Goal: Task Accomplishment & Management: Use online tool/utility

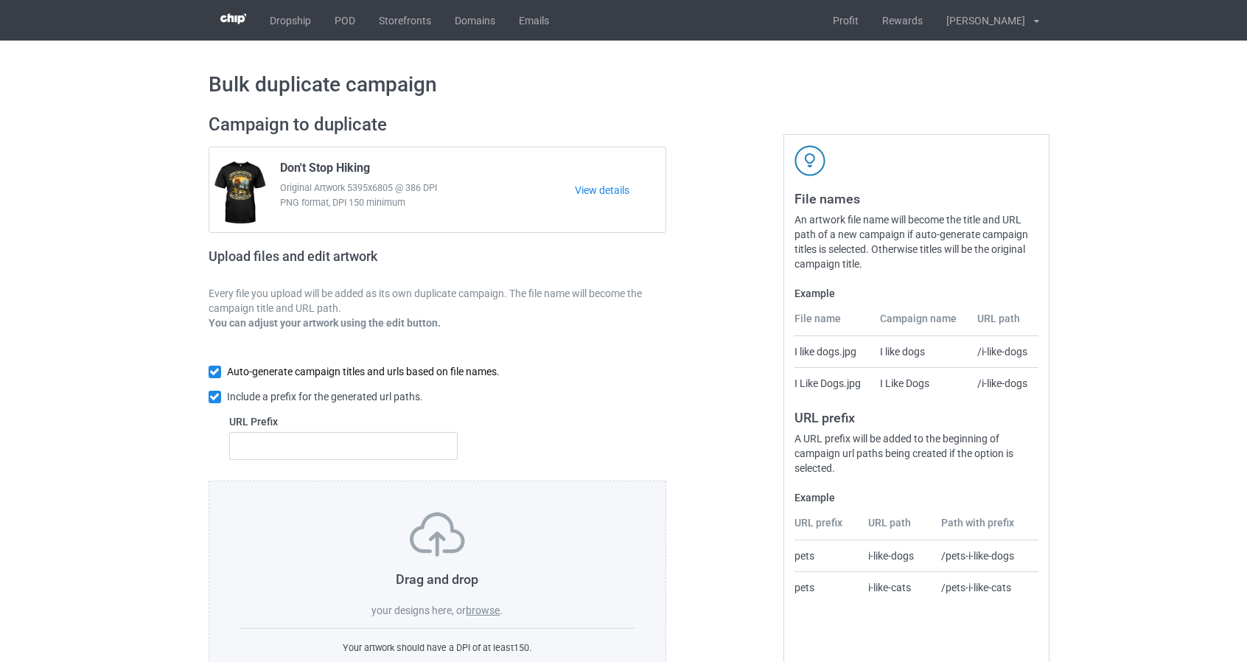
click at [211, 369] on input "checkbox" at bounding box center [215, 372] width 13 height 13
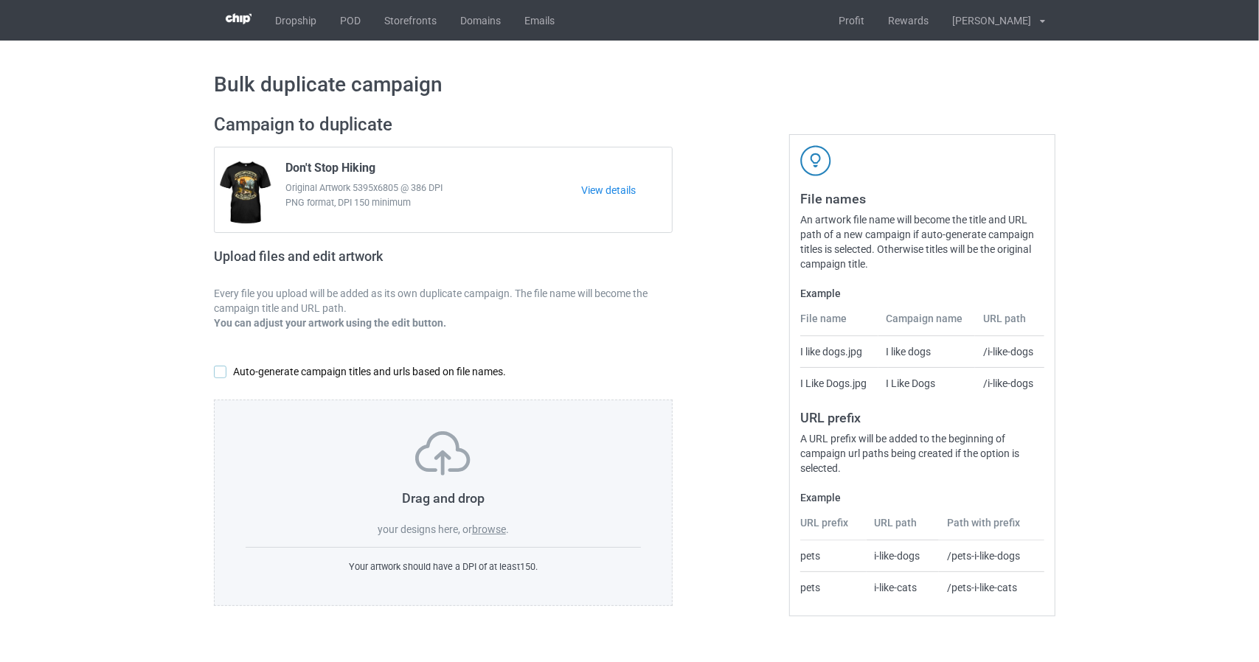
click at [226, 371] on input "checkbox" at bounding box center [220, 372] width 13 height 13
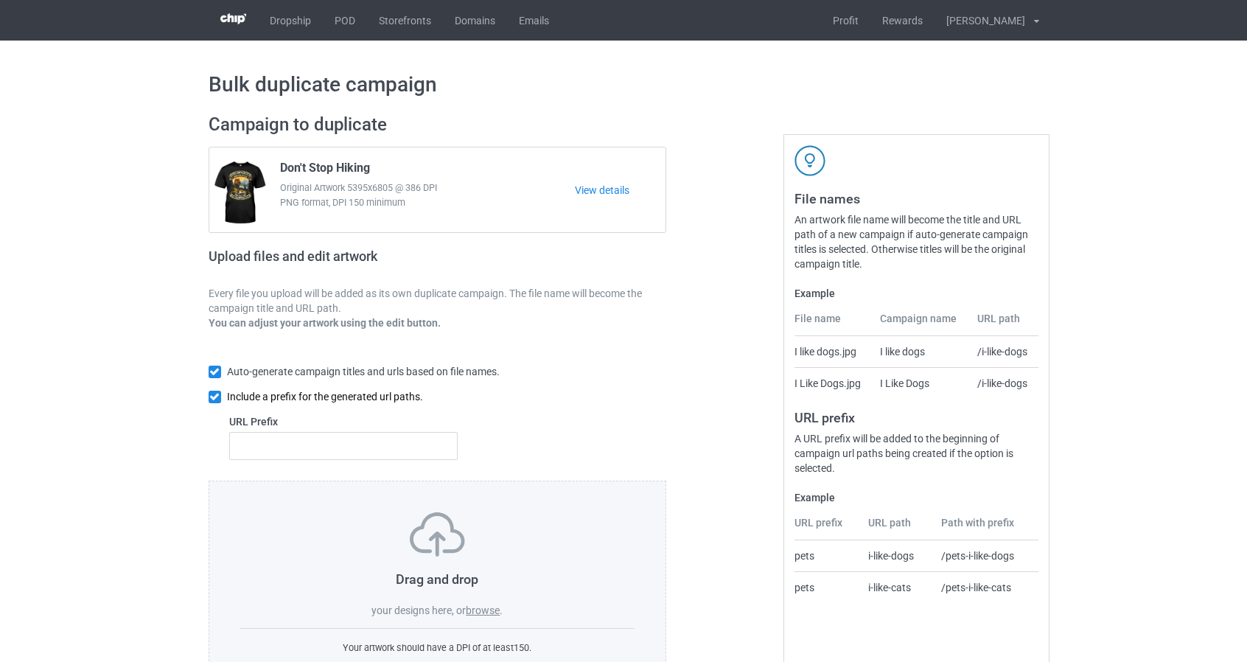
click at [215, 399] on input "checkbox" at bounding box center [215, 397] width 13 height 13
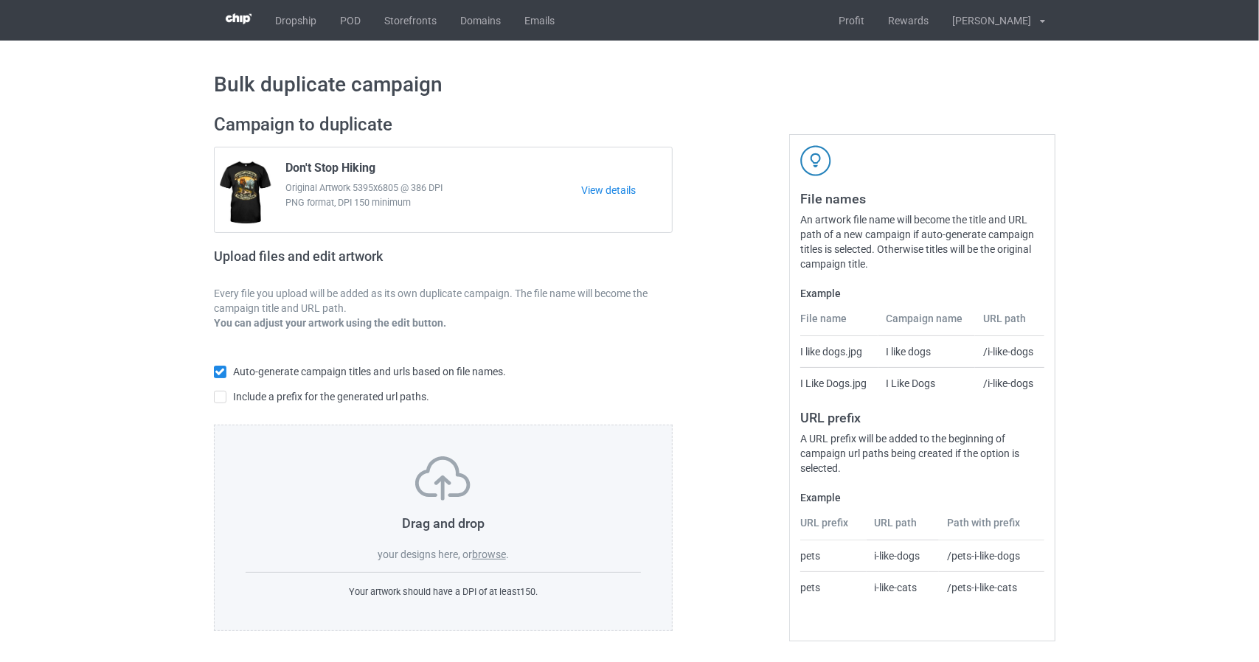
click at [492, 560] on label "browse" at bounding box center [489, 555] width 34 height 12
click at [0, 0] on input "browse" at bounding box center [0, 0] width 0 height 0
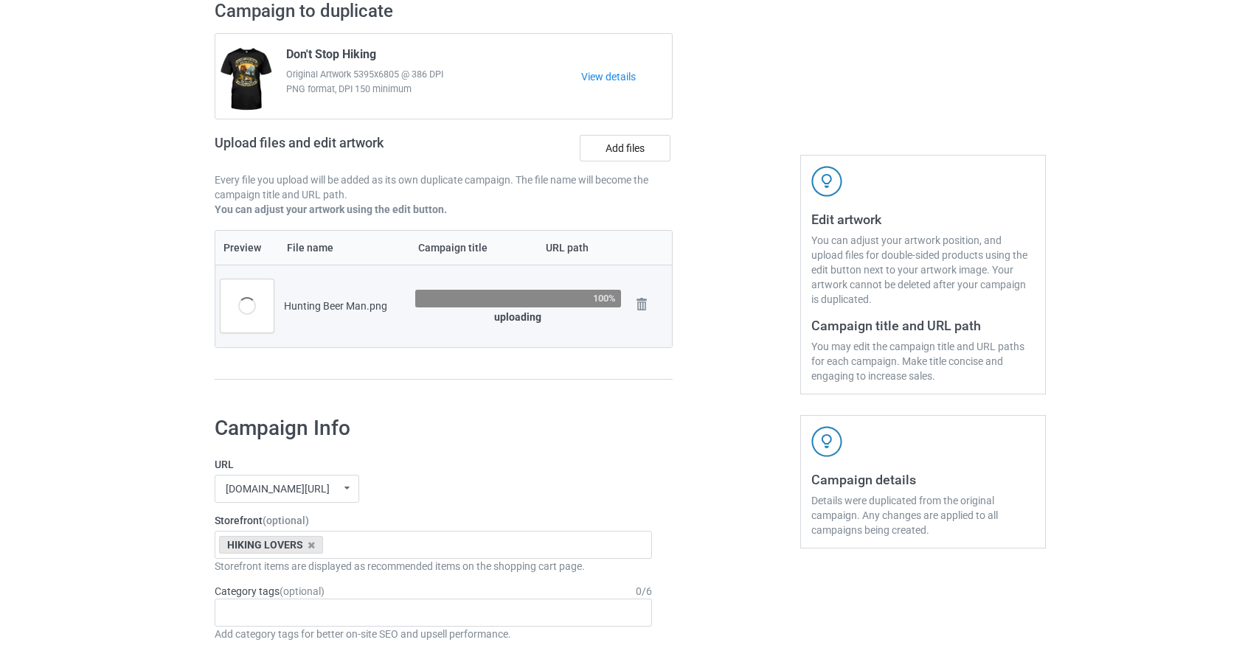
scroll to position [147, 0]
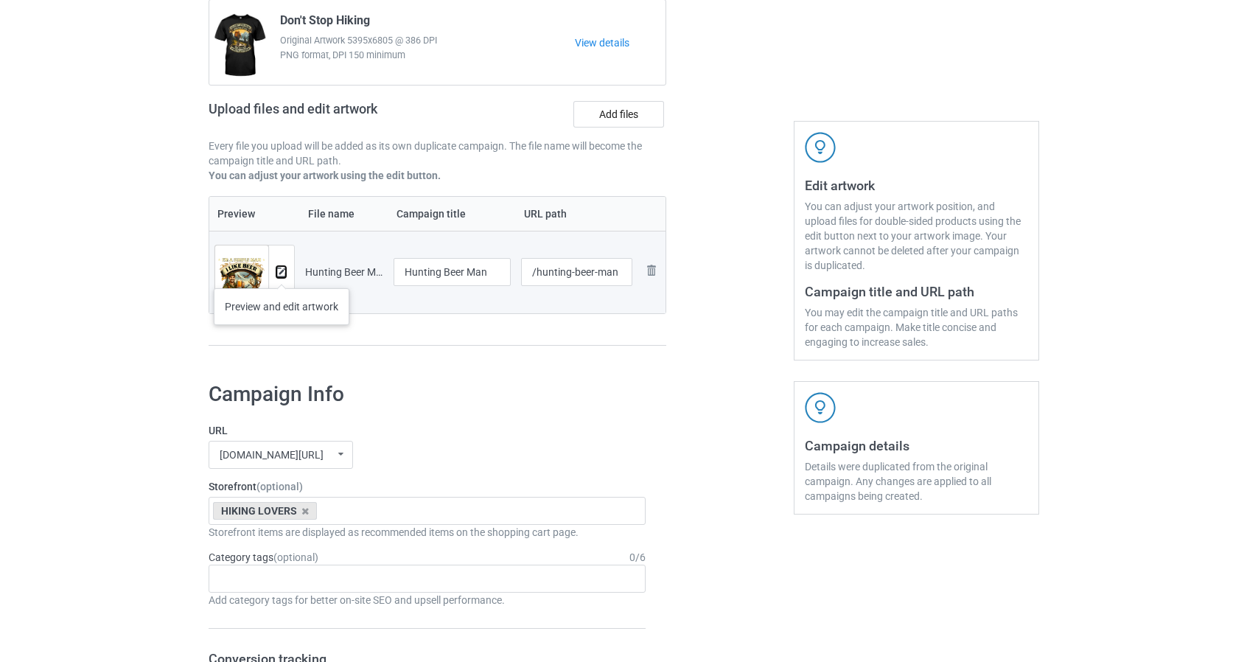
click at [284, 274] on img at bounding box center [281, 273] width 10 height 10
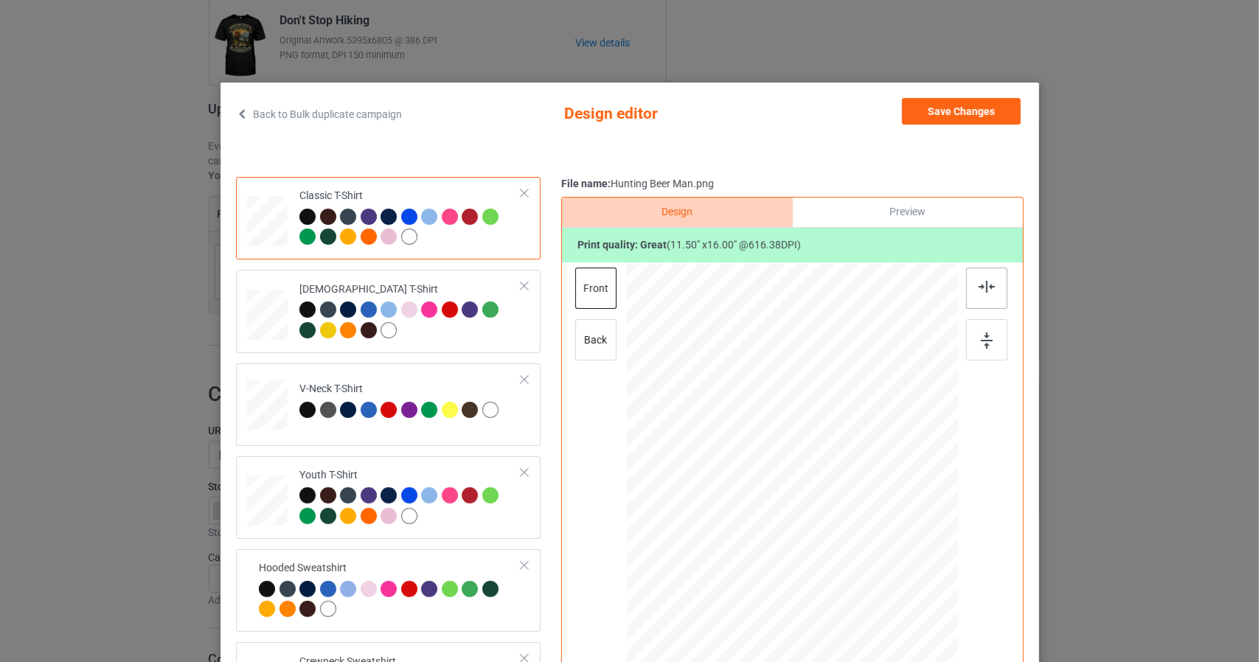
click at [983, 282] on img at bounding box center [986, 287] width 16 height 12
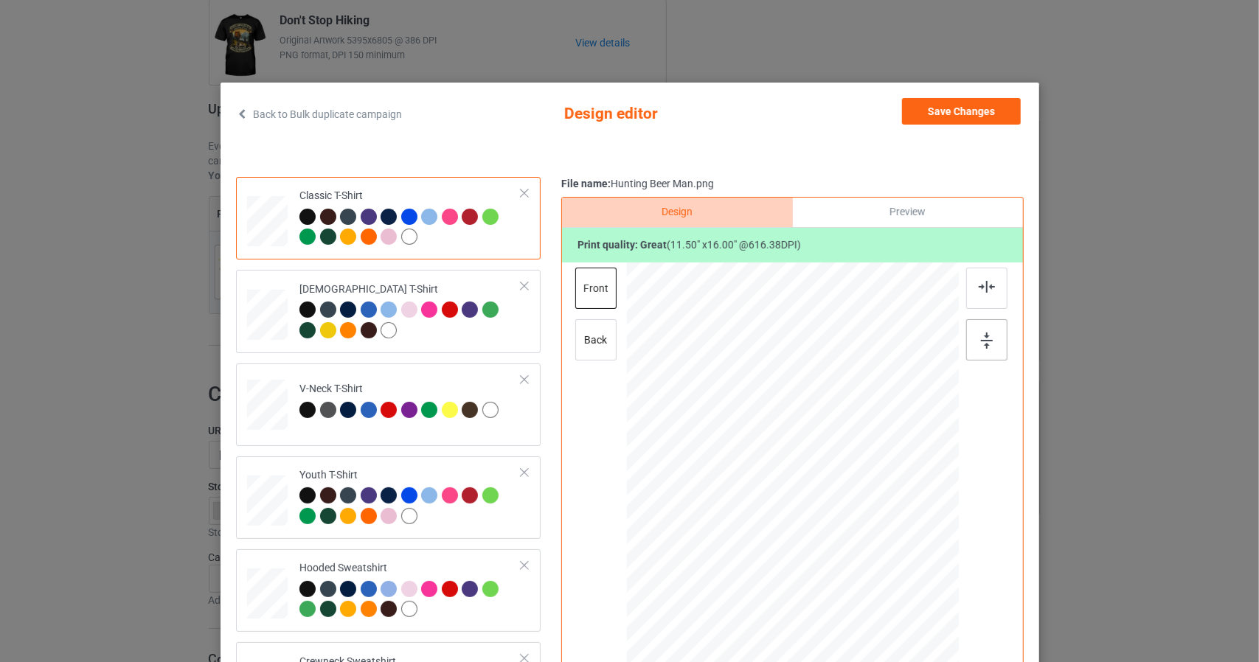
click at [982, 339] on img at bounding box center [987, 341] width 12 height 16
click at [984, 289] on img at bounding box center [986, 287] width 16 height 12
click at [986, 344] on img at bounding box center [987, 341] width 12 height 16
click at [989, 285] on div at bounding box center [986, 288] width 41 height 41
click at [985, 341] on img at bounding box center [987, 341] width 12 height 16
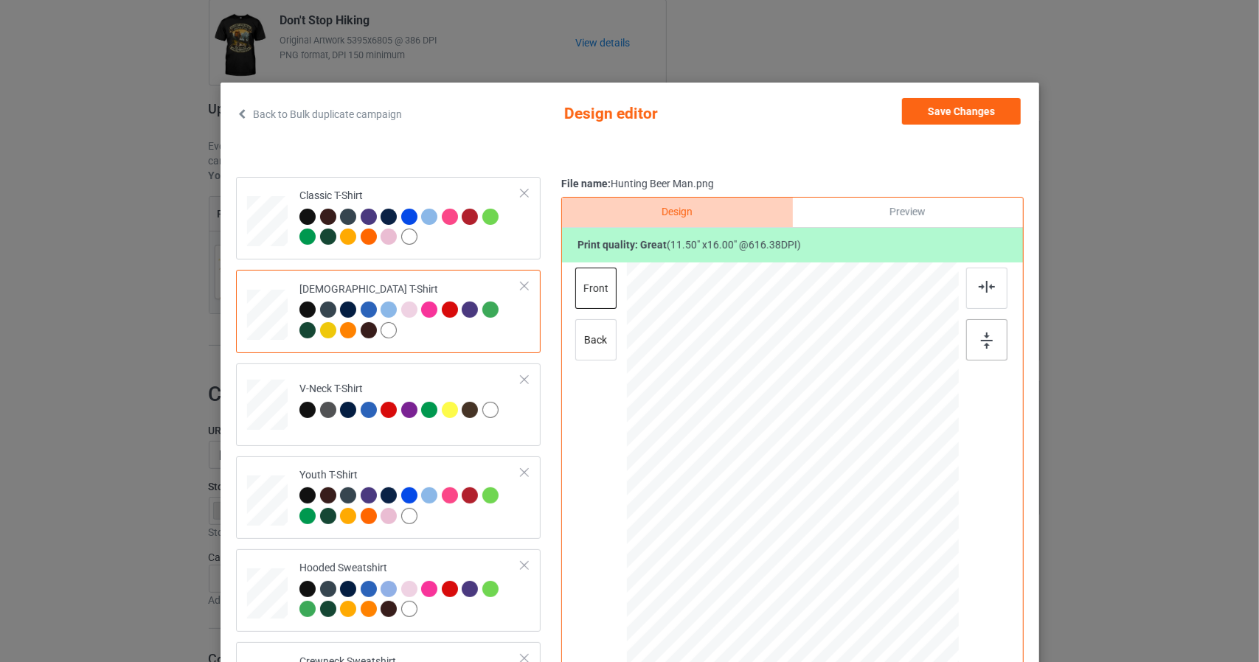
drag, startPoint x: 985, startPoint y: 340, endPoint x: 974, endPoint y: 339, distance: 11.1
click at [985, 340] on img at bounding box center [987, 341] width 12 height 16
click at [258, 399] on div at bounding box center [267, 401] width 18 height 21
click at [980, 288] on img at bounding box center [986, 287] width 16 height 12
click at [982, 341] on img at bounding box center [987, 341] width 12 height 16
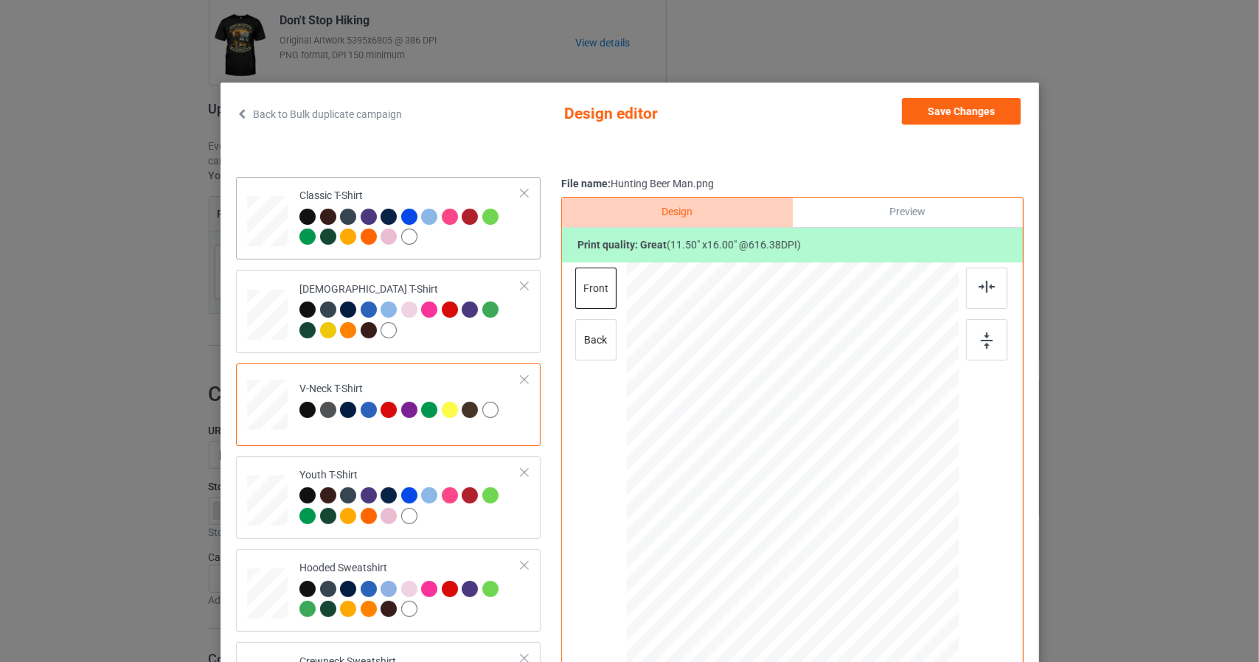
click at [259, 215] on div at bounding box center [267, 216] width 17 height 20
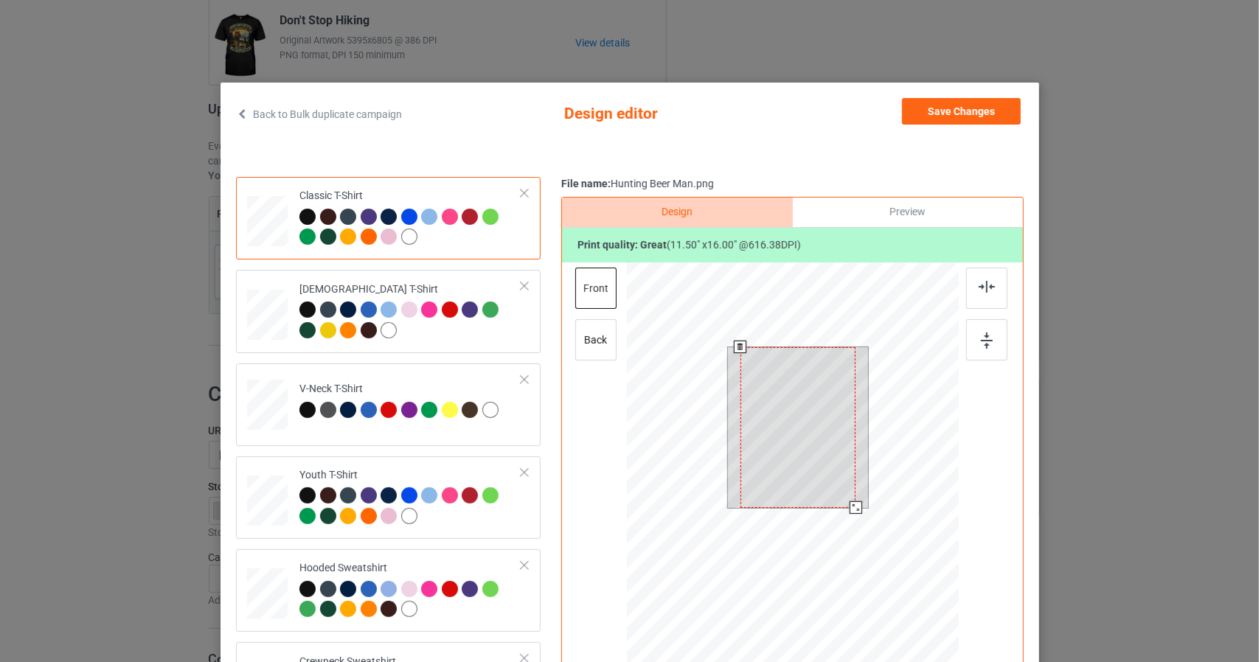
click at [866, 535] on div at bounding box center [792, 471] width 332 height 419
click at [260, 501] on div at bounding box center [266, 499] width 17 height 19
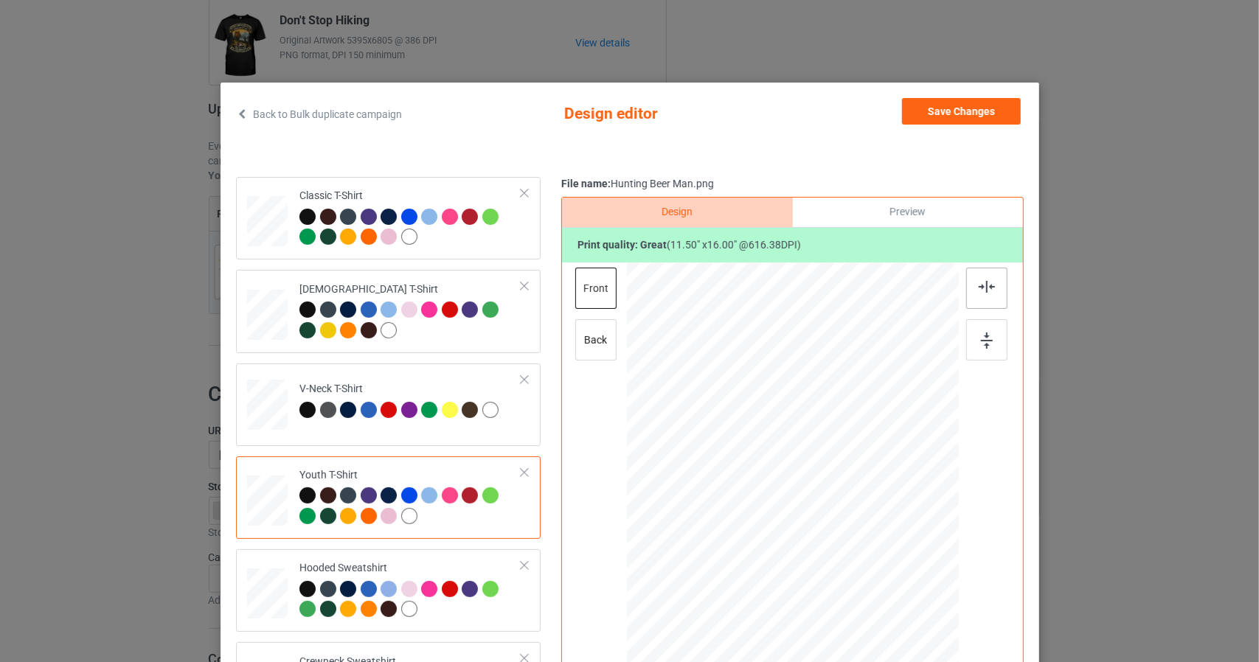
click at [991, 295] on div at bounding box center [986, 288] width 41 height 41
click at [986, 351] on div at bounding box center [986, 339] width 41 height 41
click at [261, 311] on div at bounding box center [267, 310] width 15 height 18
click at [259, 212] on div at bounding box center [267, 216] width 17 height 20
click at [867, 207] on div "Preview" at bounding box center [907, 212] width 230 height 29
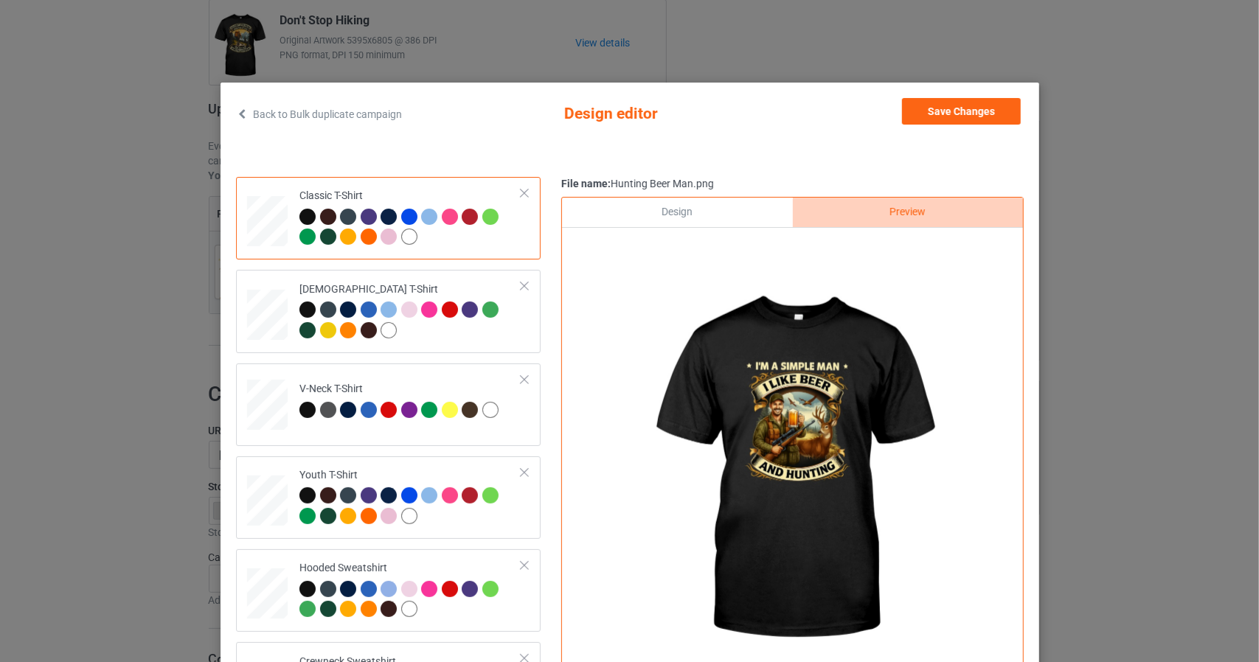
click at [688, 212] on div "Design" at bounding box center [677, 212] width 230 height 29
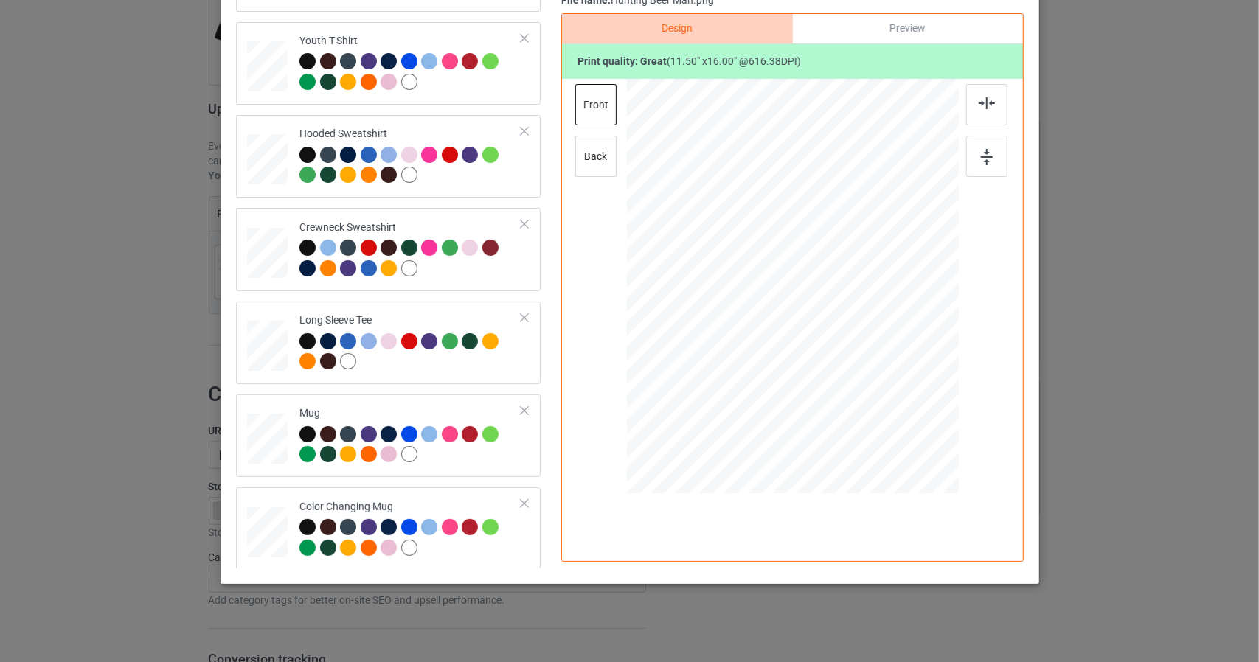
scroll to position [188, 0]
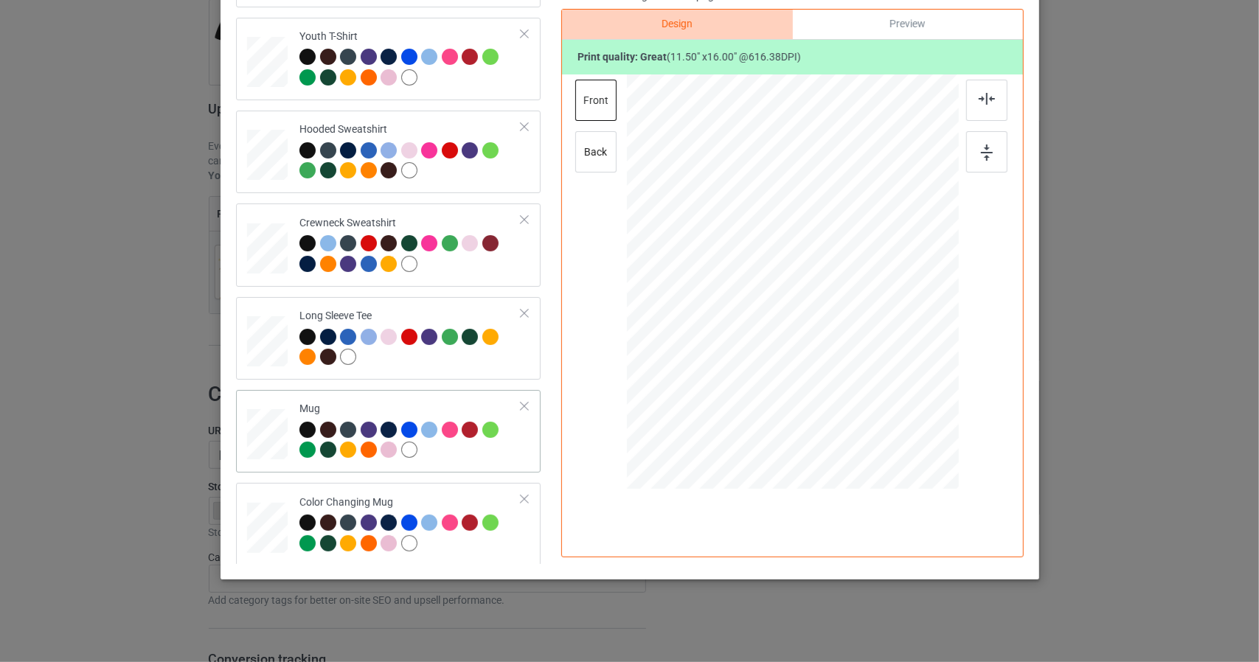
click at [268, 434] on div at bounding box center [267, 434] width 41 height 17
drag, startPoint x: 830, startPoint y: 341, endPoint x: 838, endPoint y: 356, distance: 16.8
click at [838, 356] on div at bounding box center [844, 354] width 13 height 13
click at [989, 97] on img at bounding box center [986, 99] width 16 height 12
click at [985, 159] on img at bounding box center [987, 153] width 12 height 16
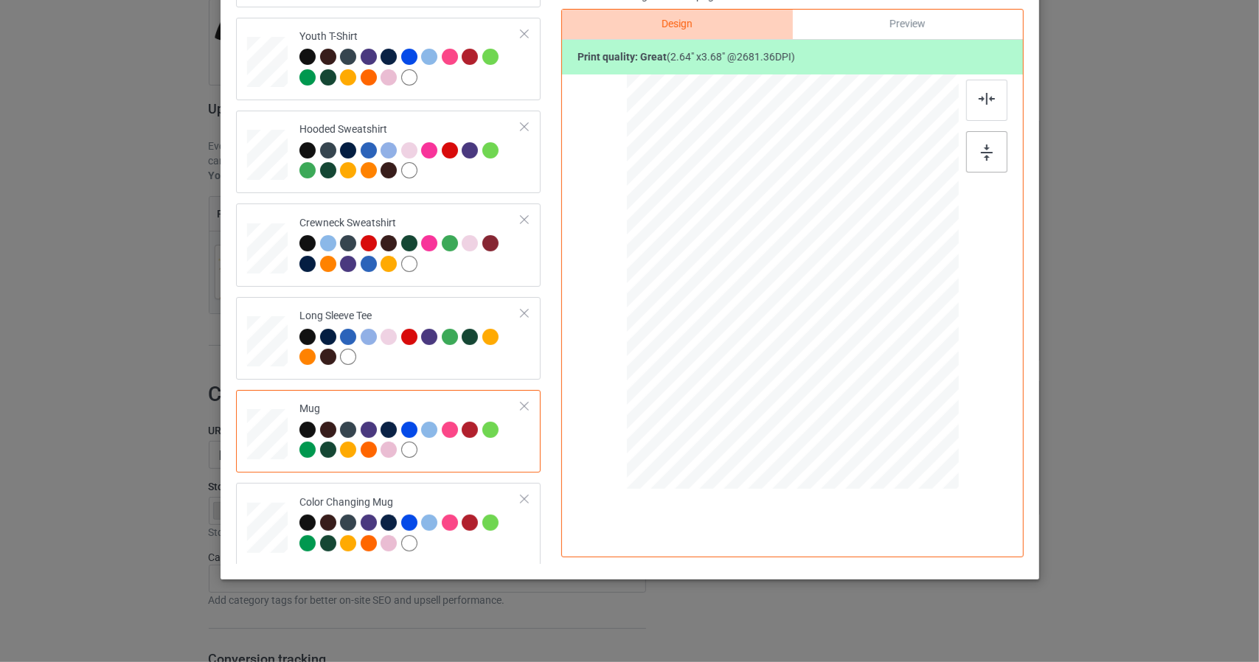
click at [985, 159] on img at bounding box center [987, 153] width 12 height 16
click at [263, 523] on div at bounding box center [267, 528] width 41 height 17
click at [978, 90] on div at bounding box center [986, 100] width 41 height 41
click at [985, 152] on img at bounding box center [987, 153] width 12 height 16
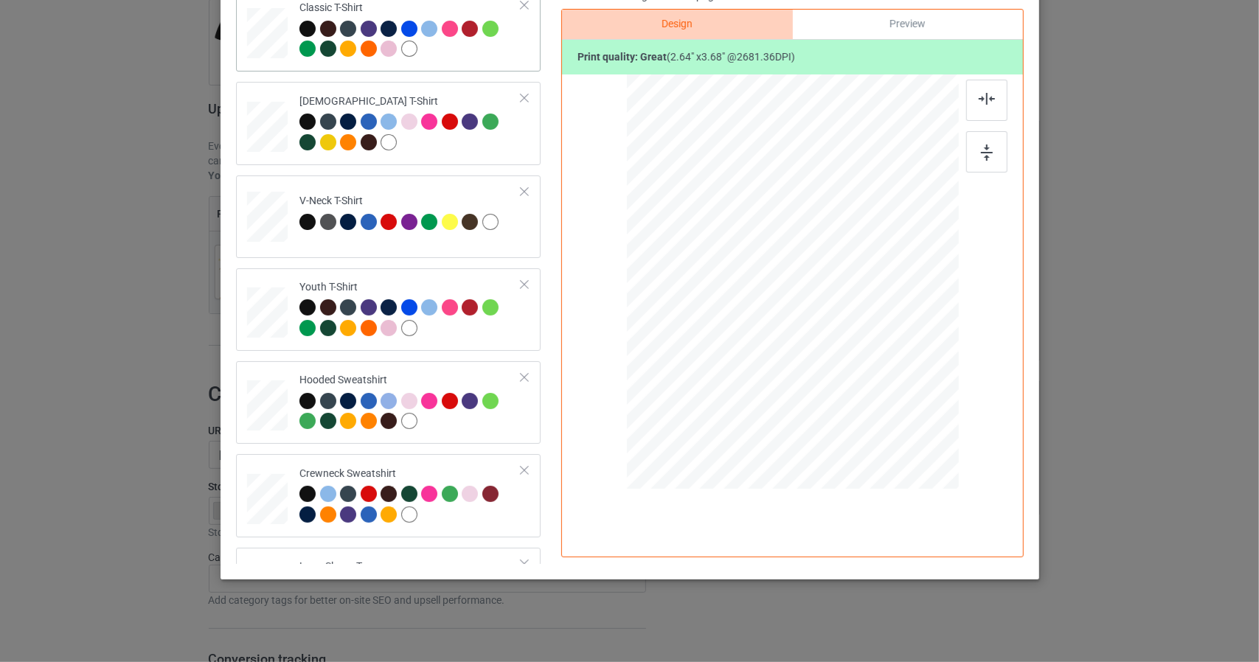
click at [265, 23] on div at bounding box center [267, 28] width 17 height 20
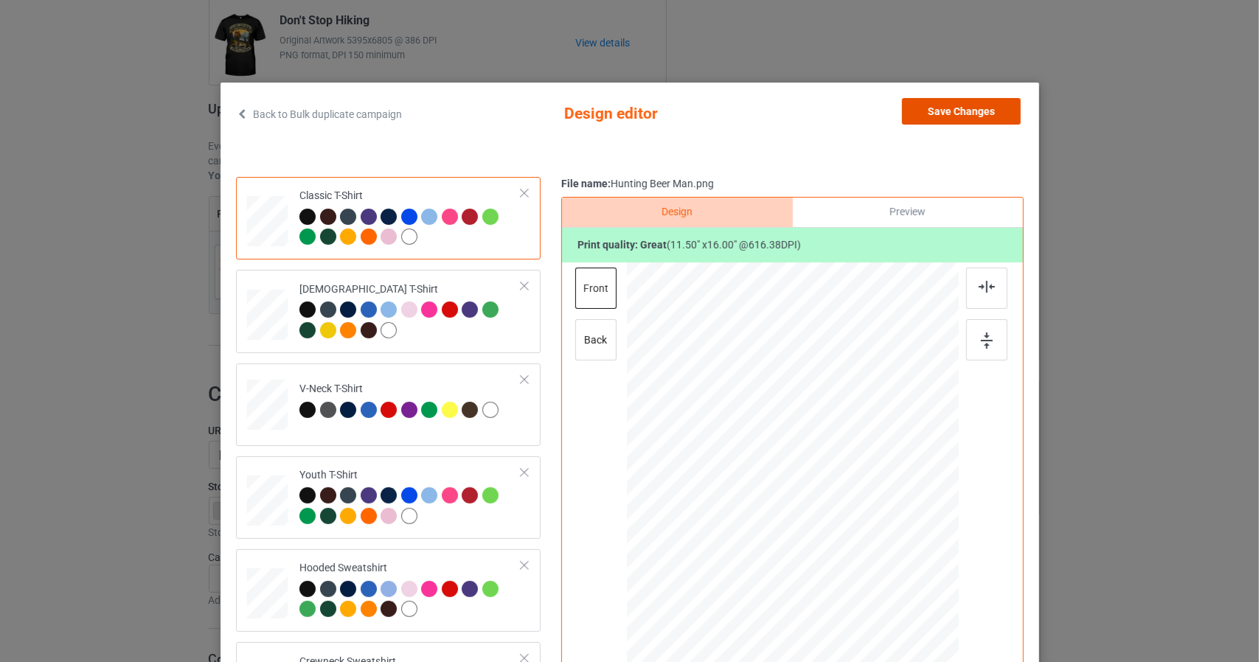
click at [944, 108] on button "Save Changes" at bounding box center [961, 111] width 119 height 27
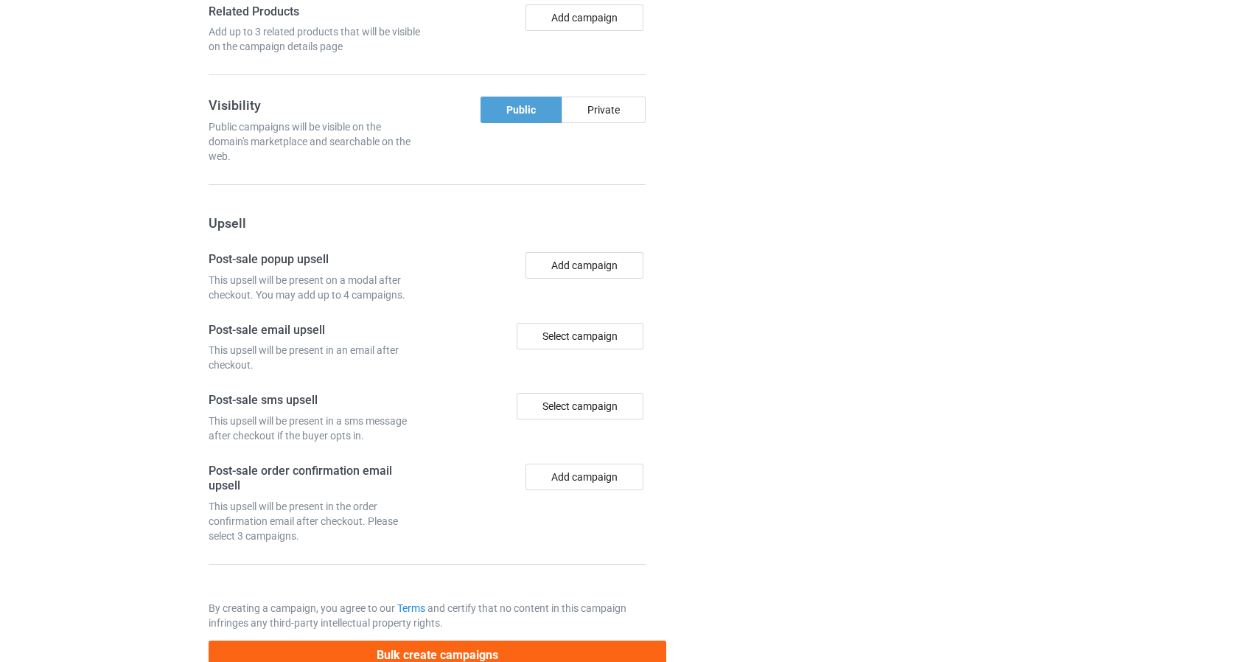
scroll to position [1224, 0]
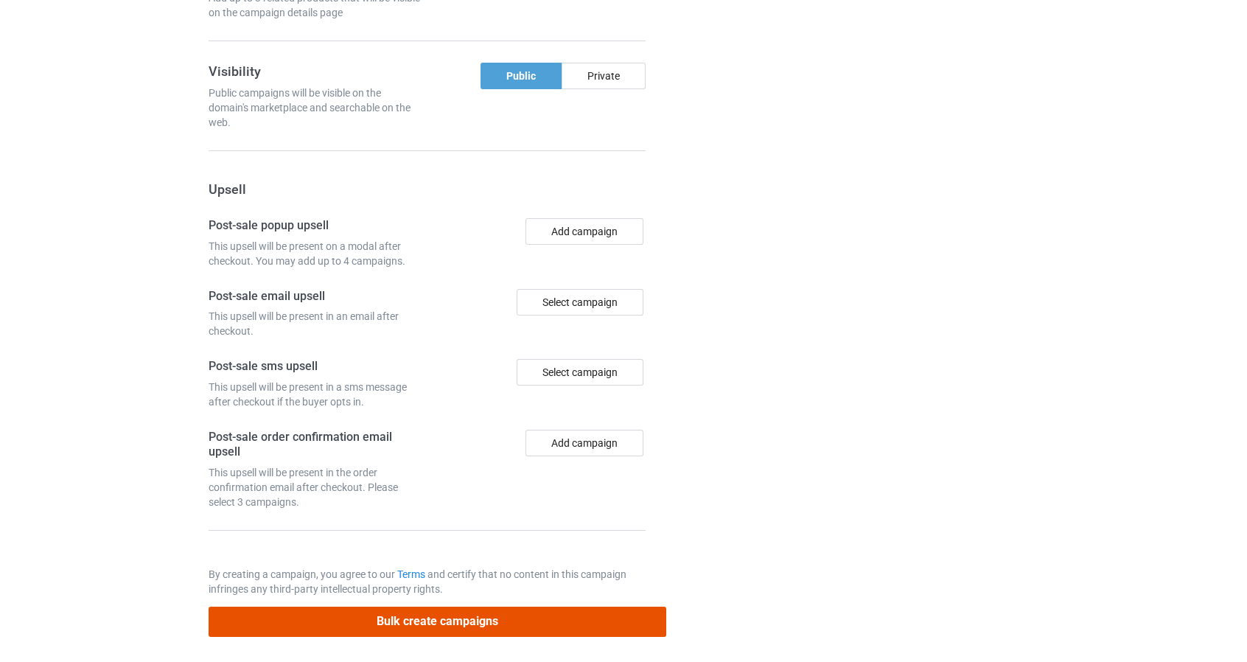
click at [429, 615] on button "Bulk create campaigns" at bounding box center [438, 622] width 459 height 30
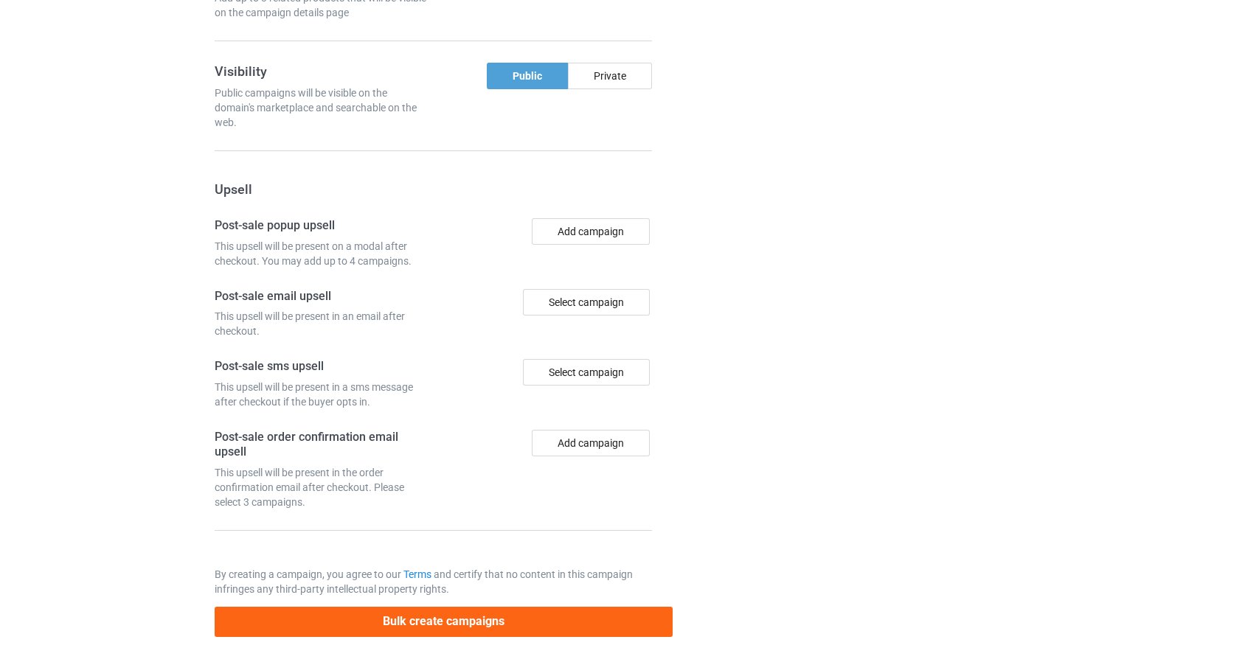
scroll to position [0, 0]
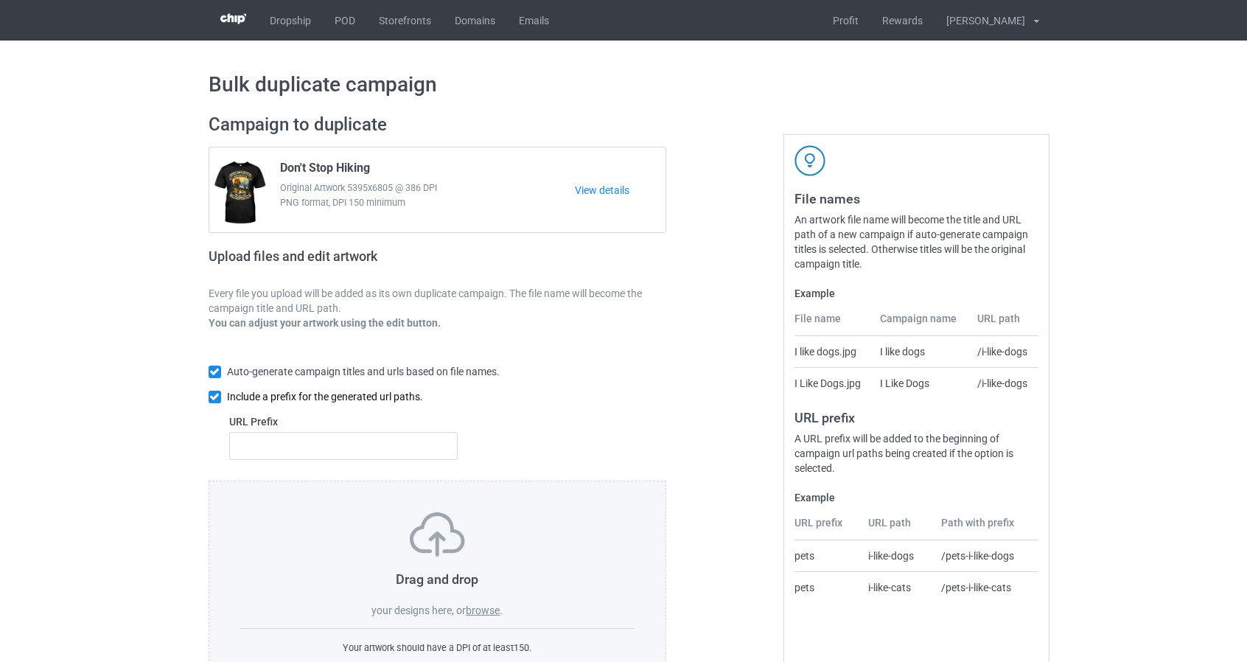
click at [211, 394] on input "checkbox" at bounding box center [215, 397] width 13 height 13
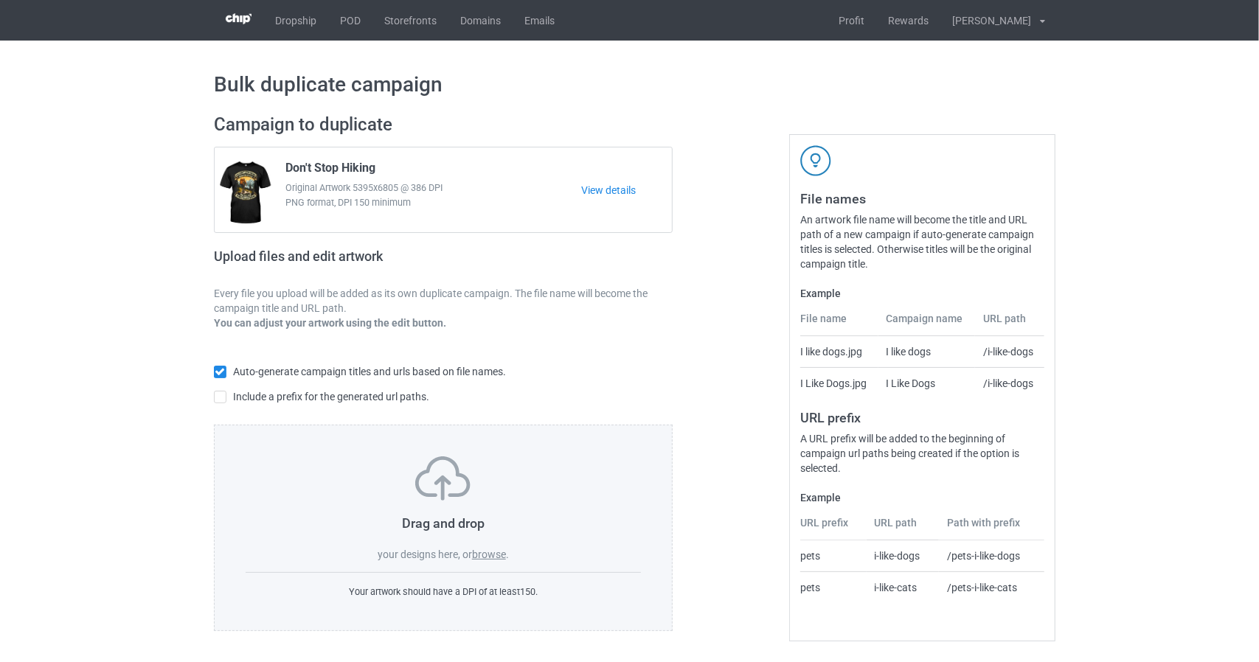
click at [485, 557] on label "browse" at bounding box center [489, 555] width 34 height 12
click at [0, 0] on input "browse" at bounding box center [0, 0] width 0 height 0
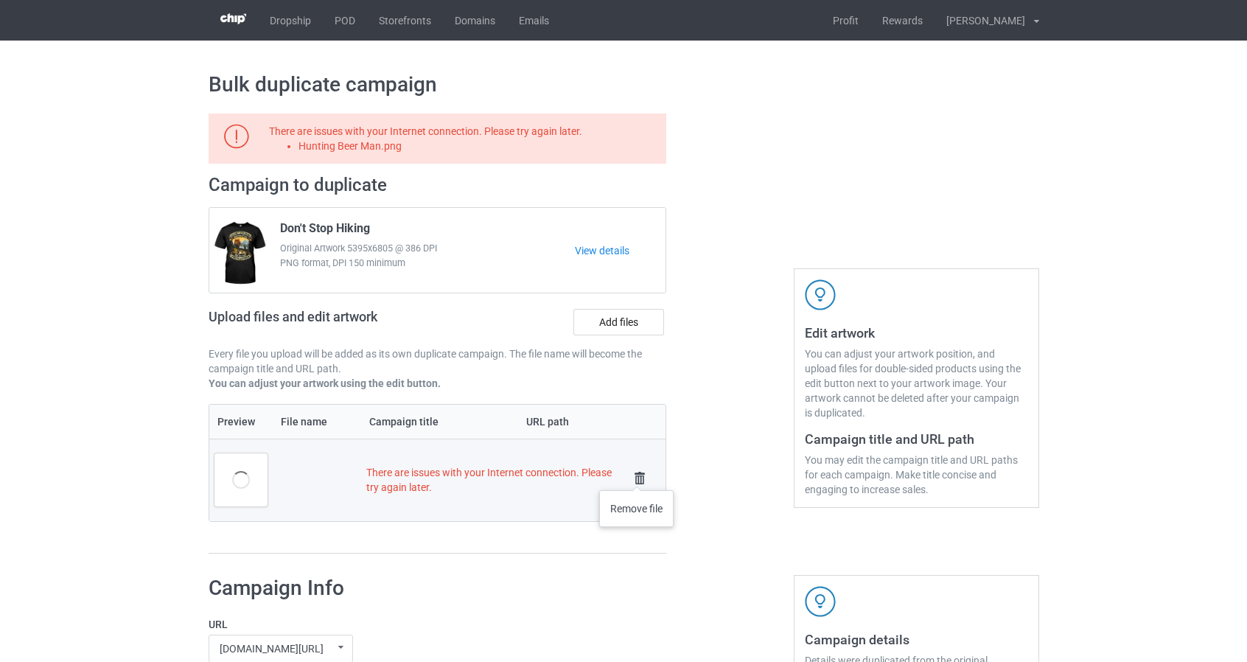
click at [639, 476] on img at bounding box center [640, 478] width 21 height 21
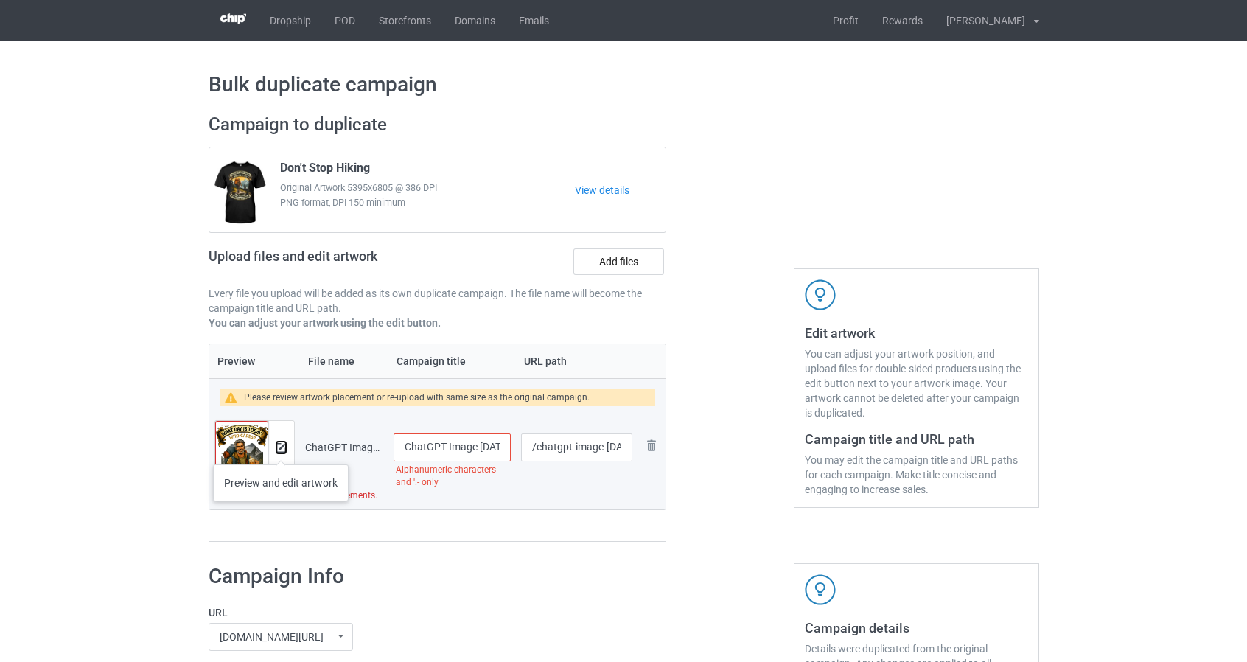
click at [280, 450] on img at bounding box center [281, 448] width 10 height 10
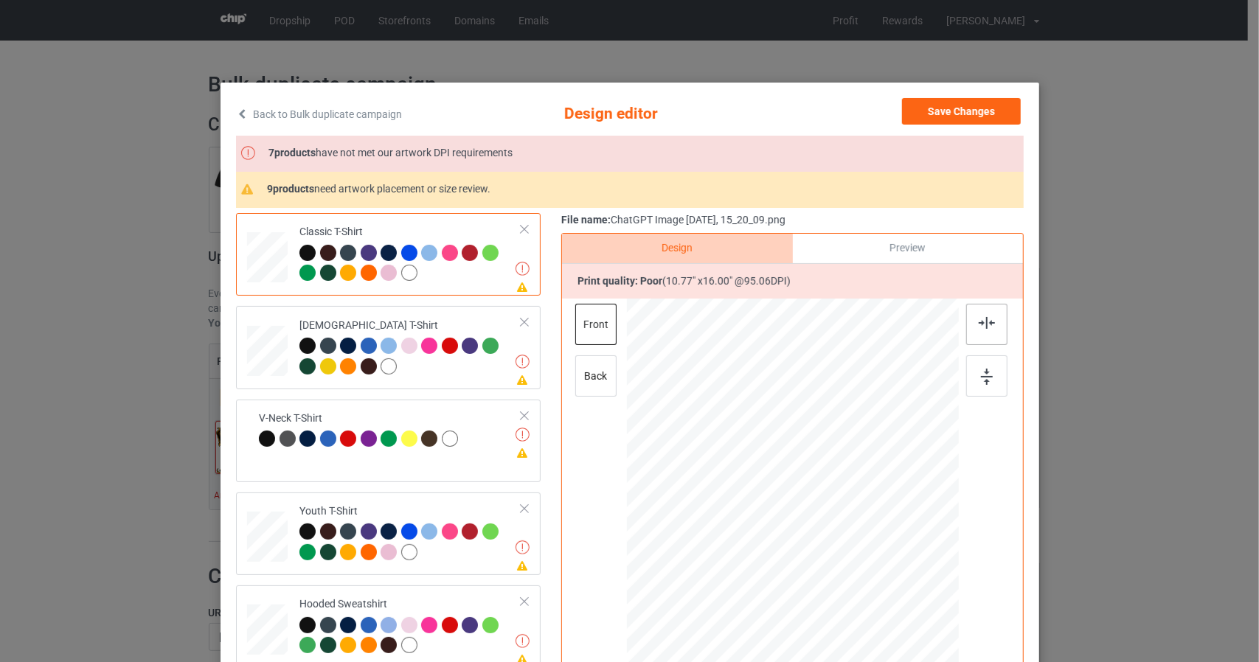
click at [989, 329] on div at bounding box center [986, 324] width 41 height 41
click at [981, 379] on img at bounding box center [987, 377] width 12 height 16
click at [986, 321] on img at bounding box center [986, 323] width 16 height 12
click at [980, 388] on div at bounding box center [986, 375] width 41 height 41
click at [262, 350] on div at bounding box center [267, 346] width 15 height 18
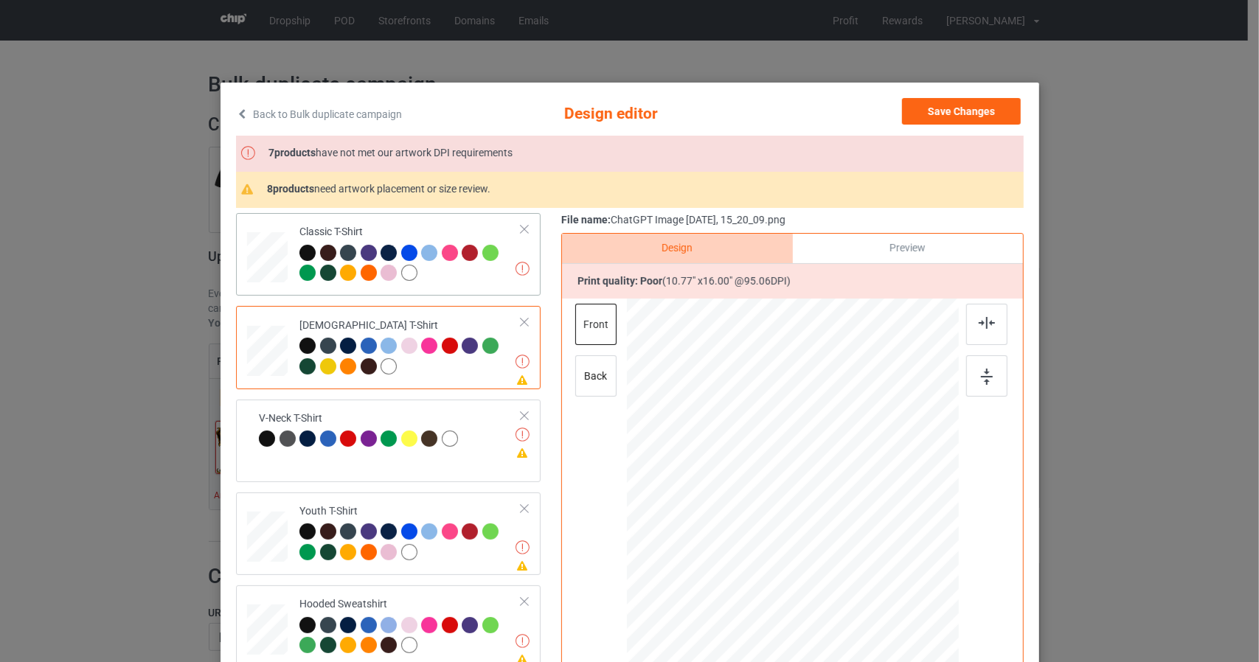
click at [263, 251] on div at bounding box center [267, 253] width 17 height 20
click at [984, 322] on img at bounding box center [986, 323] width 16 height 12
click at [986, 371] on div at bounding box center [986, 375] width 41 height 41
click at [873, 248] on div "Preview" at bounding box center [907, 248] width 230 height 29
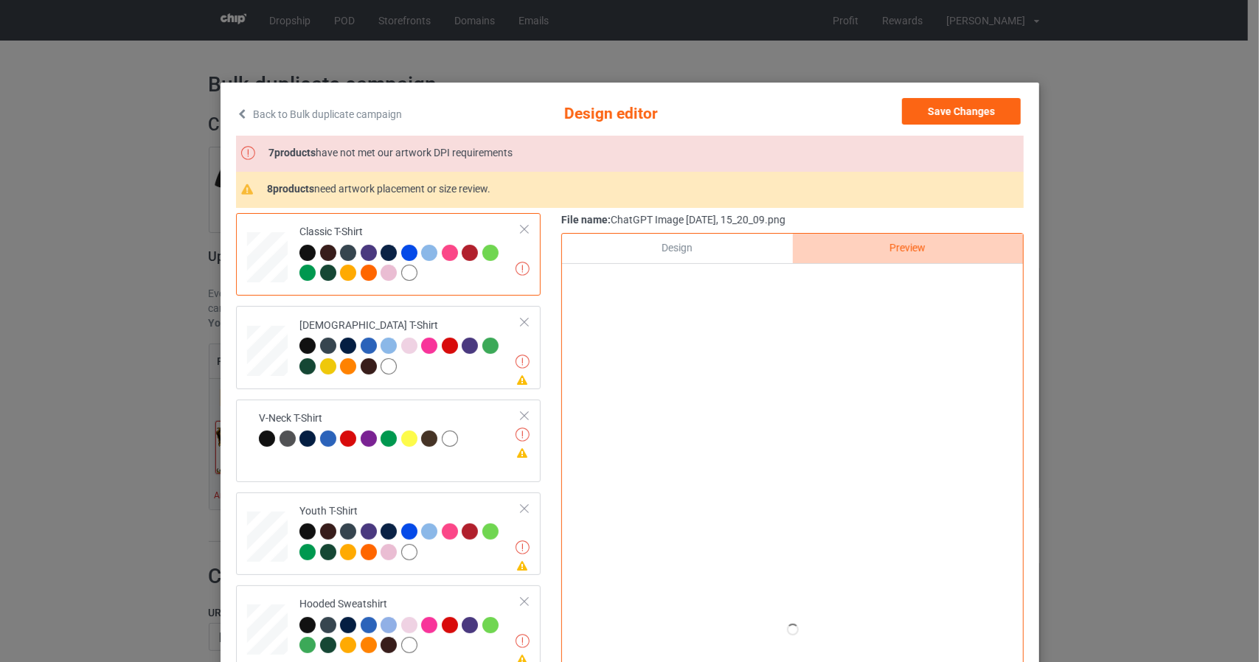
click at [652, 249] on div "Design" at bounding box center [677, 248] width 230 height 29
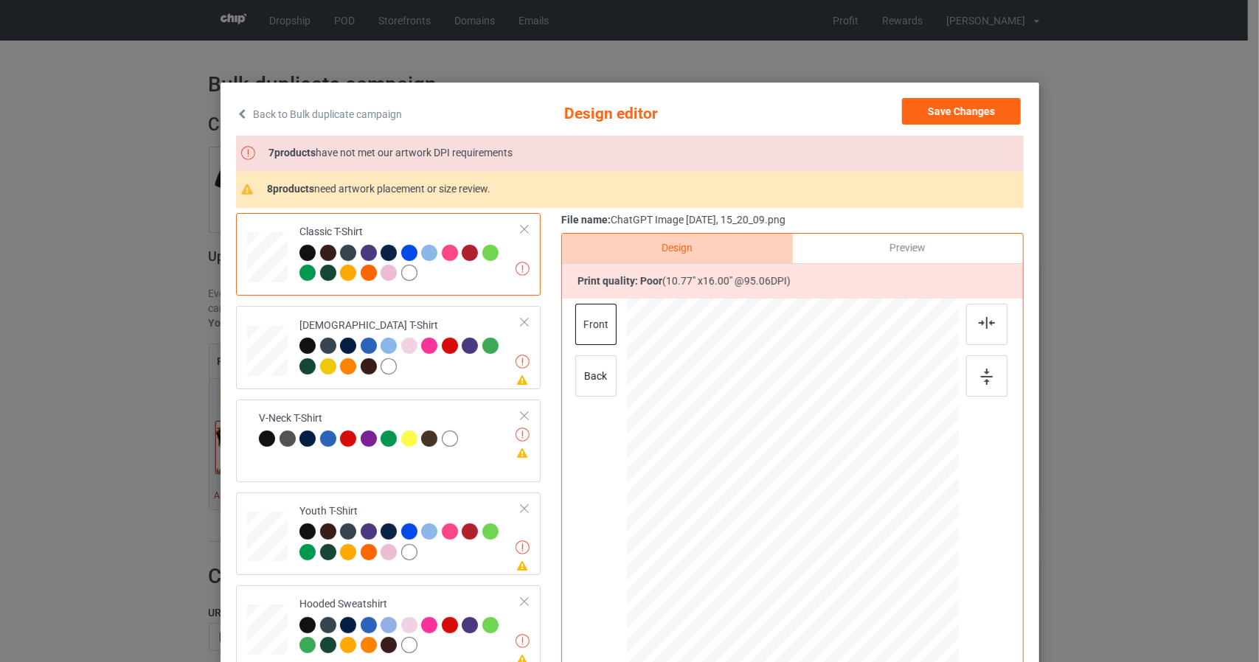
click at [237, 113] on icon at bounding box center [242, 113] width 13 height 10
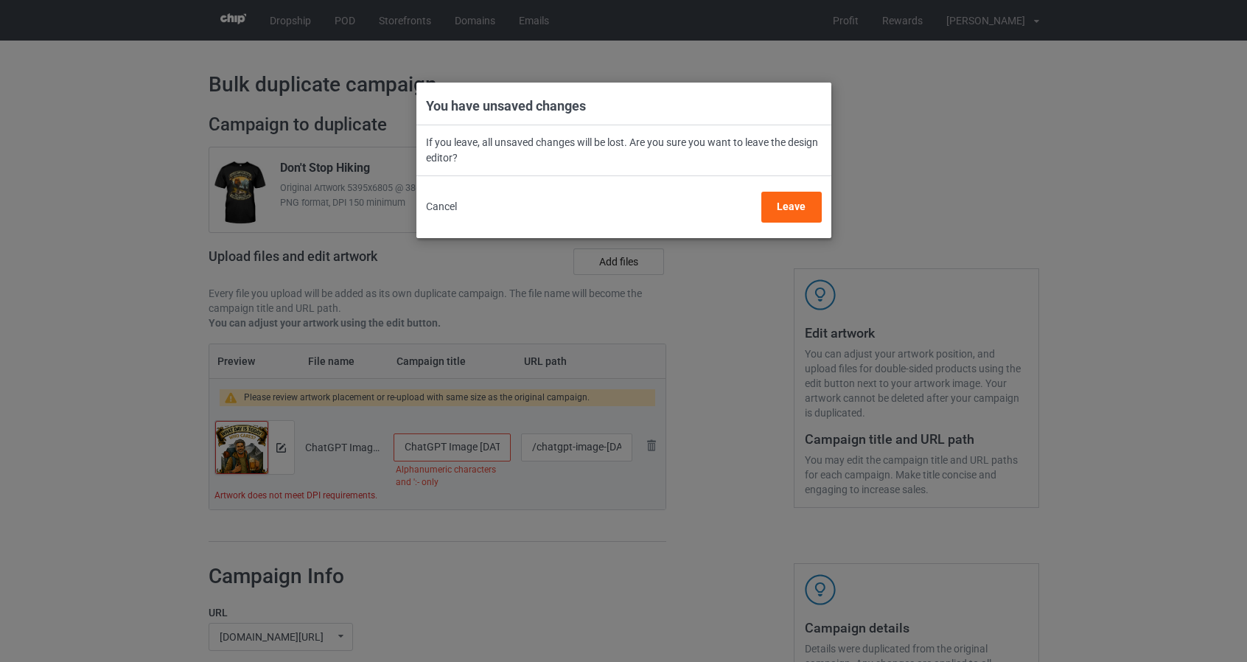
click at [149, 271] on div "You have unsaved changes If you leave, all unsaved changes will be lost. Are yo…" at bounding box center [623, 331] width 1247 height 662
click at [429, 207] on button "Cancel" at bounding box center [441, 207] width 31 height 31
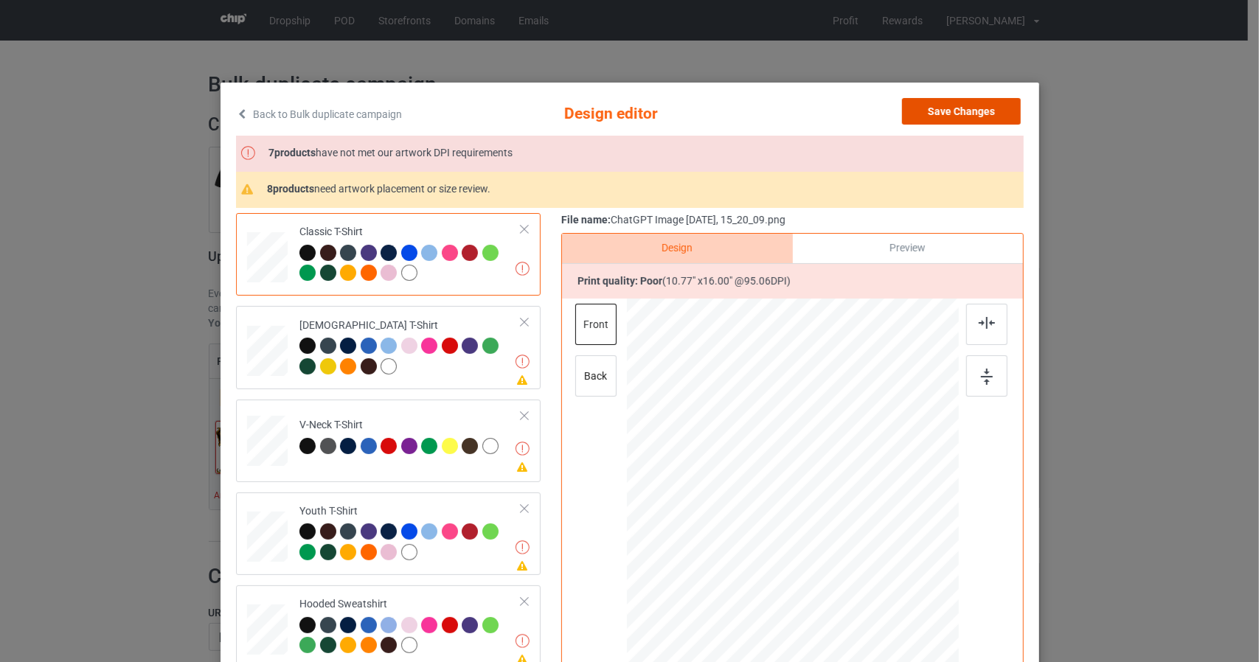
click at [983, 116] on button "Save Changes" at bounding box center [961, 111] width 119 height 27
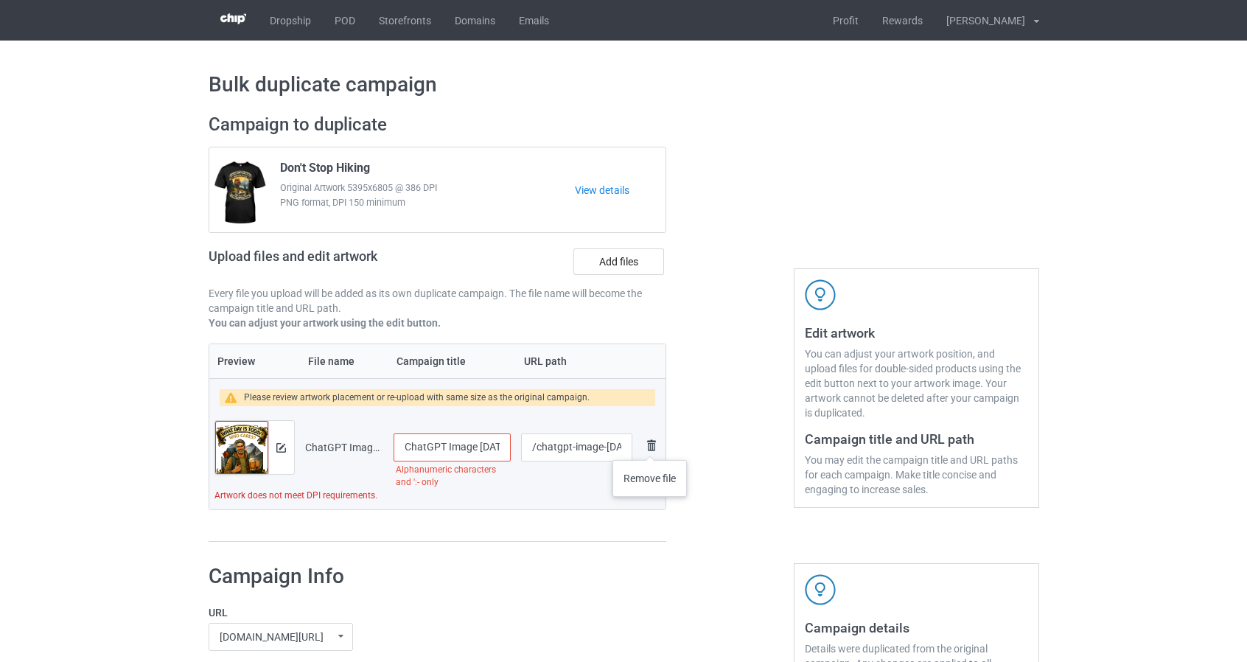
click at [651, 445] on img at bounding box center [652, 445] width 18 height 18
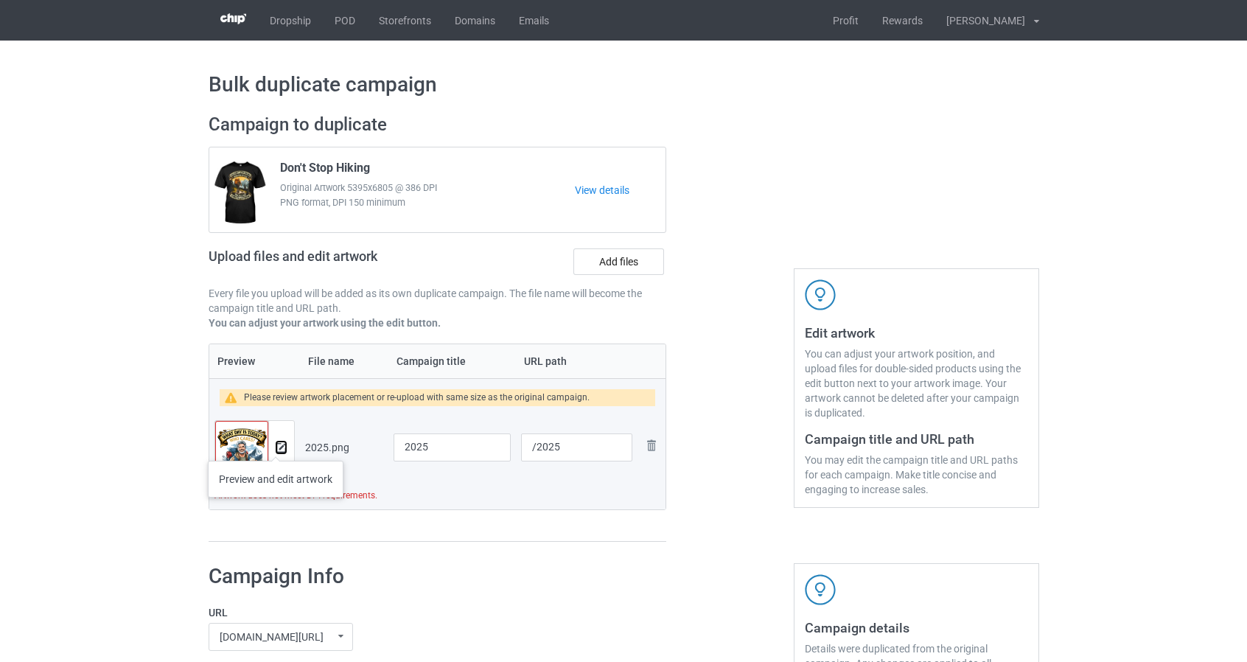
click at [276, 446] on img at bounding box center [281, 448] width 10 height 10
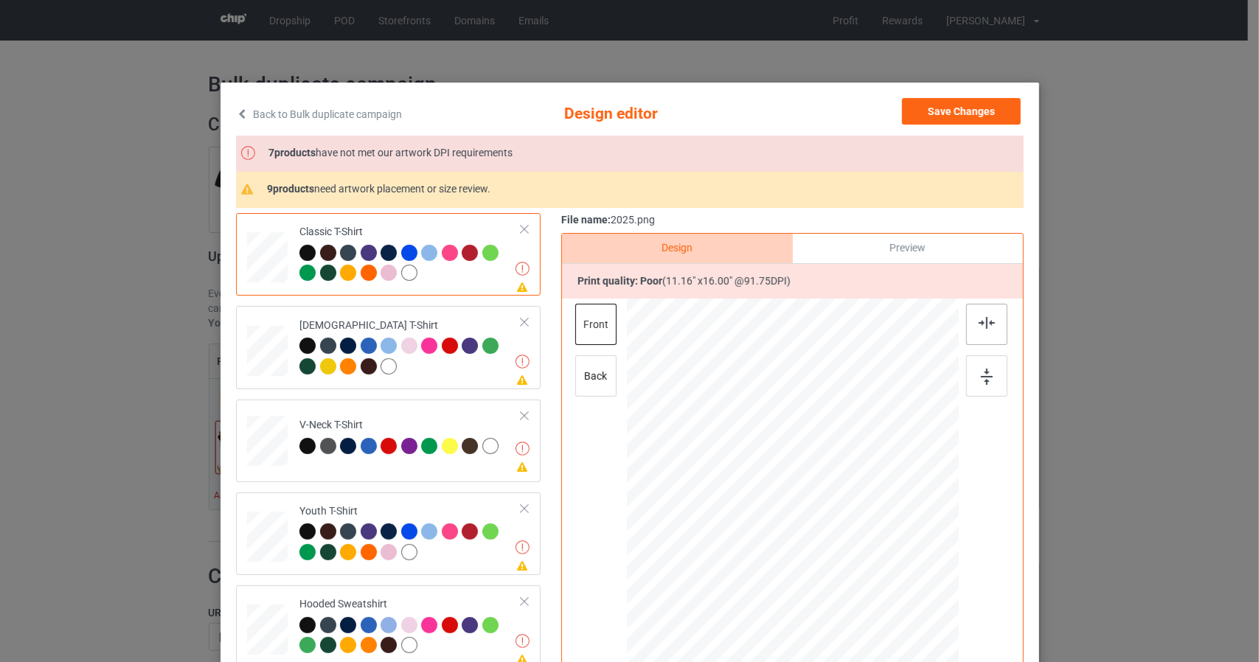
click at [969, 317] on div at bounding box center [986, 324] width 41 height 41
click at [986, 375] on img at bounding box center [987, 377] width 12 height 16
click at [967, 105] on button "Save Changes" at bounding box center [961, 111] width 119 height 27
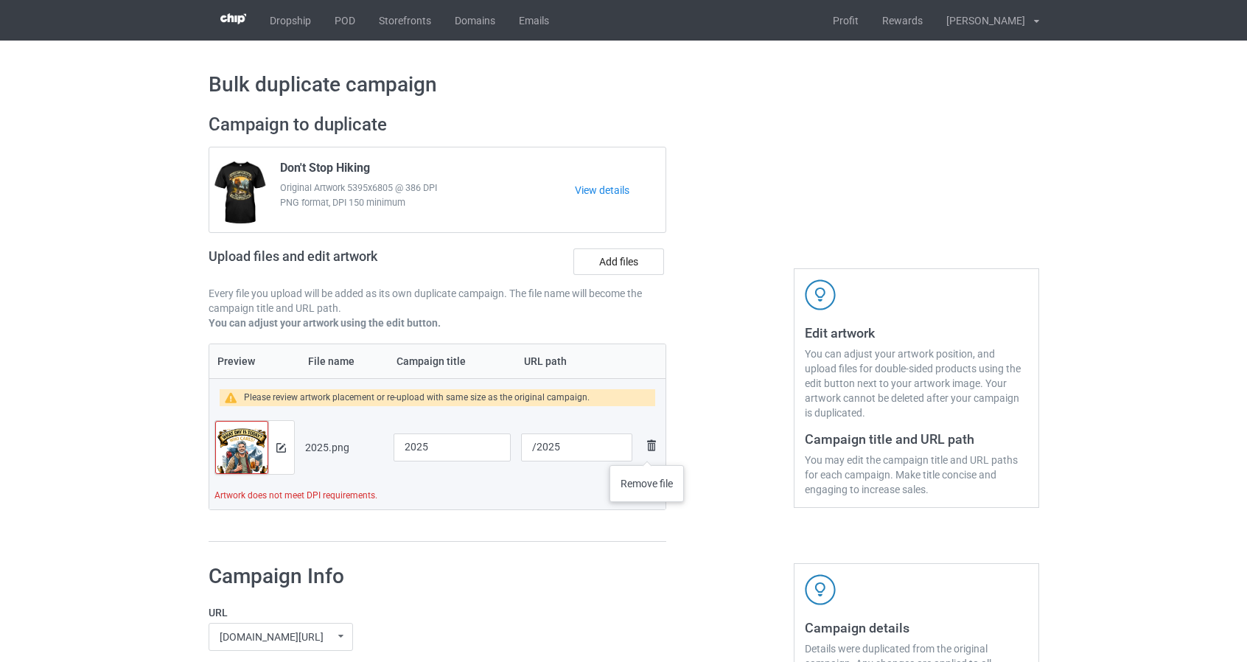
click at [648, 450] on img at bounding box center [652, 445] width 18 height 18
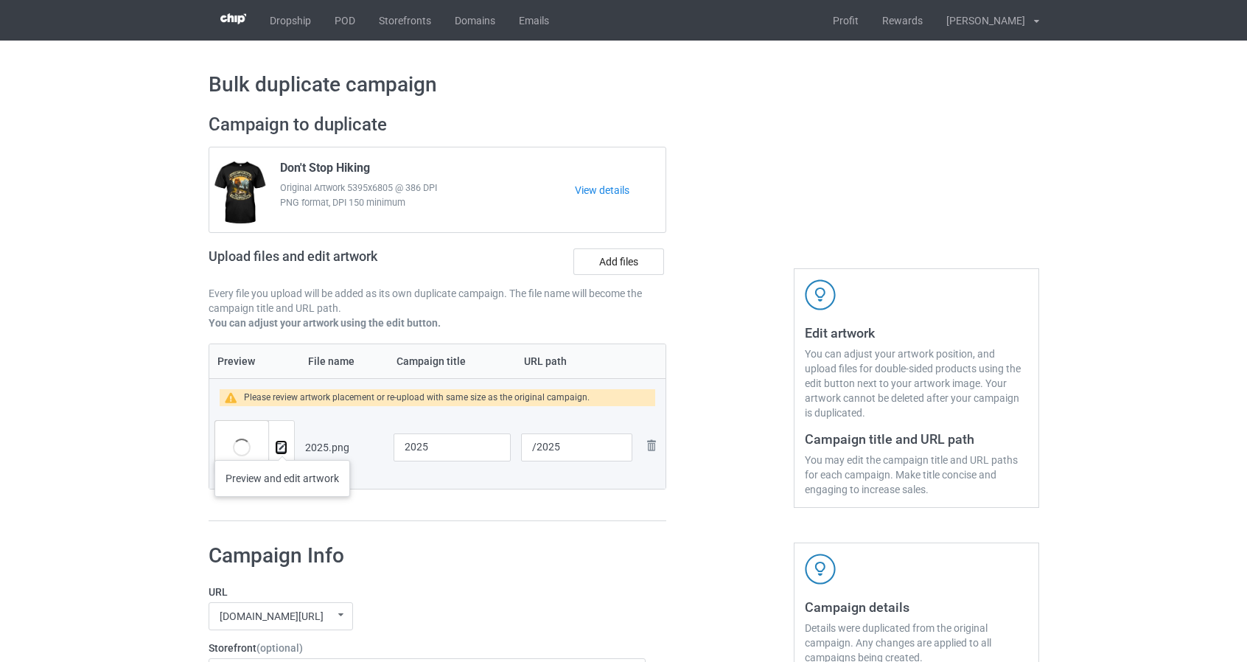
click at [282, 445] on img at bounding box center [281, 448] width 10 height 10
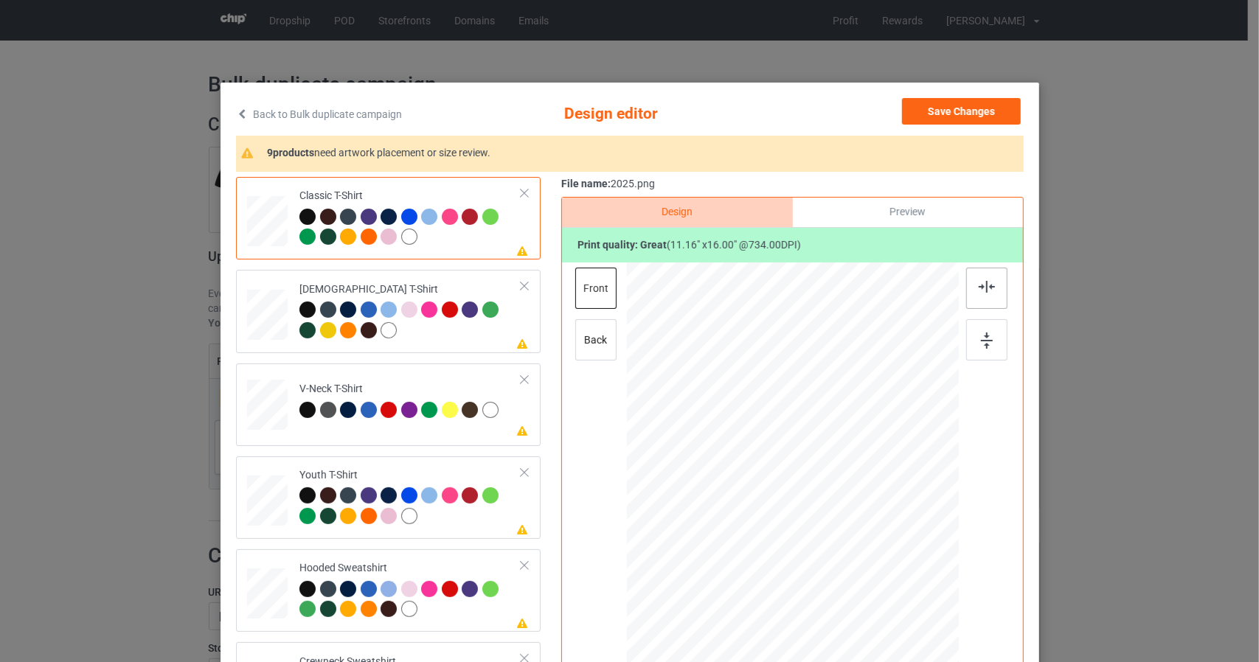
click at [978, 290] on img at bounding box center [986, 287] width 16 height 12
click at [983, 343] on img at bounding box center [987, 341] width 12 height 16
click at [950, 112] on button "Save Changes" at bounding box center [961, 111] width 119 height 27
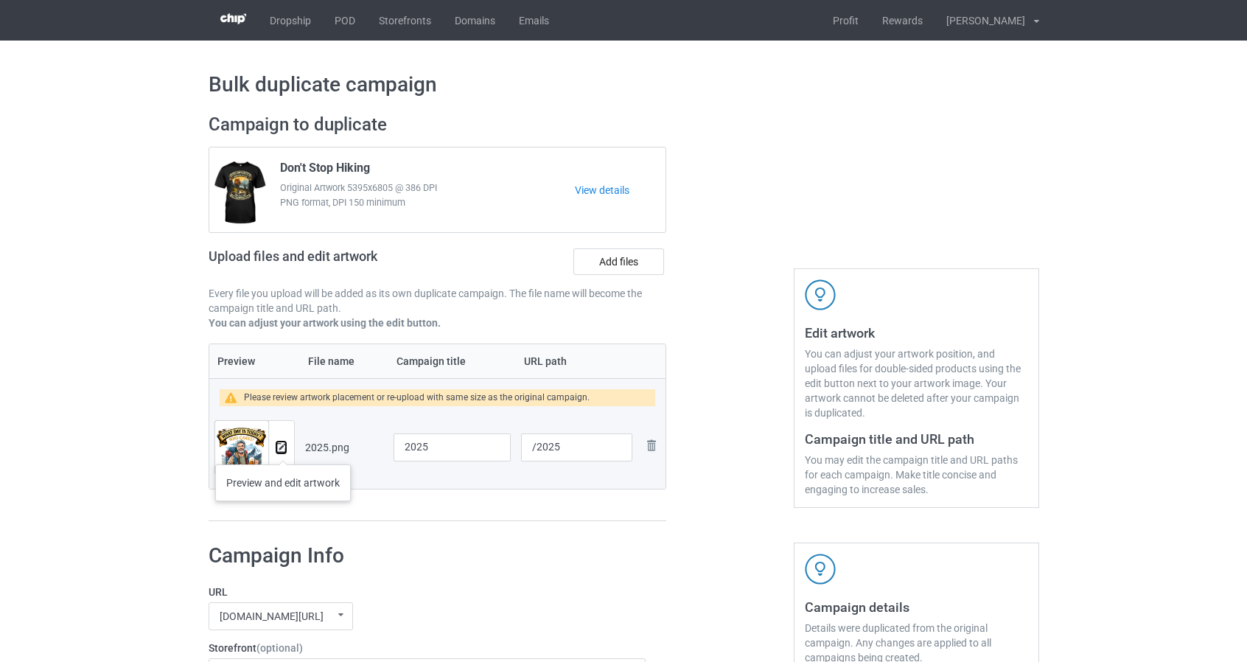
click at [282, 450] on img at bounding box center [281, 448] width 10 height 10
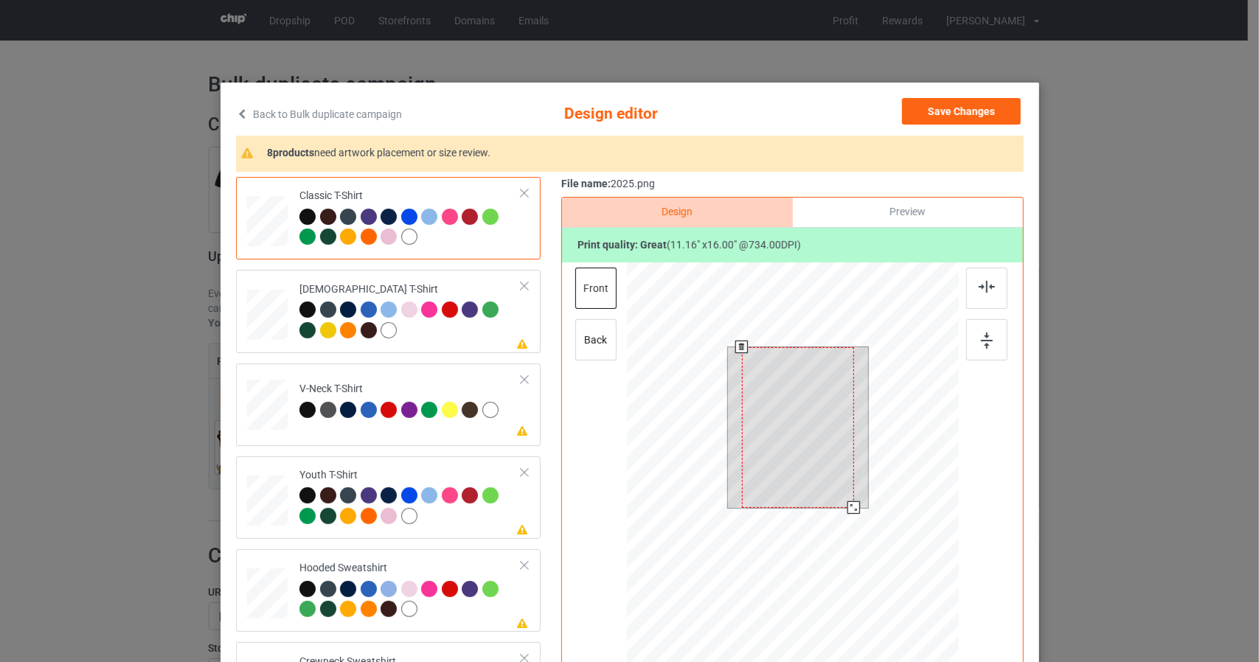
click at [940, 632] on div at bounding box center [792, 471] width 332 height 419
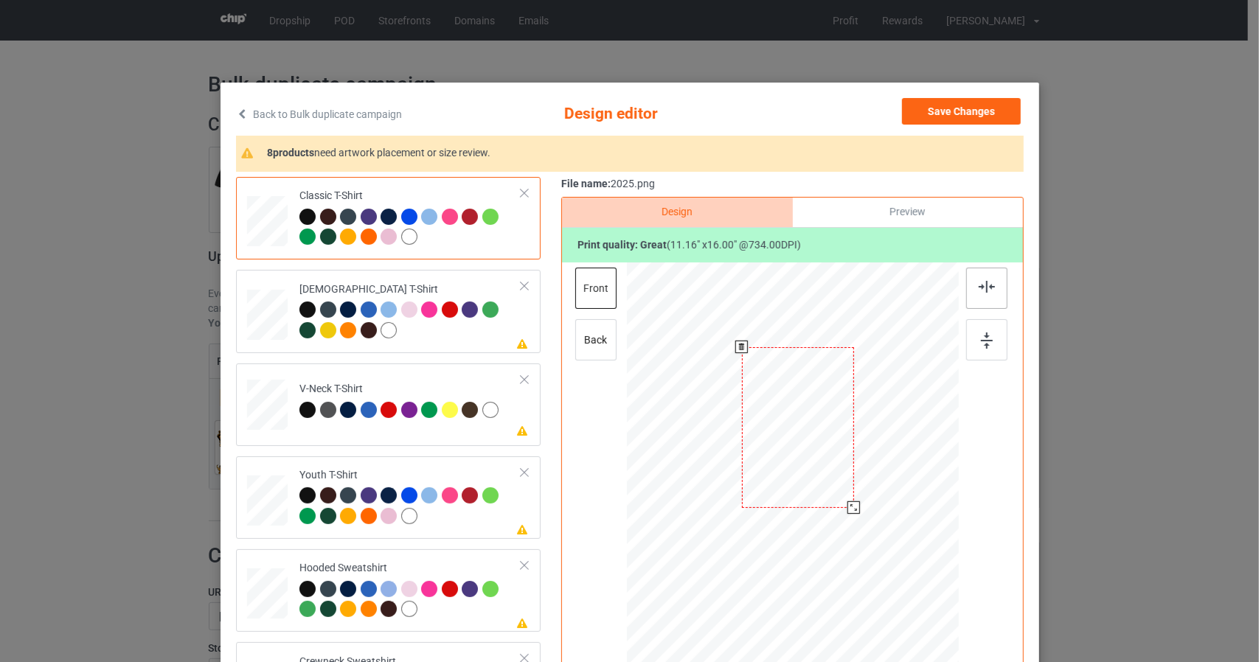
click at [978, 278] on div at bounding box center [986, 288] width 41 height 41
click at [982, 337] on img at bounding box center [987, 341] width 12 height 16
click at [992, 286] on div at bounding box center [986, 288] width 41 height 41
click at [989, 335] on div at bounding box center [986, 339] width 41 height 41
click at [263, 223] on div at bounding box center [267, 216] width 17 height 20
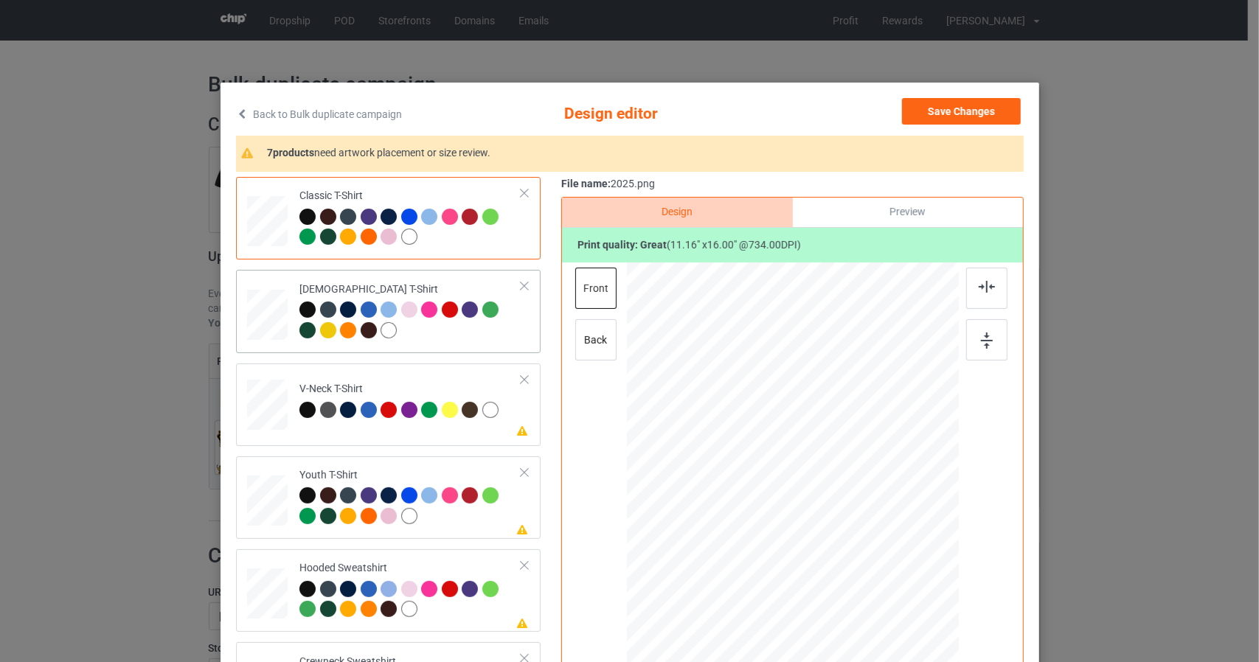
click at [260, 310] on div at bounding box center [267, 310] width 15 height 18
click at [262, 406] on div at bounding box center [267, 401] width 18 height 21
click at [263, 212] on div at bounding box center [267, 216] width 17 height 20
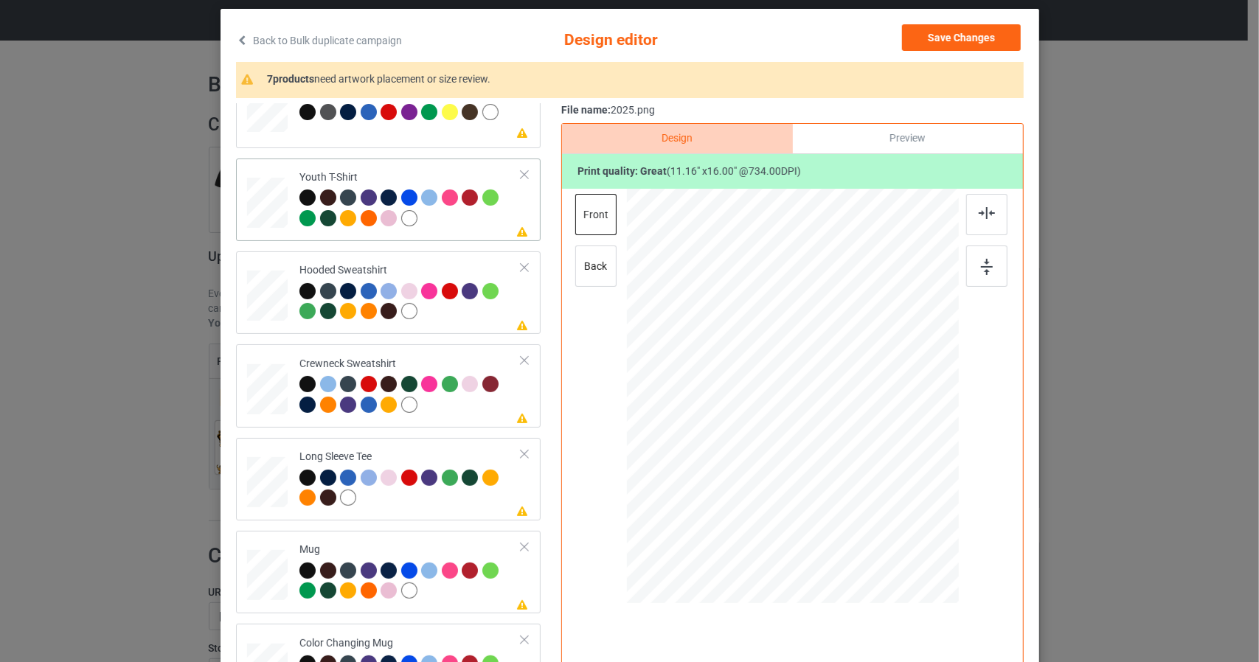
scroll to position [251, 0]
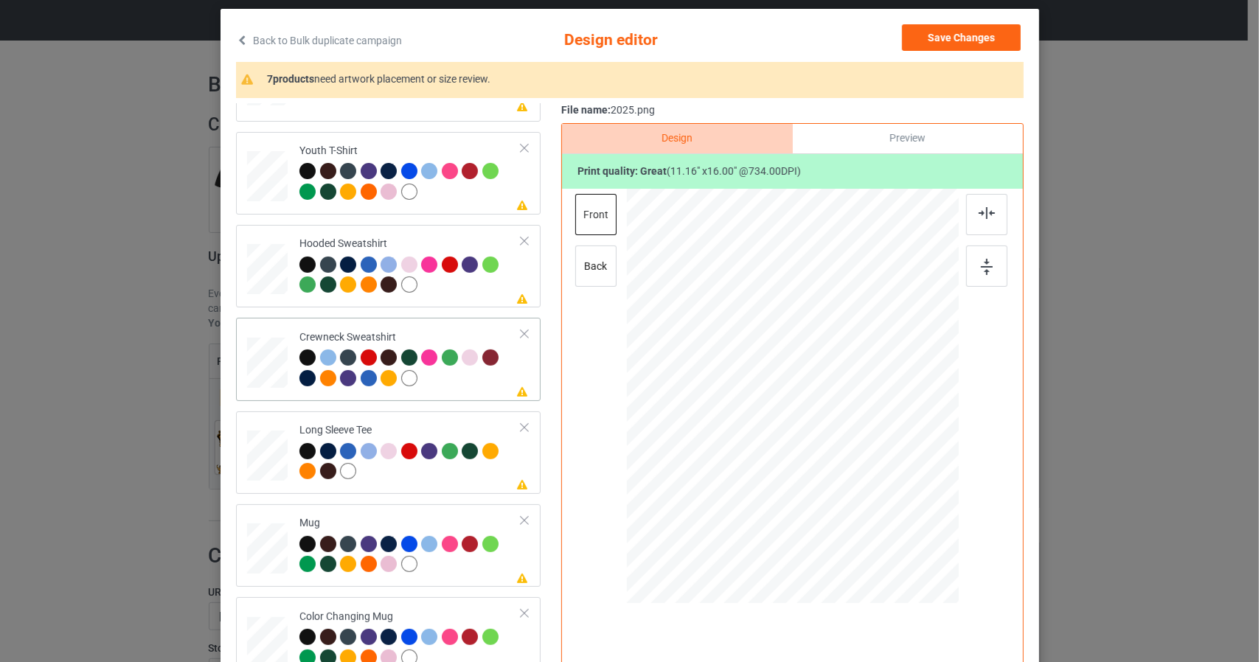
click at [264, 360] on div at bounding box center [268, 359] width 18 height 21
click at [988, 216] on img at bounding box center [986, 213] width 16 height 12
click at [982, 271] on img at bounding box center [987, 267] width 12 height 16
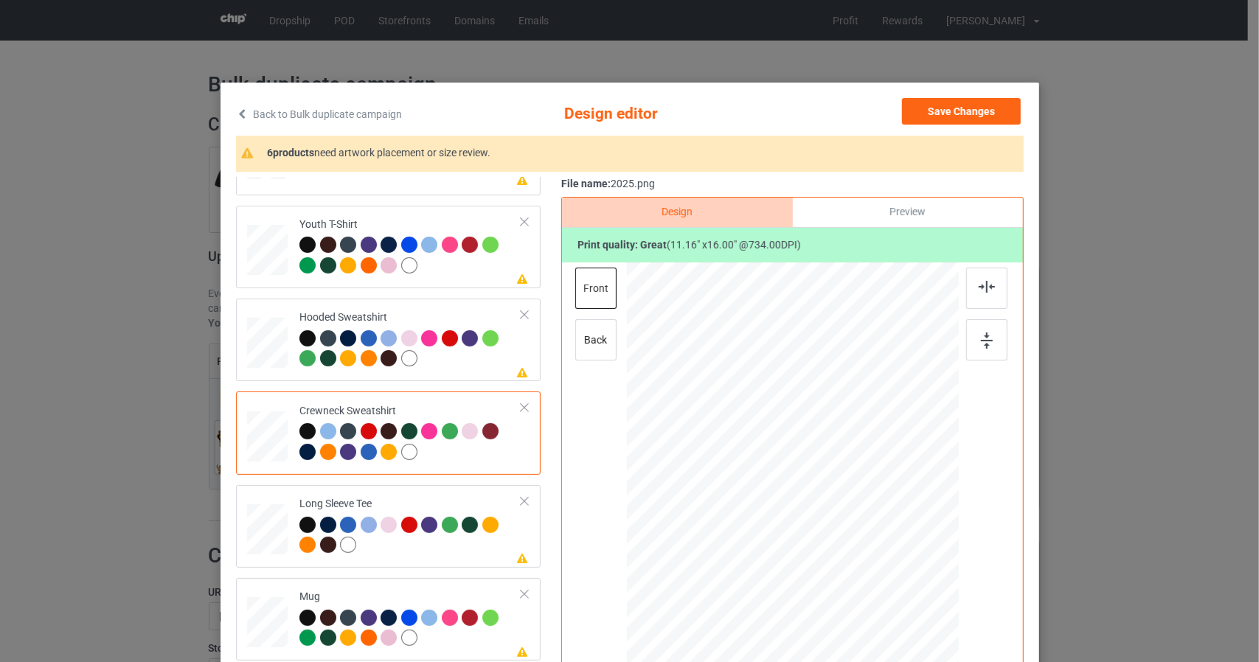
scroll to position [0, 0]
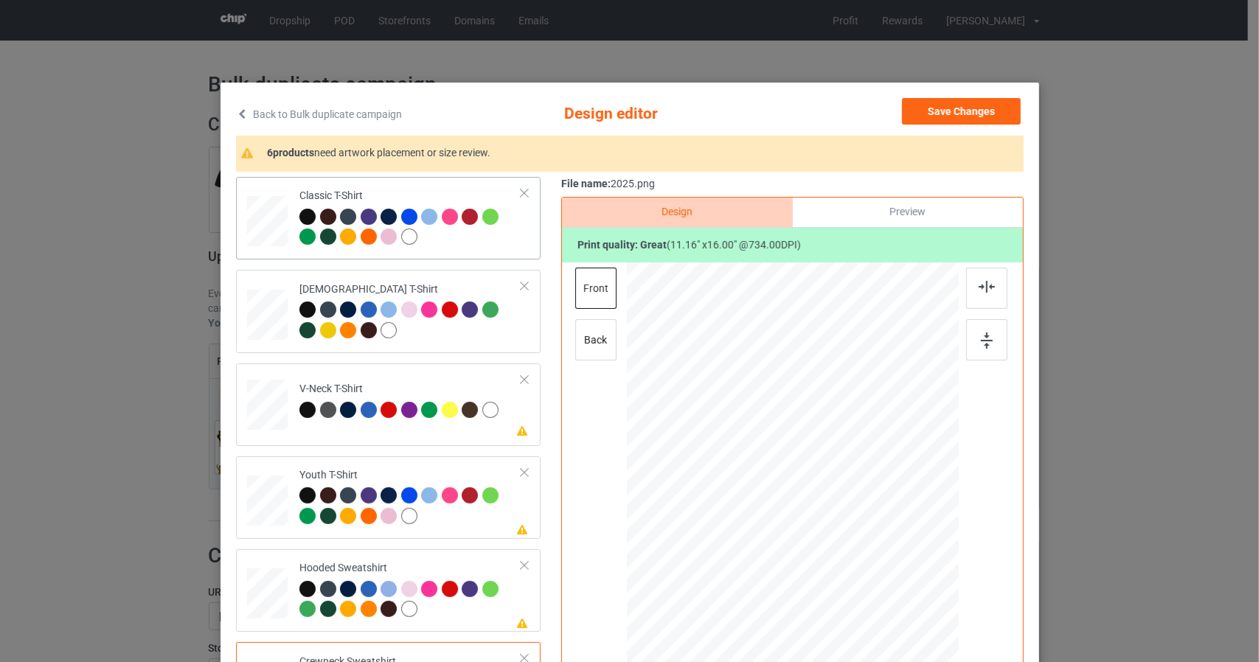
click at [267, 222] on div at bounding box center [267, 216] width 17 height 20
click at [981, 116] on button "Save Changes" at bounding box center [961, 111] width 119 height 27
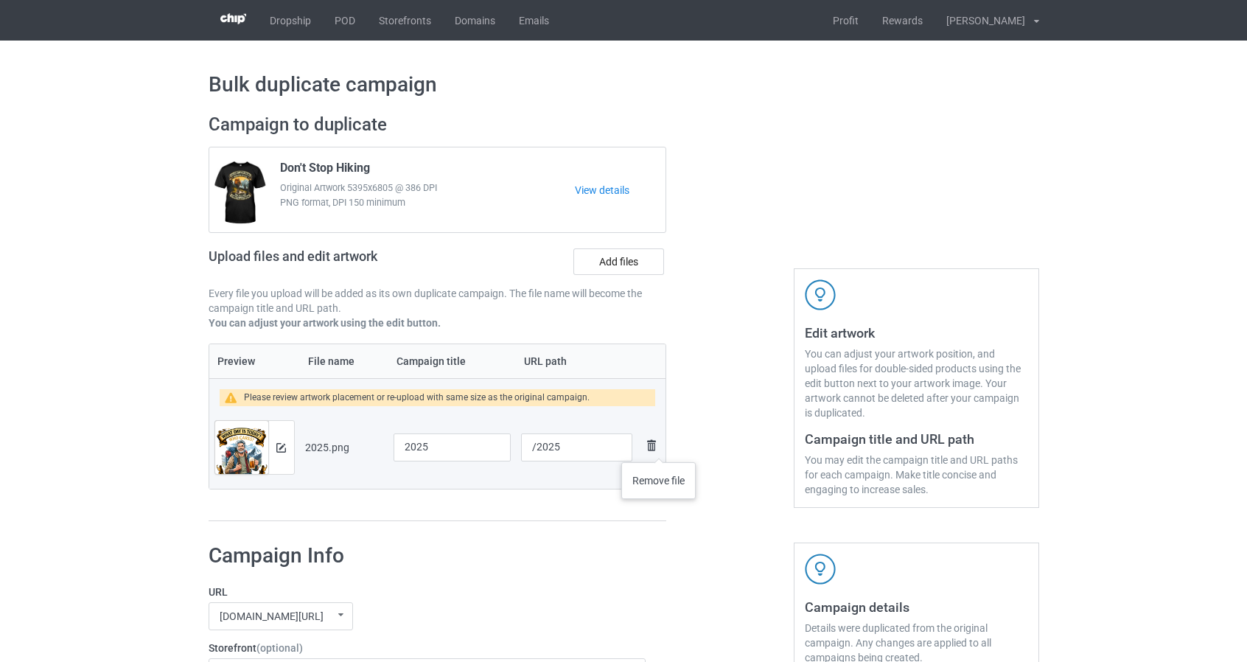
click at [659, 448] on img at bounding box center [652, 445] width 18 height 18
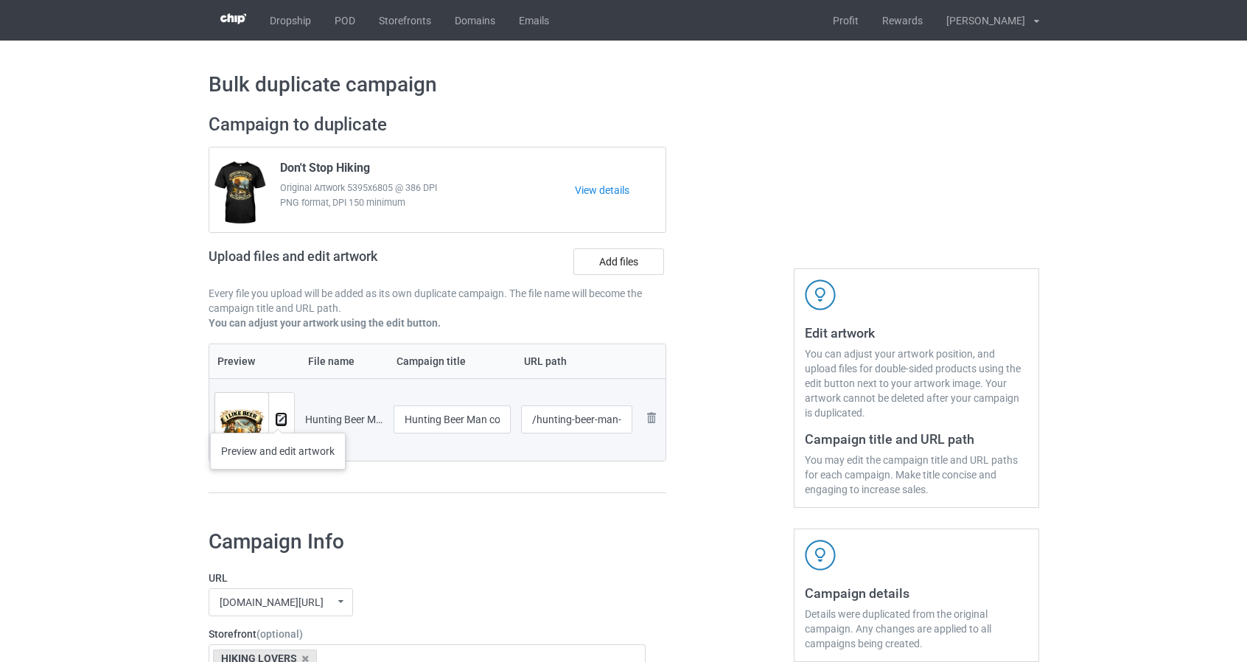
click at [279, 420] on img at bounding box center [281, 420] width 10 height 10
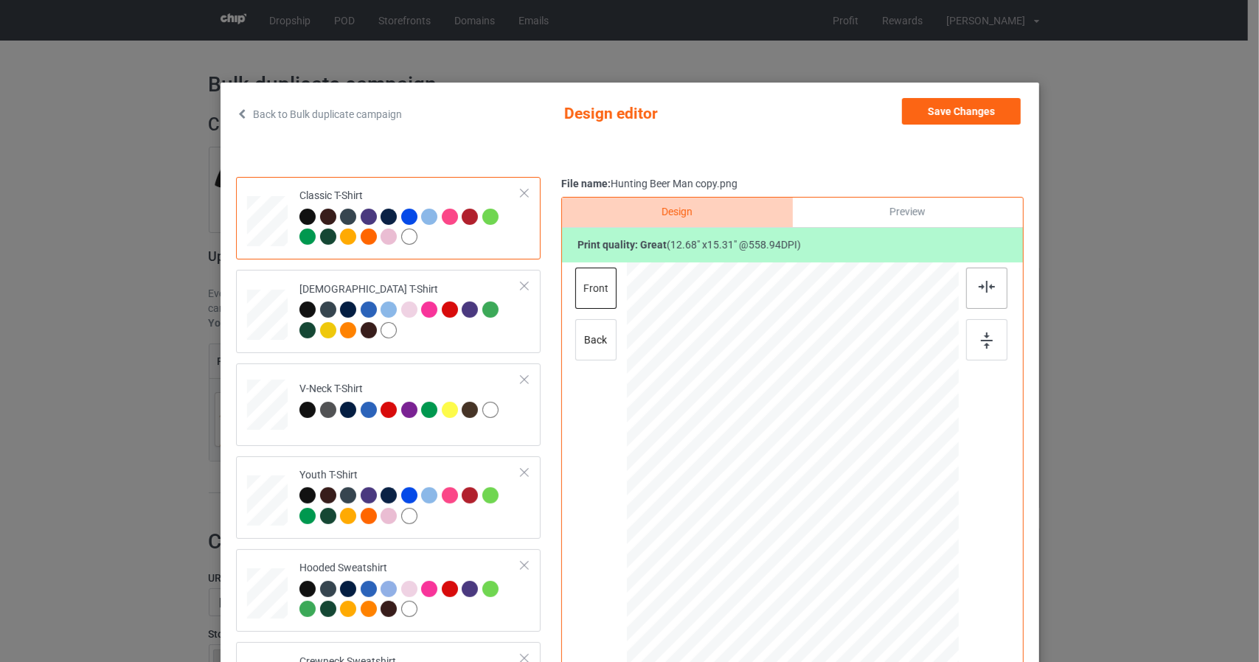
click at [978, 284] on img at bounding box center [986, 287] width 16 height 12
click at [983, 343] on img at bounding box center [987, 341] width 12 height 16
click at [978, 110] on button "Save Changes" at bounding box center [961, 111] width 119 height 27
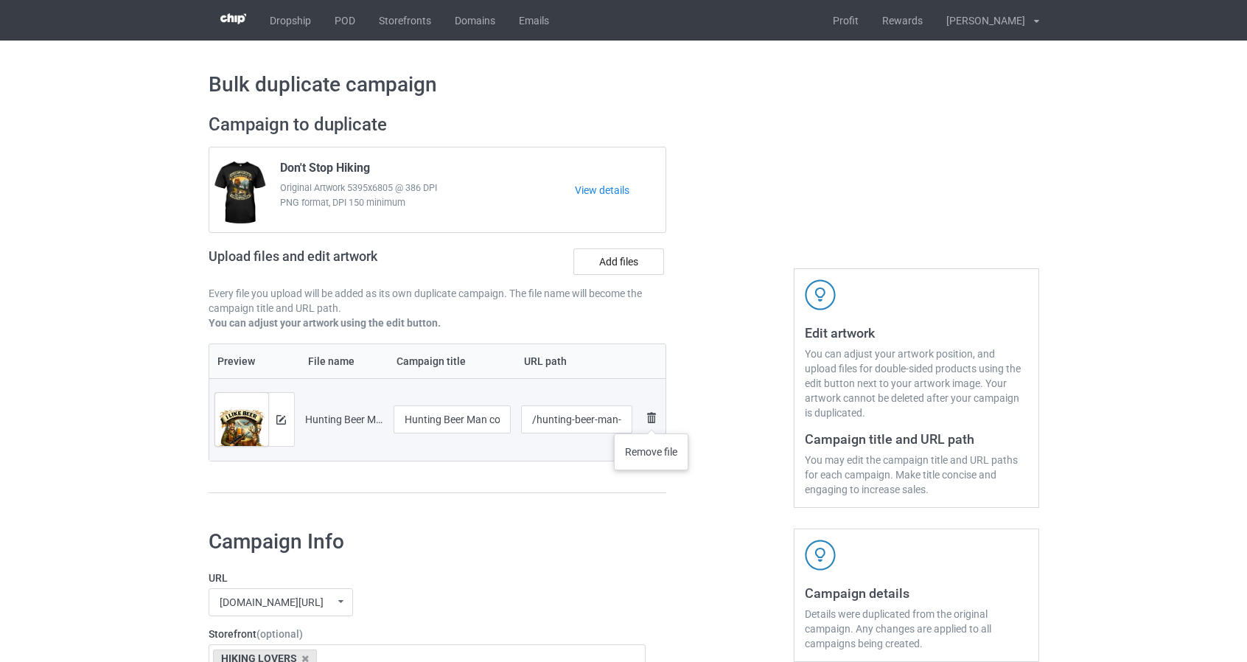
click at [652, 421] on img at bounding box center [652, 418] width 18 height 18
click at [622, 420] on input "/hunting-beer-man" at bounding box center [576, 419] width 111 height 28
type input "/hunting-beer-man1"
click at [280, 418] on img at bounding box center [281, 420] width 10 height 10
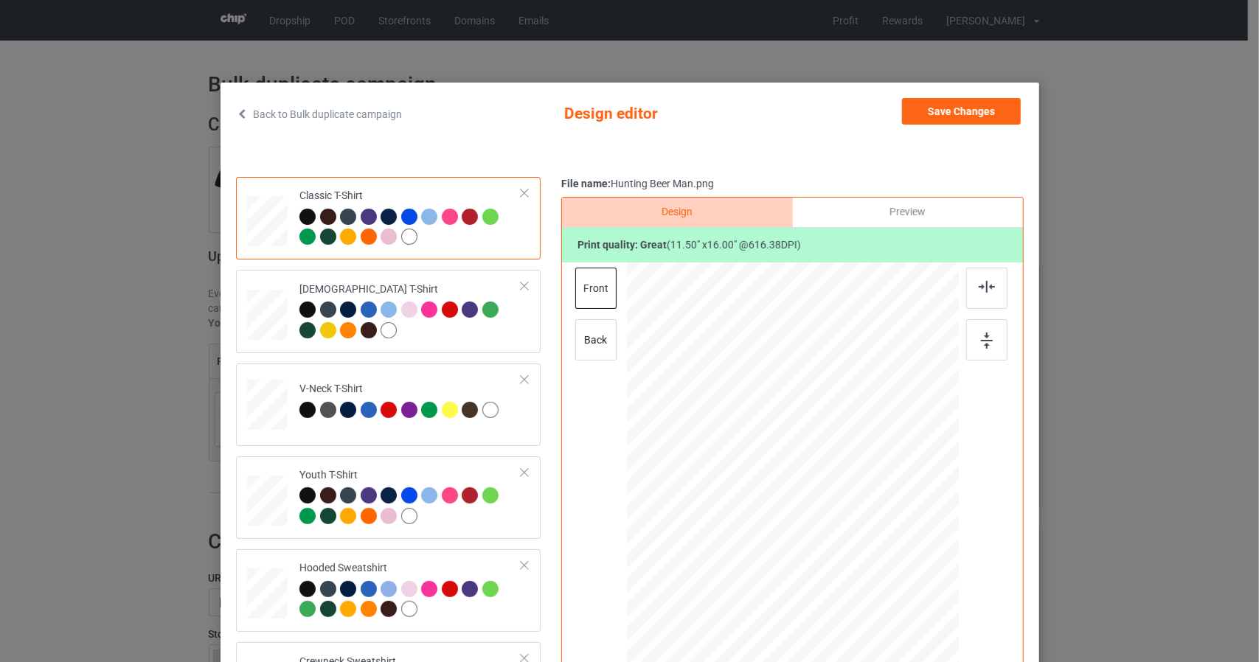
click at [1023, 291] on div "Back to Bulk duplicate campaign Design editor Save Changes Classic T-Shirt Ladi…" at bounding box center [629, 425] width 818 height 685
click at [984, 287] on img at bounding box center [986, 287] width 16 height 12
click at [991, 336] on div at bounding box center [986, 339] width 41 height 41
click at [981, 287] on img at bounding box center [986, 287] width 16 height 12
click at [981, 338] on img at bounding box center [987, 341] width 12 height 16
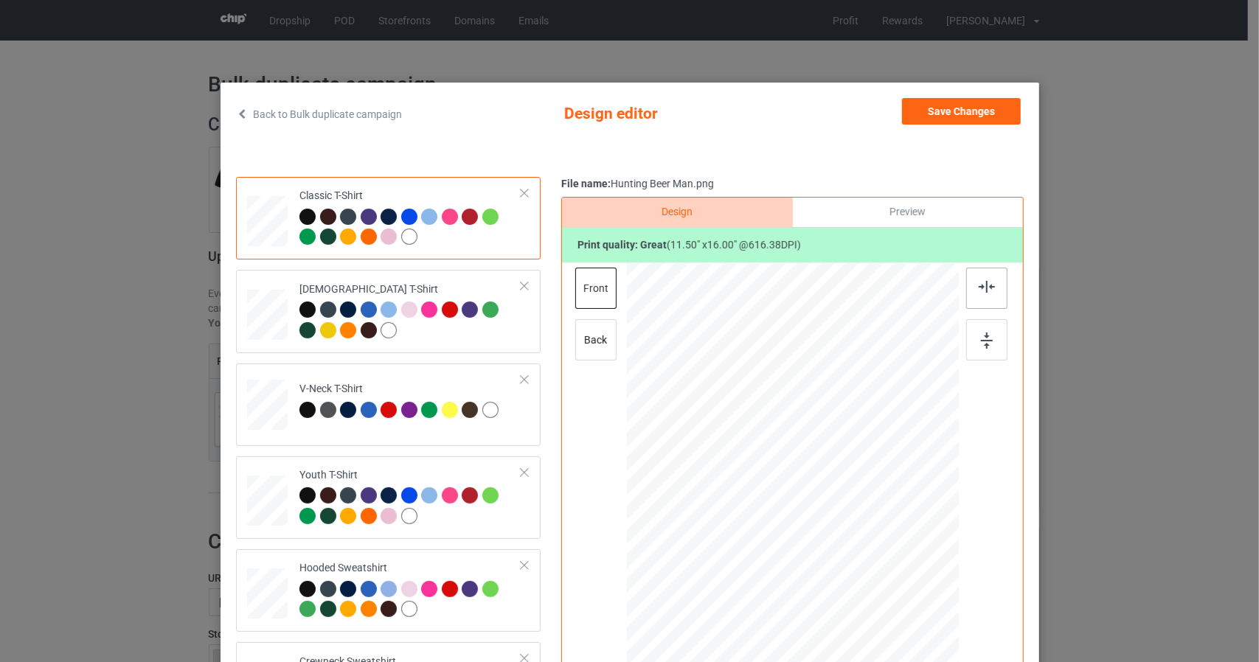
click at [986, 290] on img at bounding box center [986, 287] width 16 height 12
click at [986, 346] on div at bounding box center [986, 339] width 41 height 41
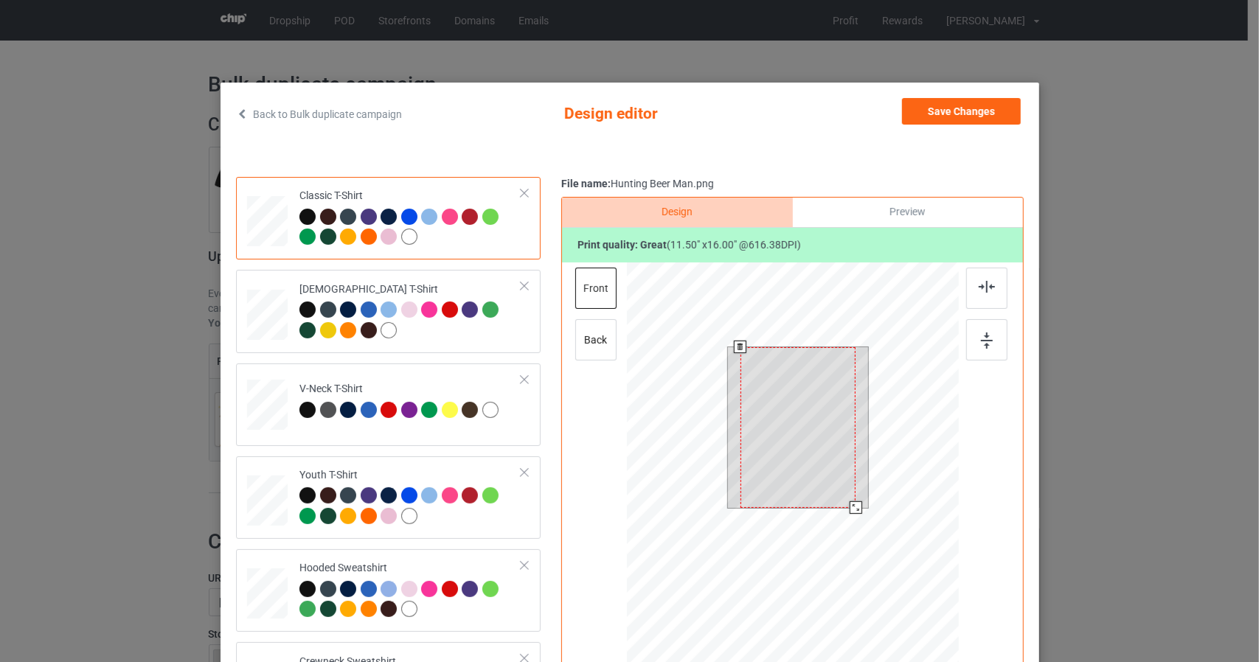
click at [911, 574] on div at bounding box center [792, 471] width 332 height 419
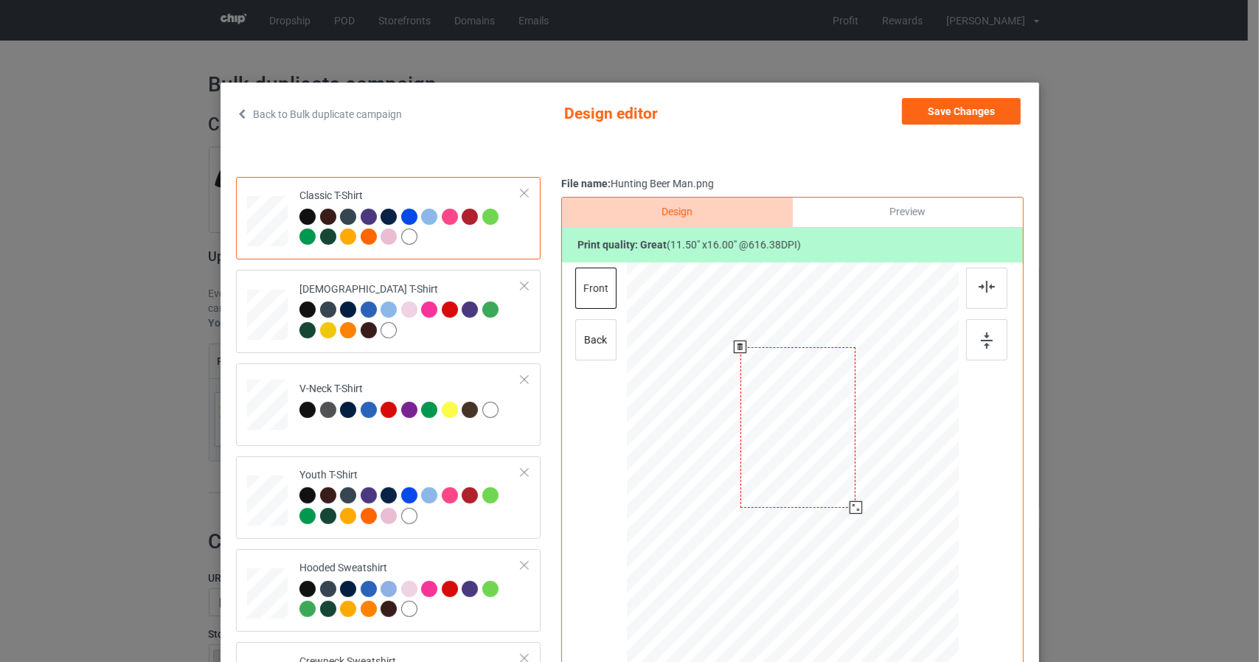
click at [1104, 212] on div "Back to Bulk duplicate campaign Design editor Save Changes Classic T-Shirt Ladi…" at bounding box center [629, 331] width 1259 height 662
click at [986, 112] on button "Save Changes" at bounding box center [961, 111] width 119 height 27
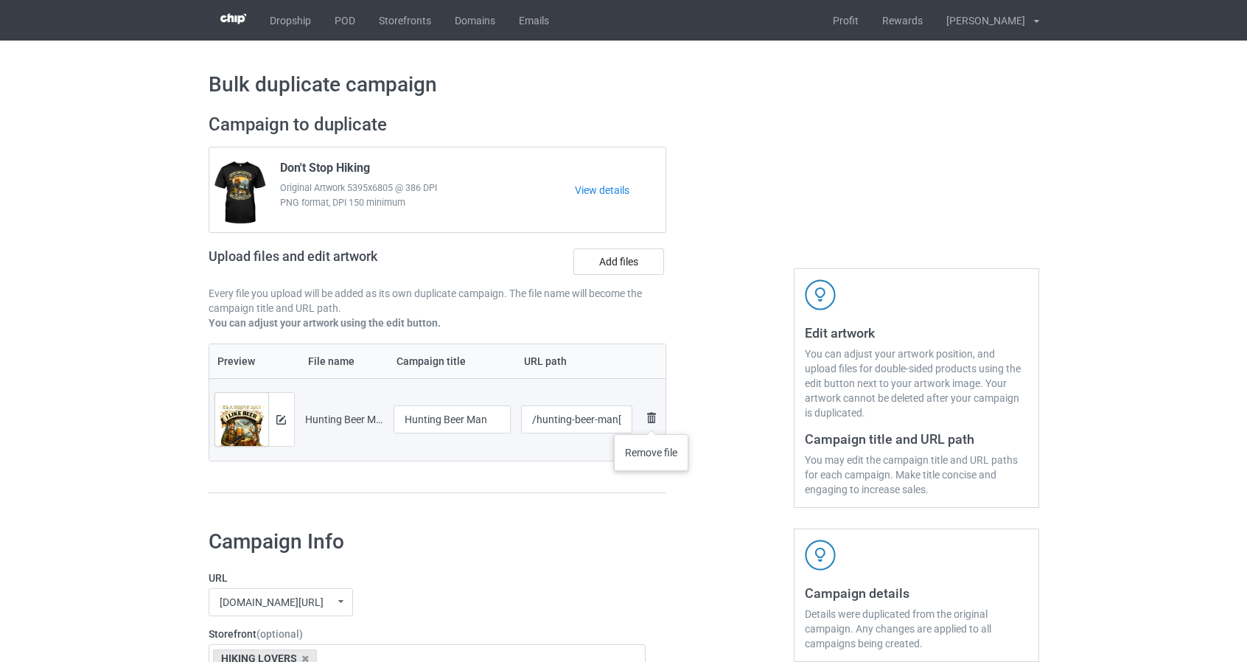
click at [652, 420] on img at bounding box center [652, 418] width 18 height 18
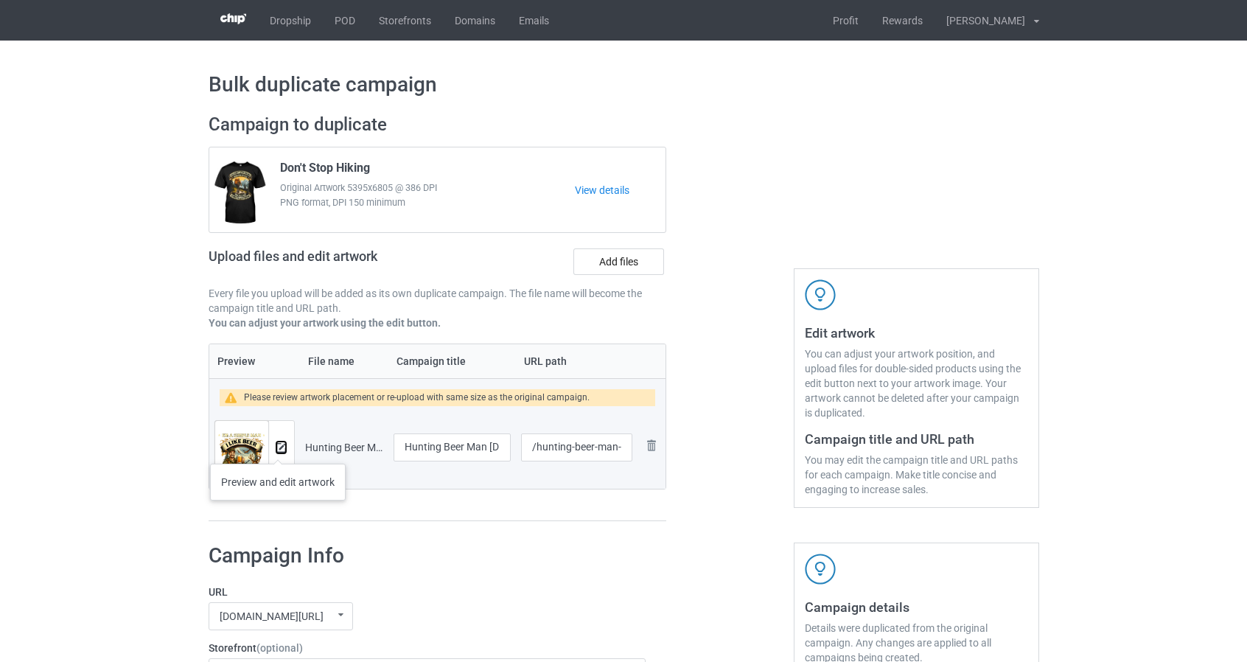
click at [279, 449] on img at bounding box center [281, 448] width 10 height 10
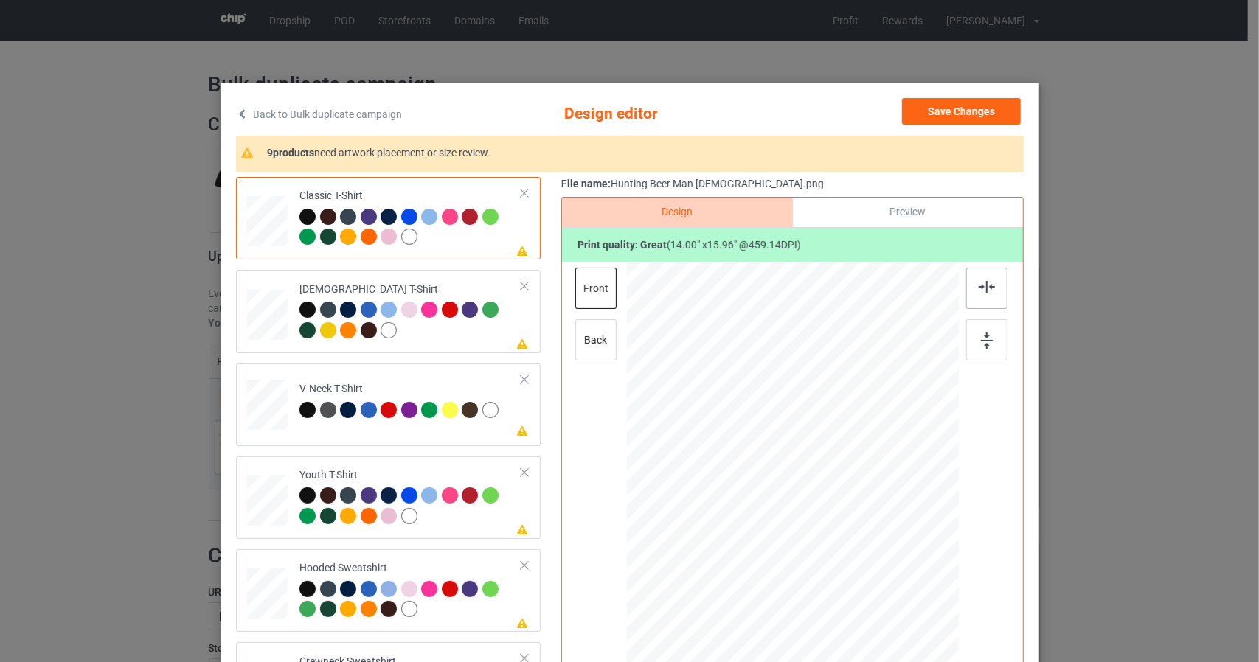
click at [986, 288] on img at bounding box center [986, 287] width 16 height 12
click at [982, 346] on img at bounding box center [987, 341] width 12 height 16
click at [983, 287] on img at bounding box center [986, 287] width 16 height 12
click at [981, 347] on img at bounding box center [987, 341] width 12 height 16
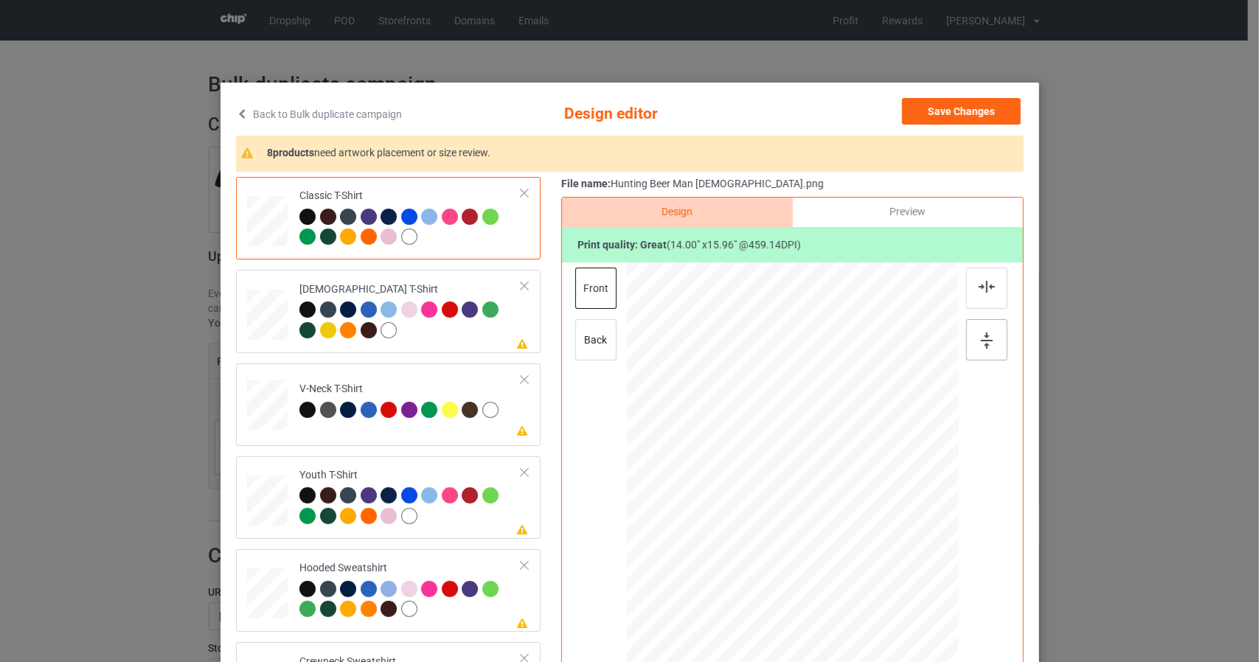
click at [981, 347] on img at bounding box center [987, 341] width 12 height 16
click at [260, 317] on div at bounding box center [267, 310] width 15 height 18
click at [978, 290] on img at bounding box center [986, 287] width 16 height 12
click at [984, 335] on img at bounding box center [987, 341] width 12 height 16
click at [985, 284] on img at bounding box center [986, 287] width 16 height 12
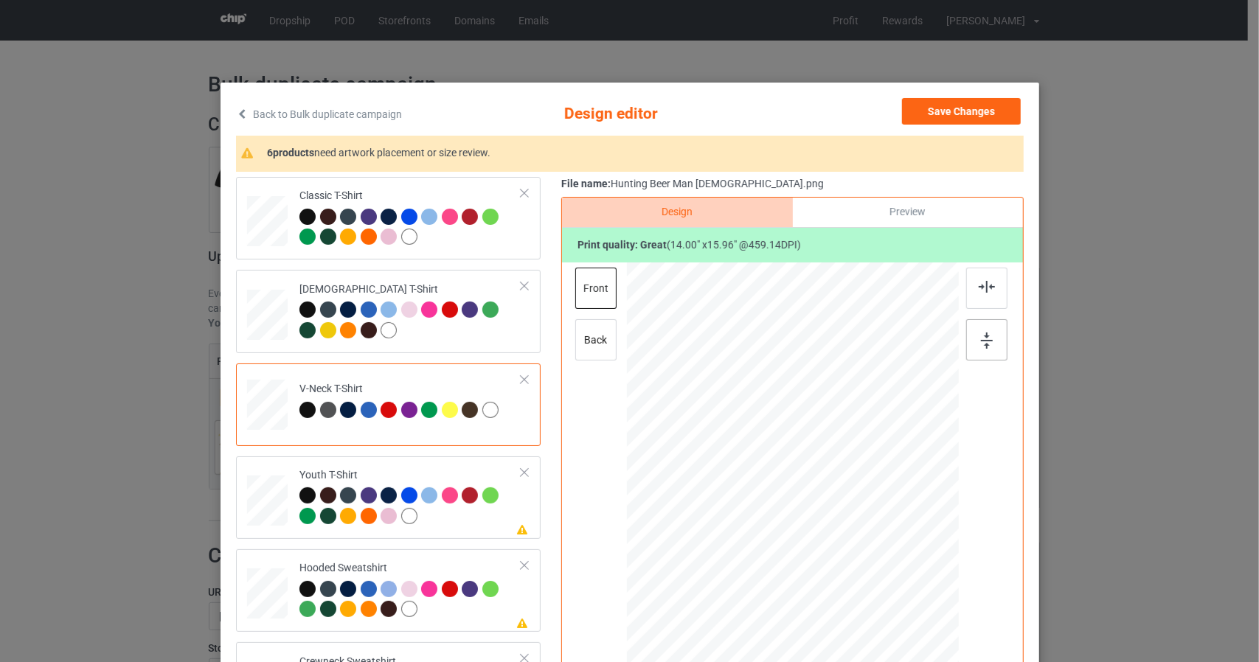
click at [986, 346] on img at bounding box center [987, 341] width 12 height 16
click at [1116, 134] on div "Back to Bulk duplicate campaign Design editor Save Changes 6 products need artw…" at bounding box center [629, 331] width 1259 height 662
click at [981, 116] on button "Save Changes" at bounding box center [961, 111] width 119 height 27
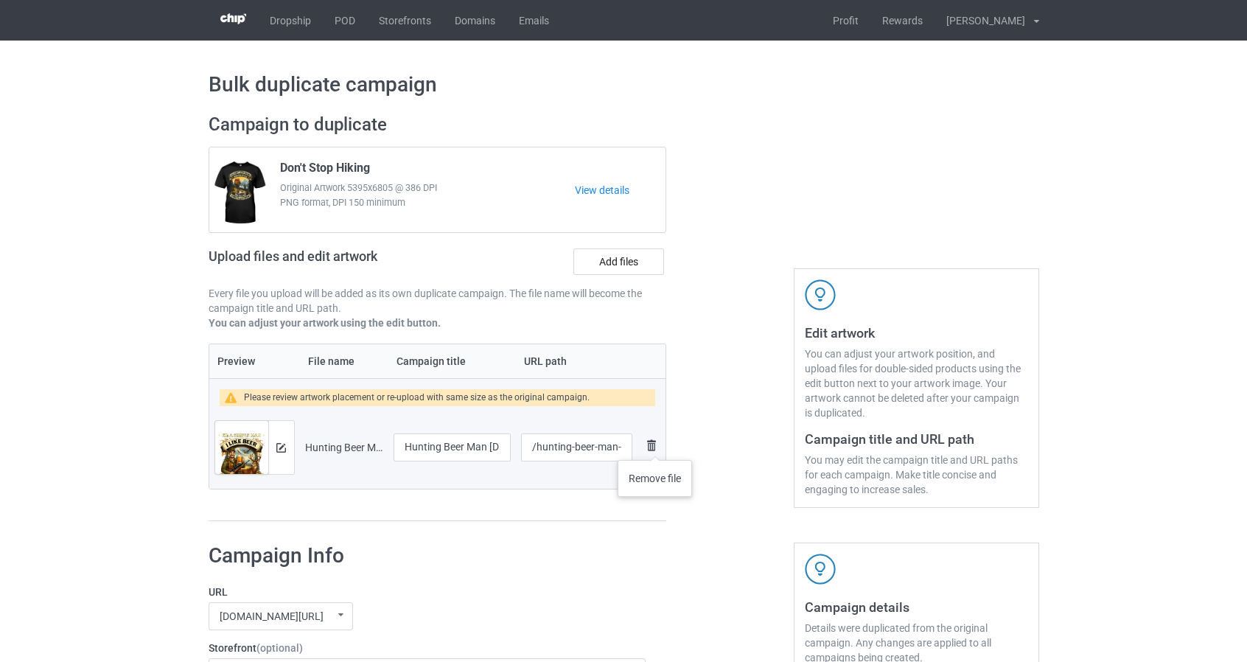
click at [655, 447] on img at bounding box center [652, 445] width 18 height 18
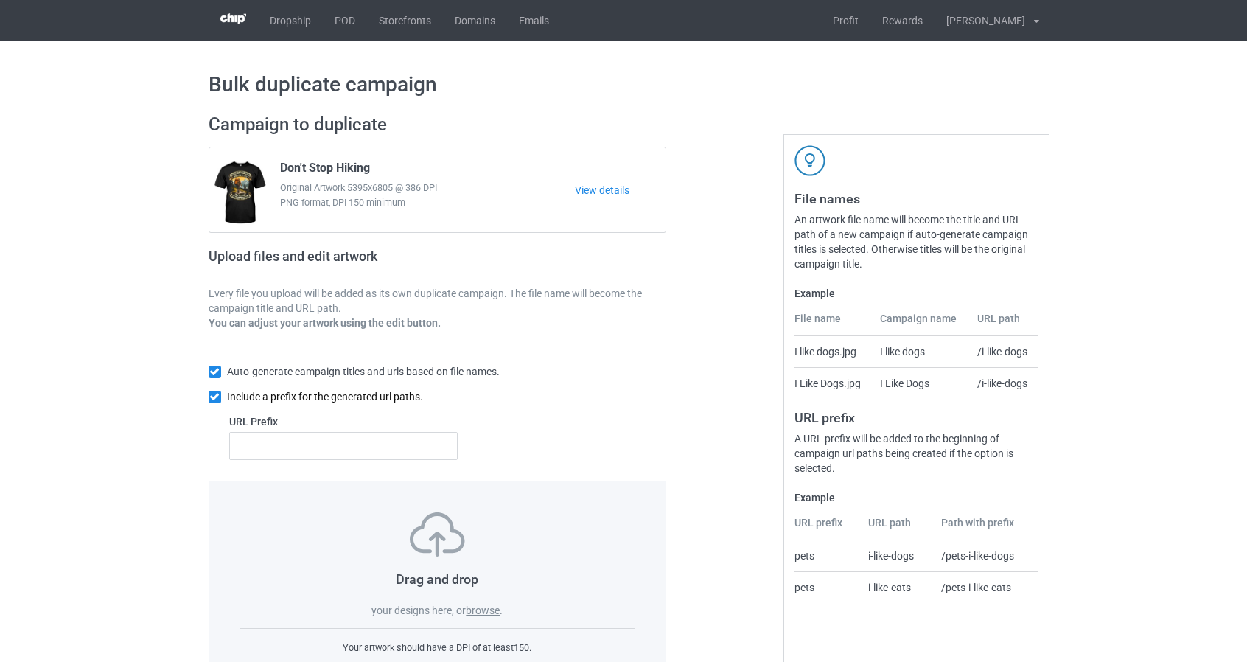
click at [217, 395] on input "checkbox" at bounding box center [215, 397] width 13 height 13
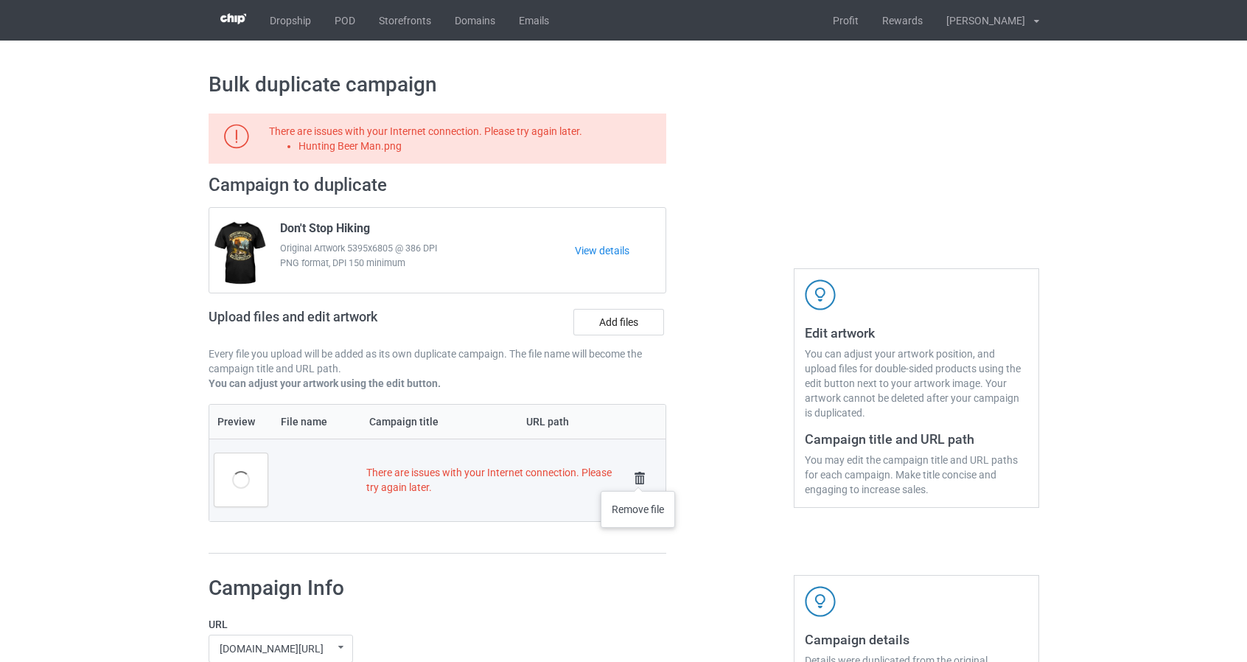
click at [638, 478] on img at bounding box center [640, 478] width 21 height 21
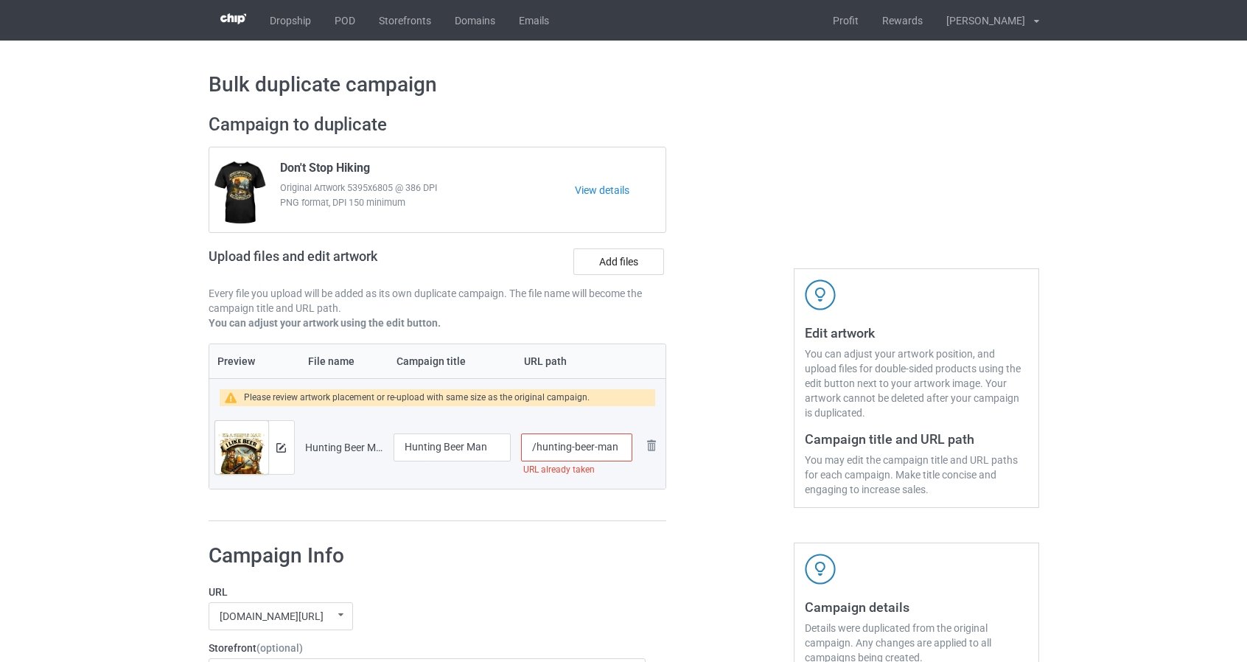
click at [614, 447] on input "/hunting-beer-man" at bounding box center [576, 448] width 111 height 28
click at [616, 481] on td "/hunting-beer-man [DEMOGRAPHIC_DATA] URL already taken" at bounding box center [576, 447] width 121 height 83
click at [593, 491] on div "Preview File name Campaign title URL path Please review artwork placement or re…" at bounding box center [438, 433] width 459 height 178
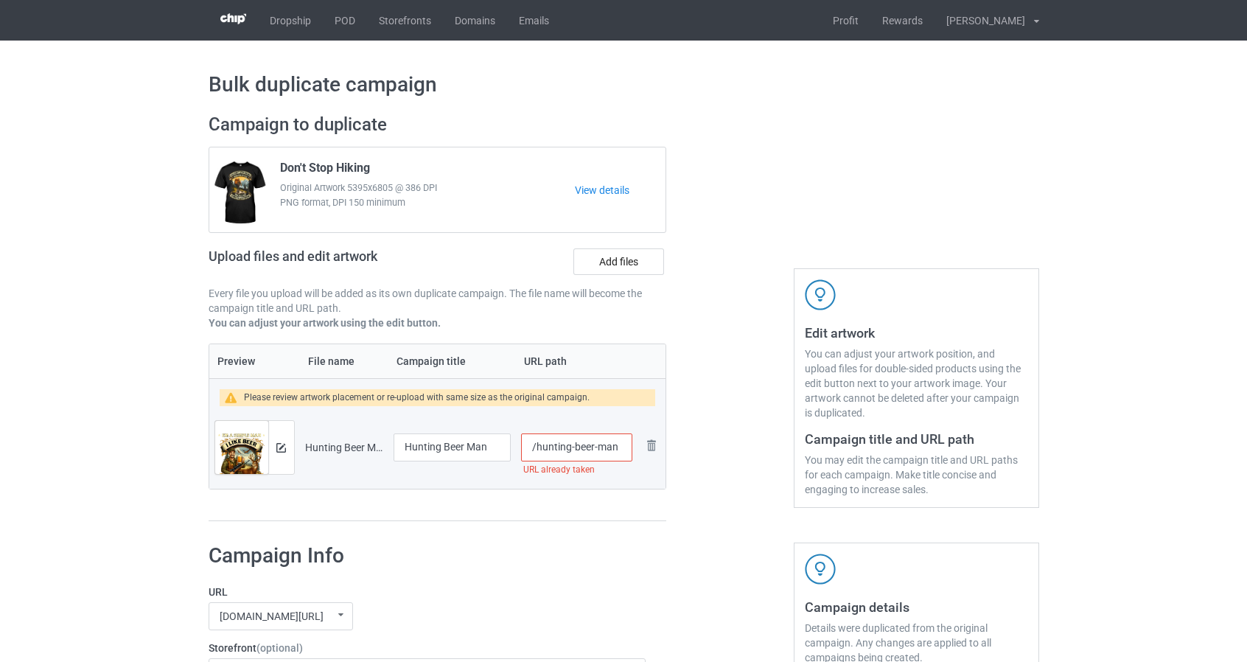
click at [617, 449] on input "/hunting-beer-man [DEMOGRAPHIC_DATA]" at bounding box center [576, 448] width 111 height 28
click at [624, 449] on input "/hunting-beer-man [DEMOGRAPHIC_DATA]" at bounding box center [576, 448] width 111 height 28
click at [484, 476] on td "Hunting Beer Man" at bounding box center [453, 447] width 128 height 83
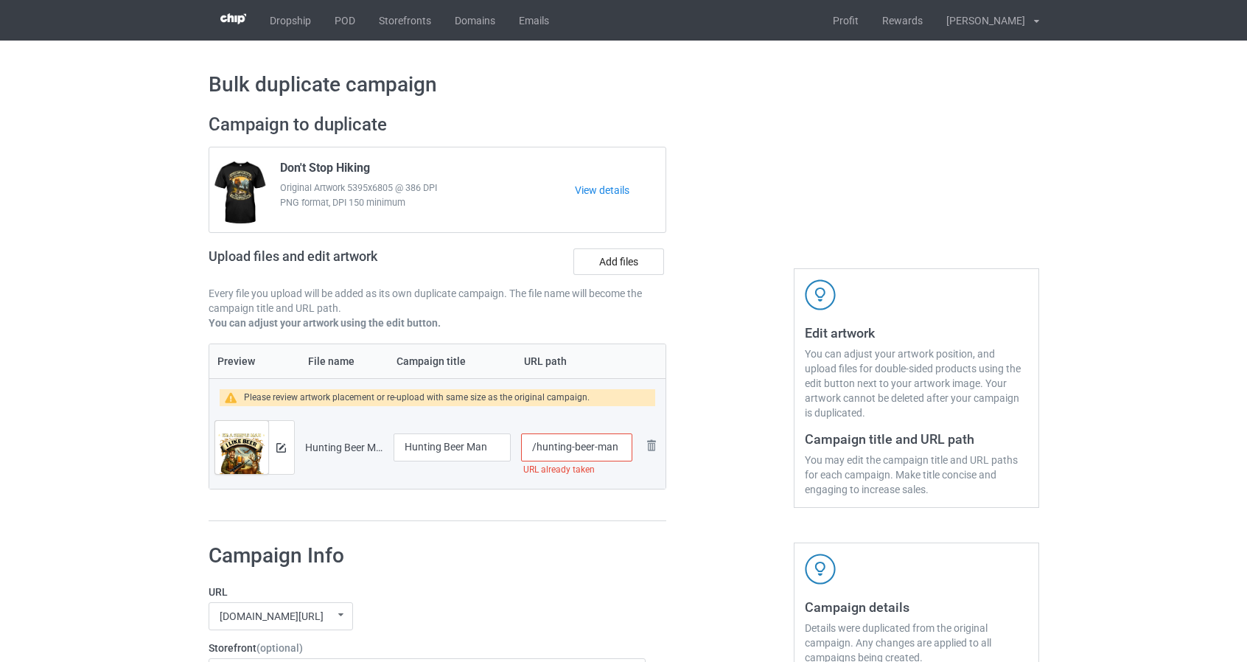
click at [619, 448] on input "/hunting-beer-man [DEMOGRAPHIC_DATA]" at bounding box center [576, 448] width 111 height 28
click at [633, 413] on td "/hunting-beer" at bounding box center [576, 447] width 121 height 83
click at [615, 414] on td "/hunting-beer" at bounding box center [576, 447] width 121 height 83
click at [543, 473] on td "/hunting-beer" at bounding box center [576, 447] width 121 height 83
click at [282, 446] on img at bounding box center [281, 448] width 10 height 10
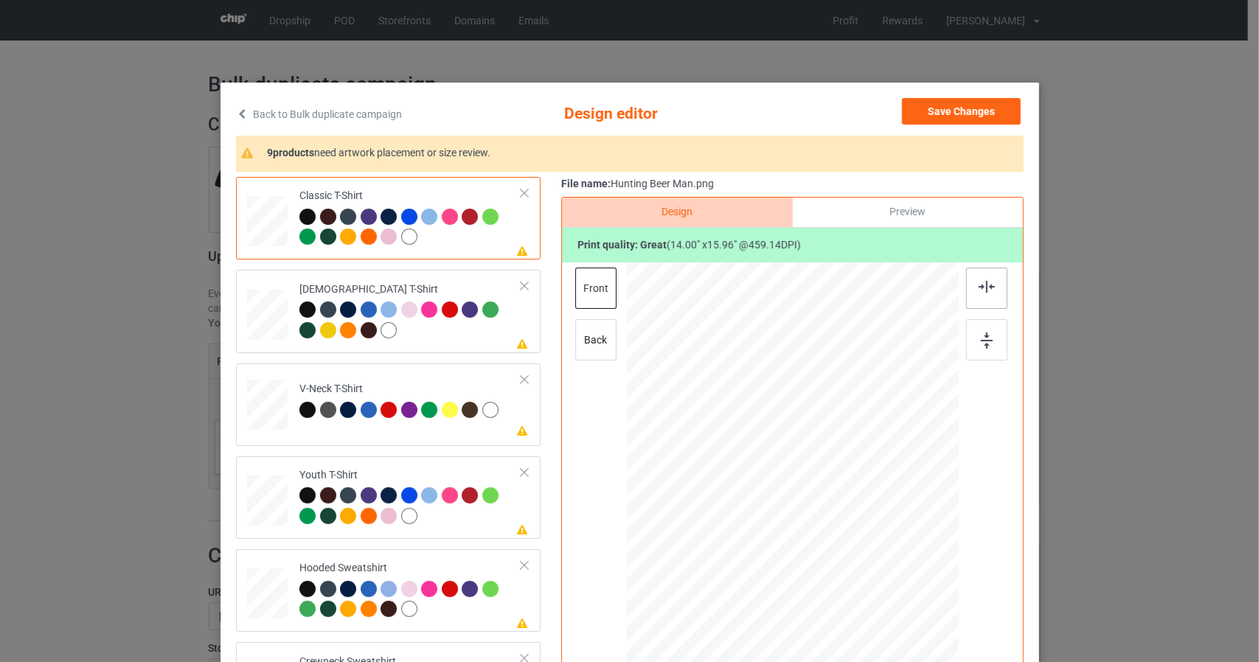
click at [983, 290] on img at bounding box center [986, 287] width 16 height 12
click at [981, 347] on img at bounding box center [987, 341] width 12 height 16
click at [262, 313] on div at bounding box center [267, 310] width 15 height 18
click at [984, 288] on img at bounding box center [986, 287] width 16 height 12
click at [982, 345] on img at bounding box center [987, 341] width 12 height 16
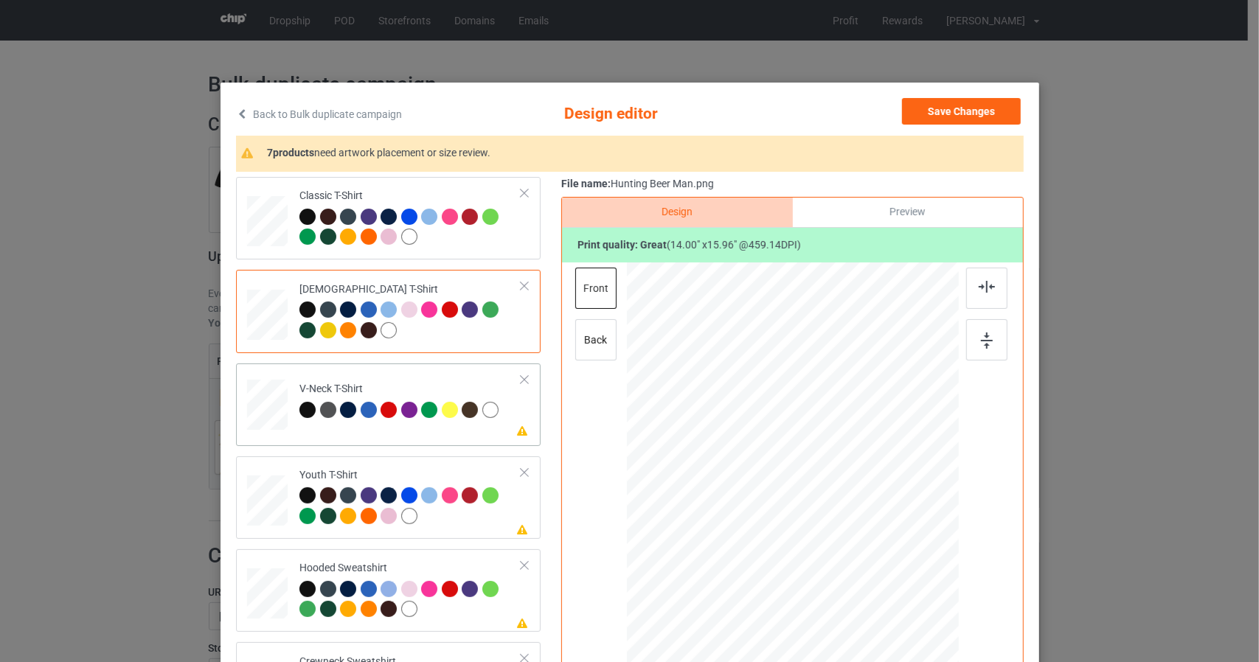
click at [258, 400] on div at bounding box center [267, 401] width 18 height 21
click at [978, 288] on img at bounding box center [986, 287] width 16 height 12
click at [981, 340] on img at bounding box center [987, 341] width 12 height 16
click at [258, 502] on div at bounding box center [266, 499] width 17 height 19
click at [982, 284] on img at bounding box center [986, 287] width 16 height 12
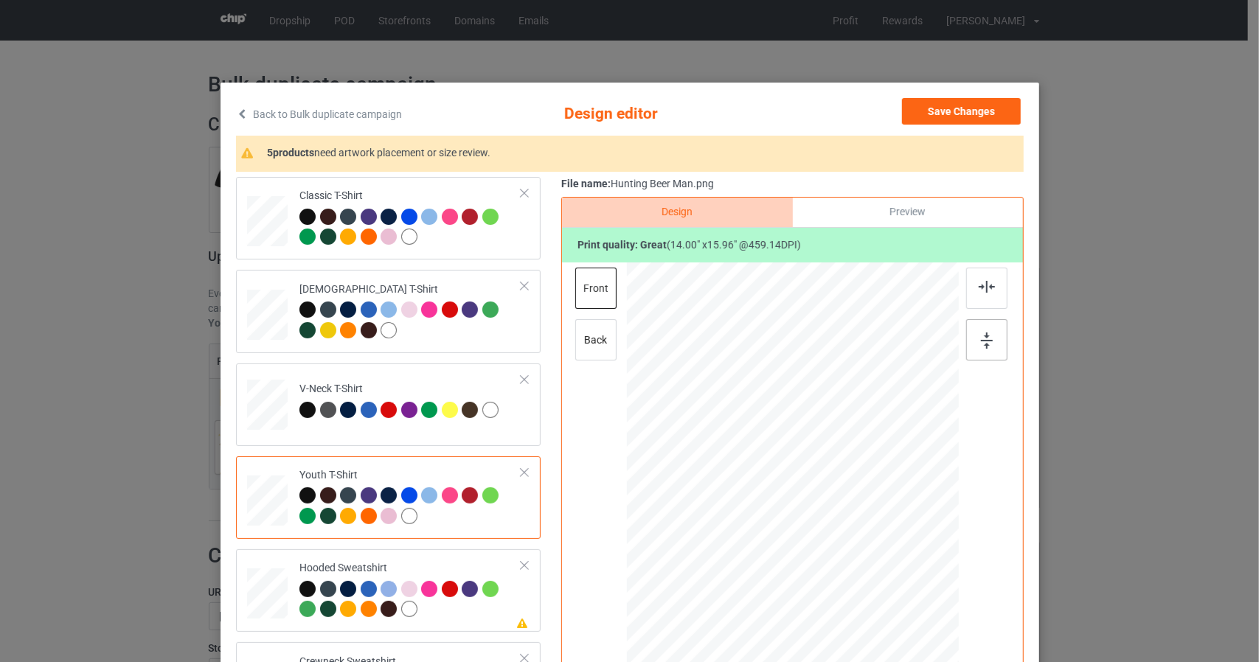
click at [981, 340] on img at bounding box center [987, 341] width 12 height 16
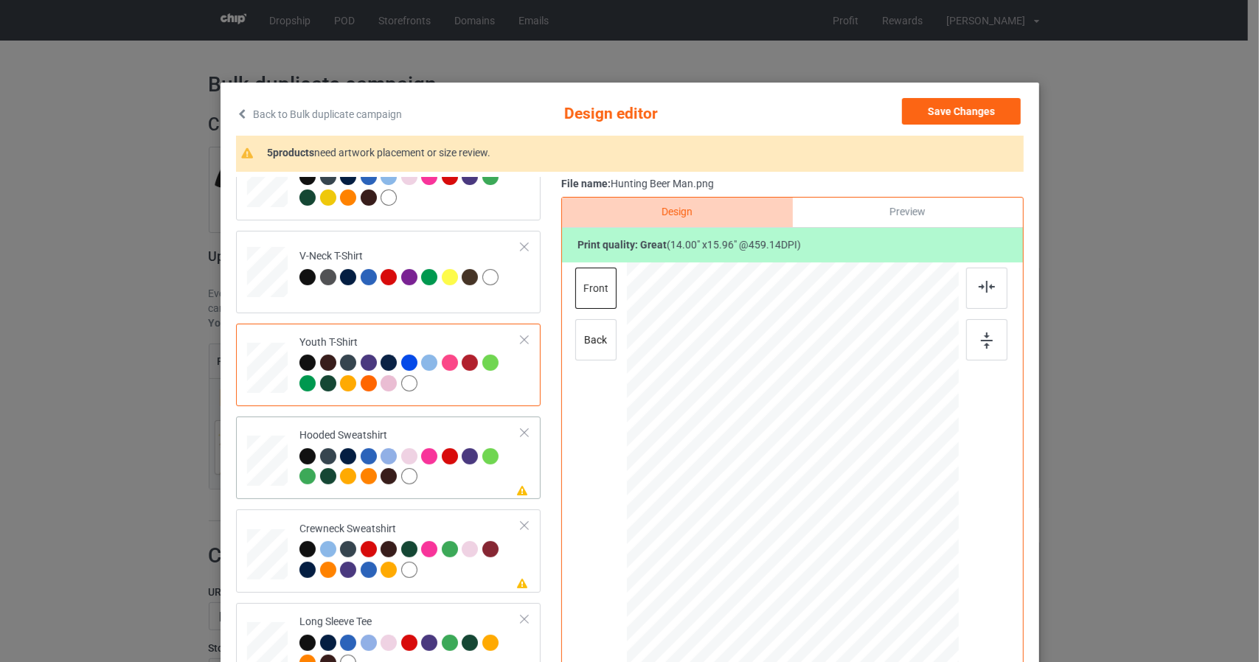
scroll to position [147, 0]
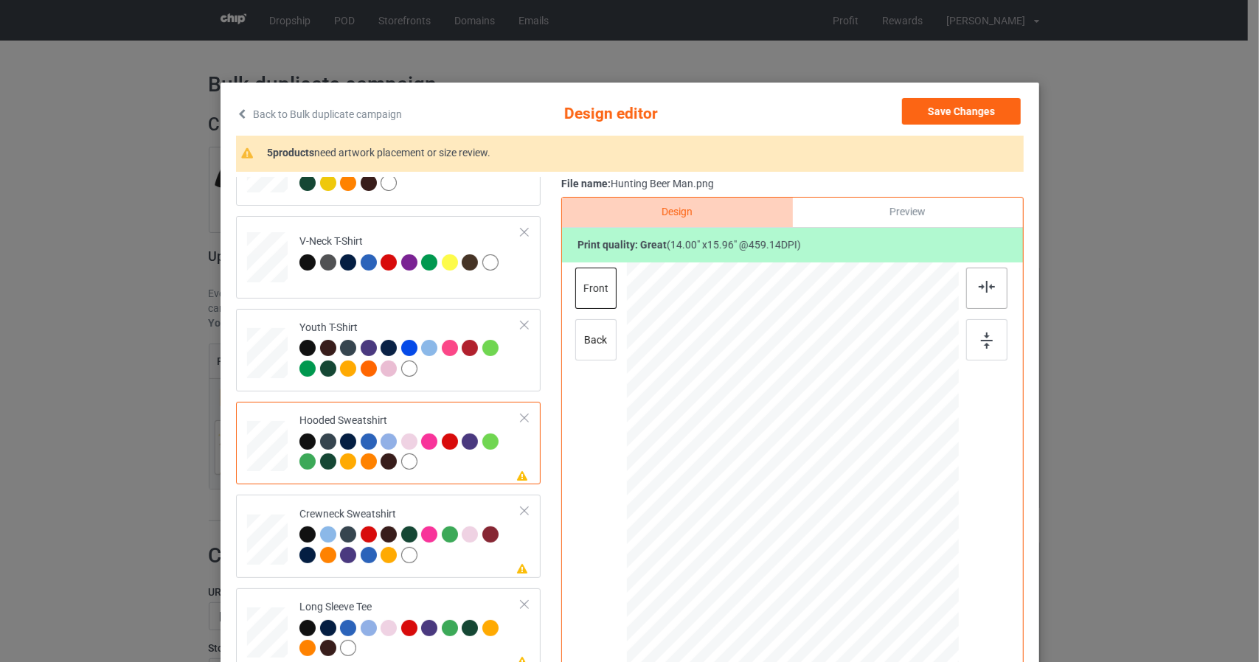
click at [978, 290] on img at bounding box center [986, 287] width 16 height 12
click at [981, 342] on img at bounding box center [987, 341] width 12 height 16
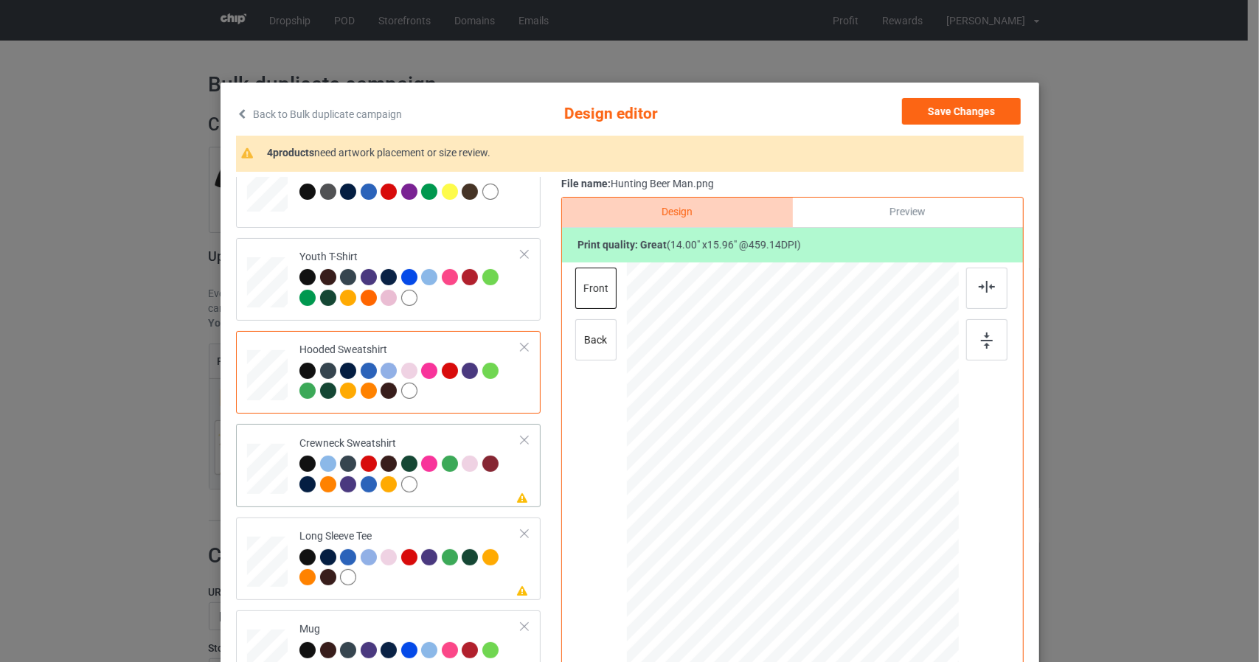
scroll to position [221, 0]
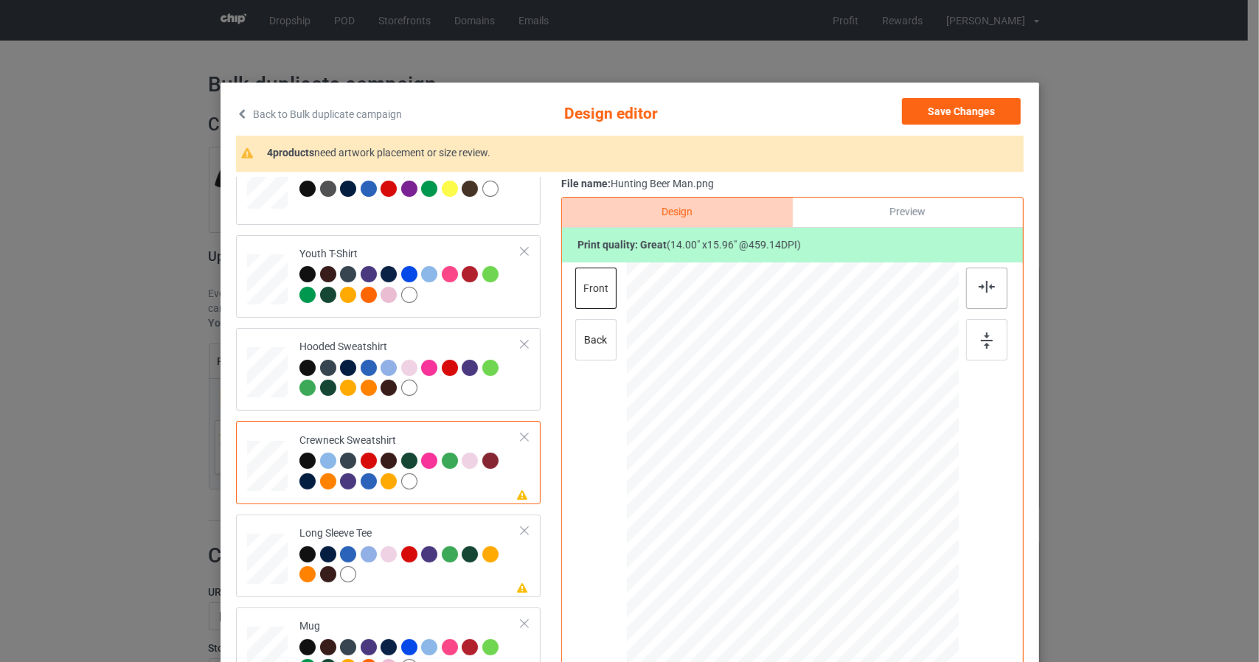
click at [978, 291] on img at bounding box center [986, 287] width 16 height 12
click at [981, 343] on img at bounding box center [987, 341] width 12 height 16
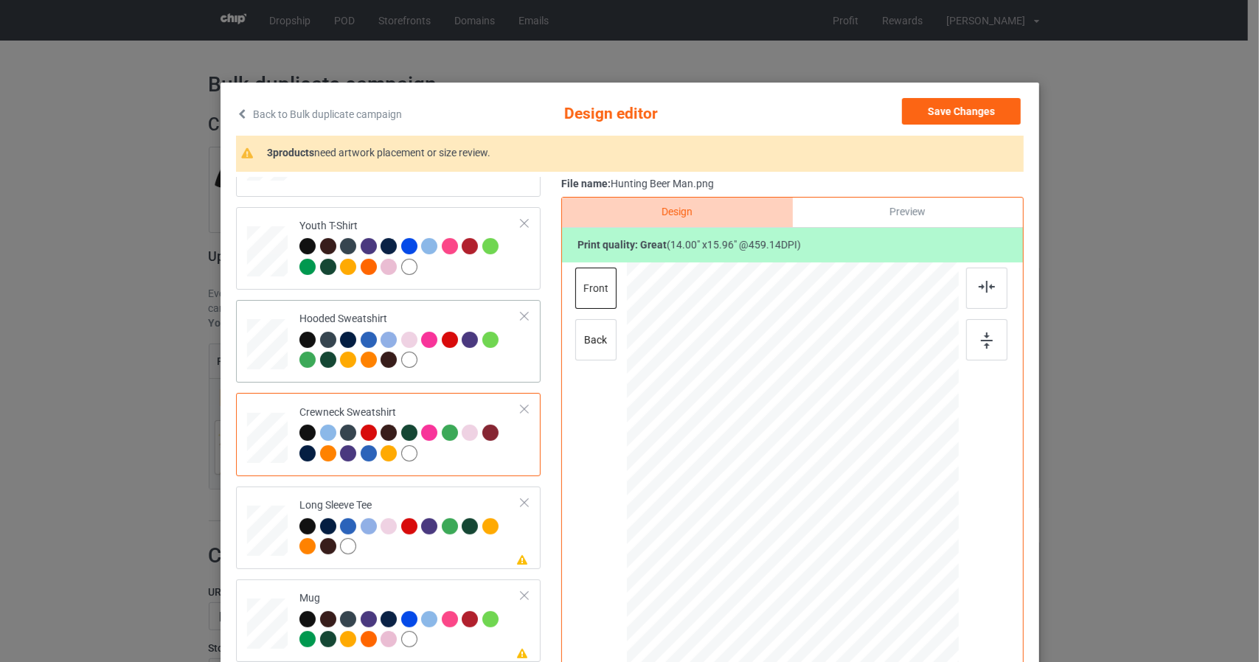
scroll to position [251, 0]
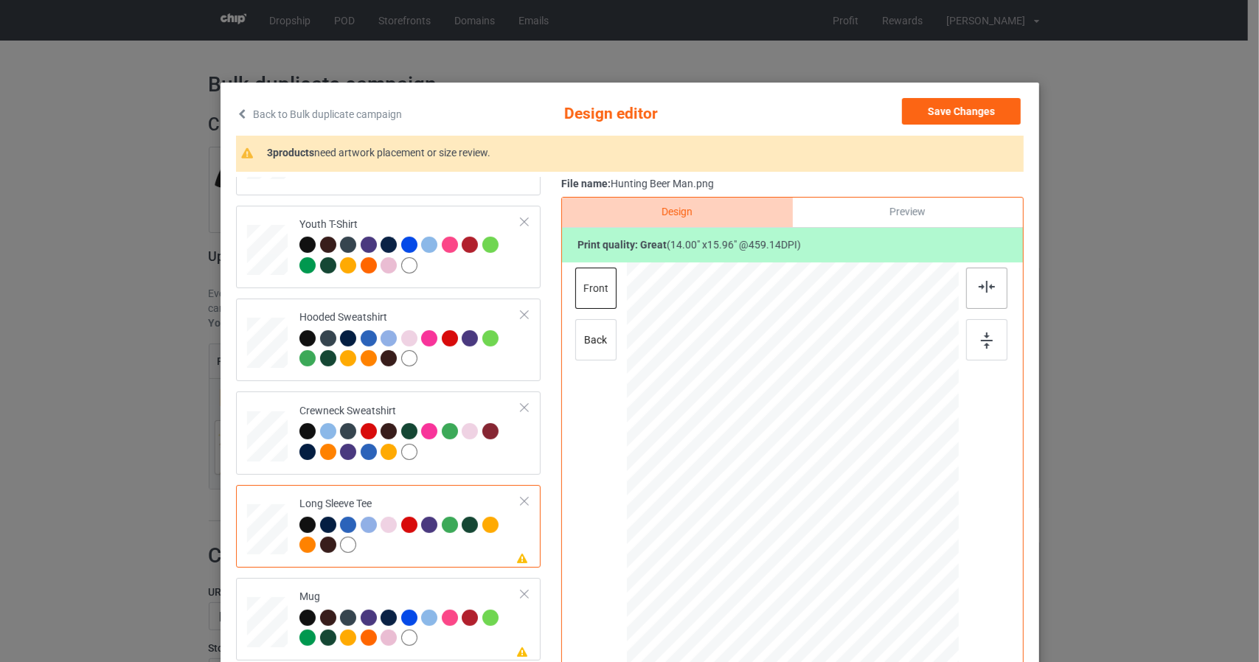
click at [985, 284] on img at bounding box center [986, 287] width 16 height 12
click at [981, 337] on img at bounding box center [987, 341] width 12 height 16
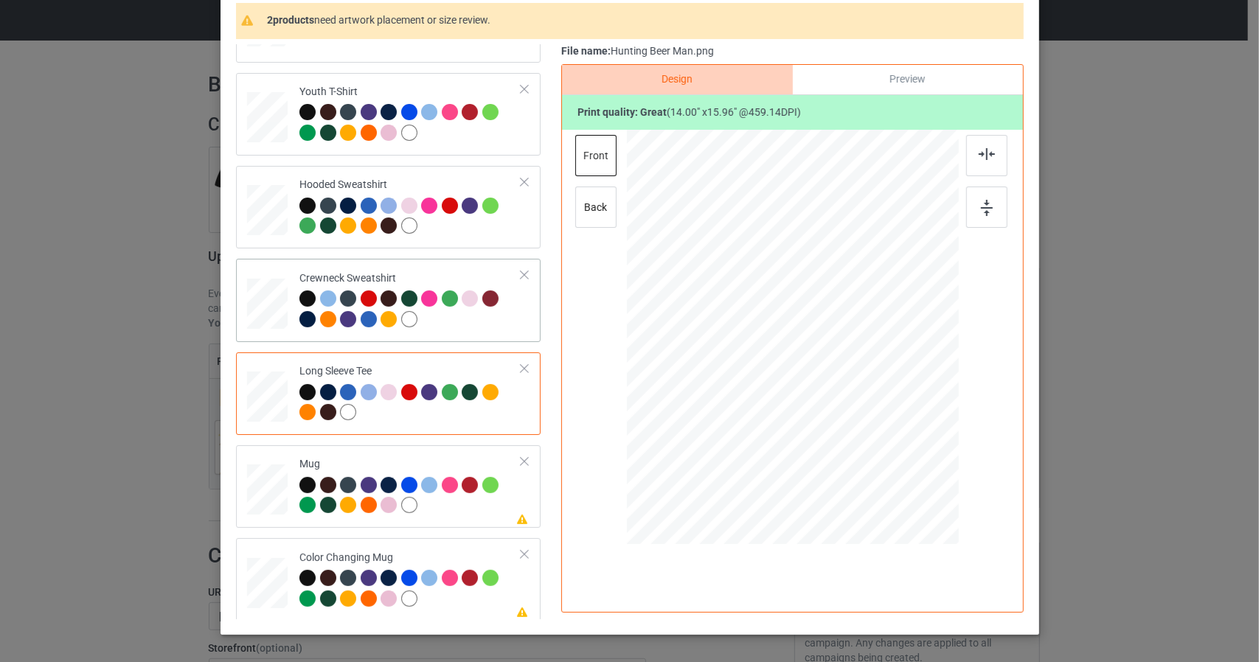
scroll to position [147, 0]
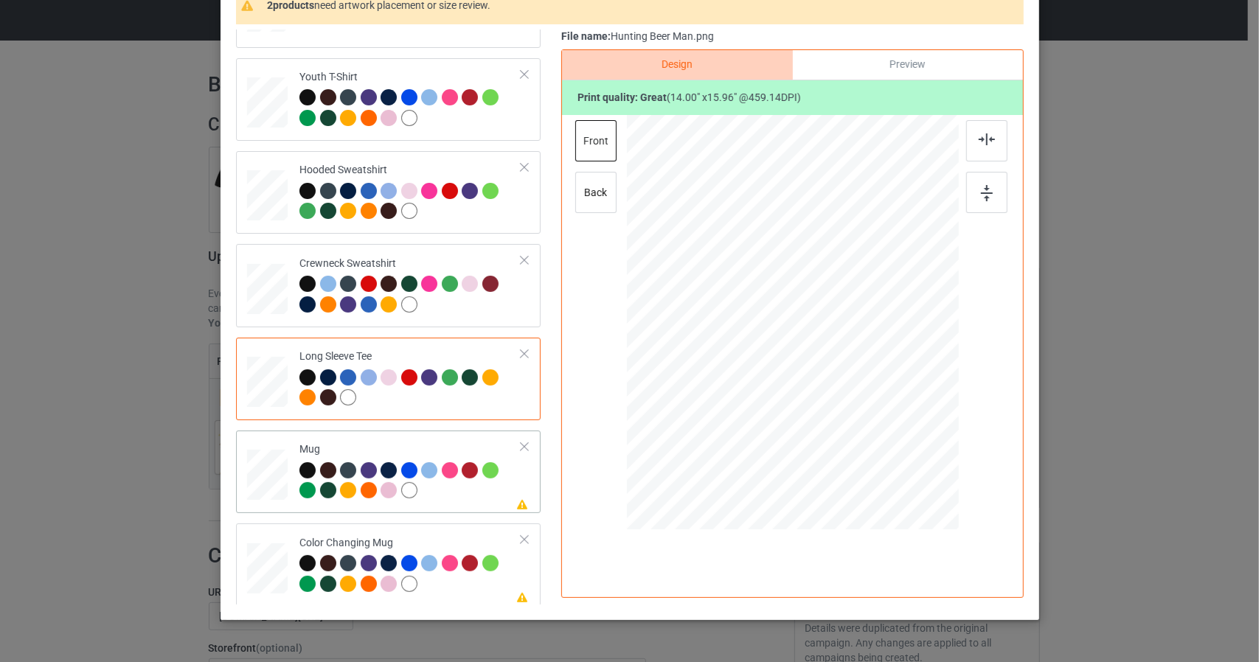
click at [251, 477] on div at bounding box center [267, 475] width 41 height 17
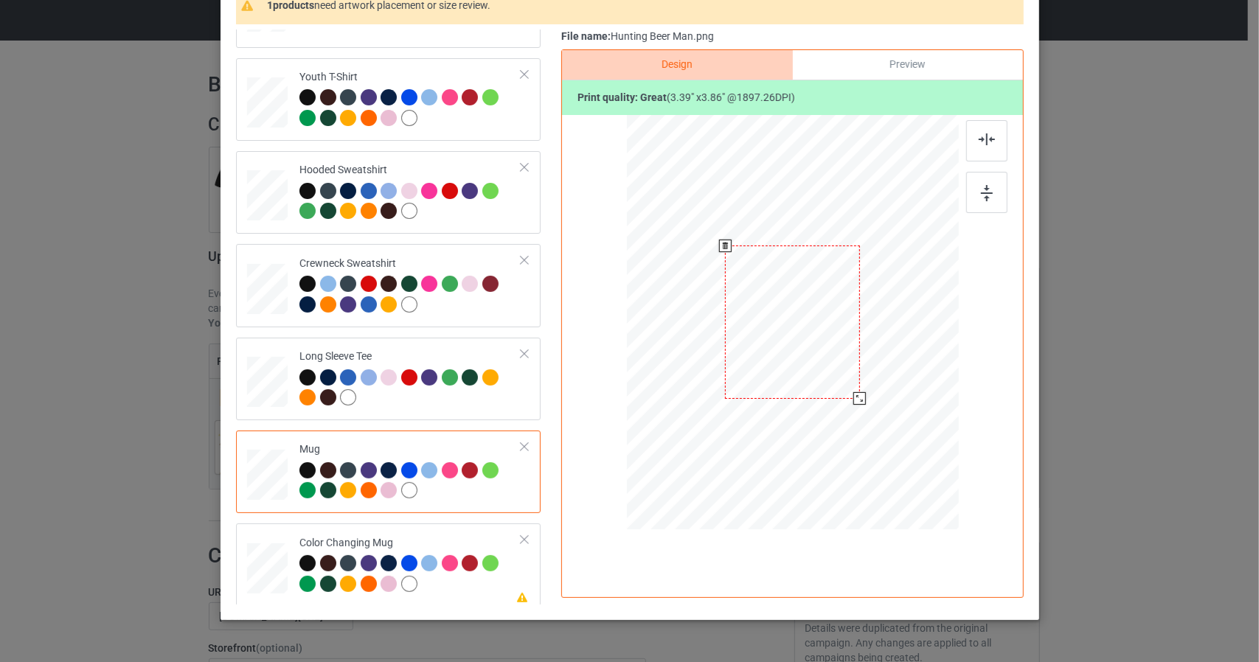
drag, startPoint x: 888, startPoint y: 374, endPoint x: 872, endPoint y: 363, distance: 19.2
click at [879, 283] on div at bounding box center [792, 322] width 332 height 138
drag, startPoint x: 855, startPoint y: 390, endPoint x: 855, endPoint y: 381, distance: 8.8
click at [855, 381] on div at bounding box center [792, 322] width 332 height 138
drag, startPoint x: 851, startPoint y: 391, endPoint x: 853, endPoint y: 368, distance: 23.7
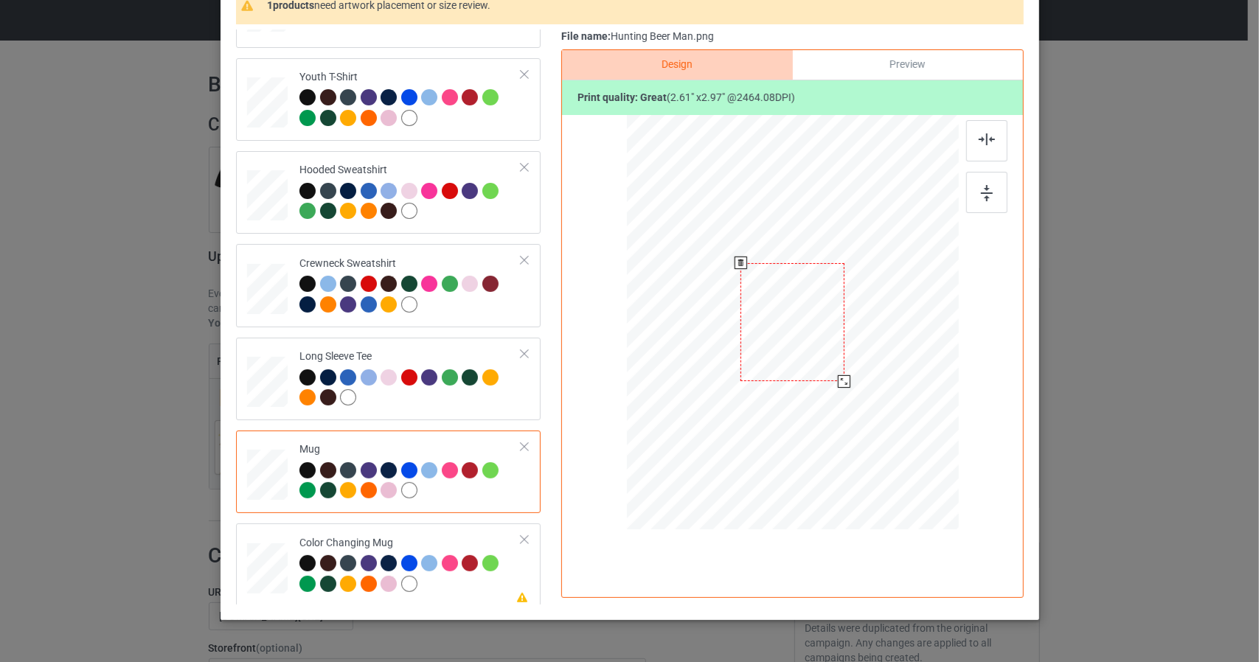
click at [853, 368] on div at bounding box center [792, 322] width 332 height 138
click at [978, 151] on div at bounding box center [986, 140] width 41 height 41
click at [975, 184] on div at bounding box center [986, 192] width 41 height 41
click at [260, 569] on div at bounding box center [267, 568] width 41 height 17
click at [979, 139] on img at bounding box center [986, 139] width 16 height 12
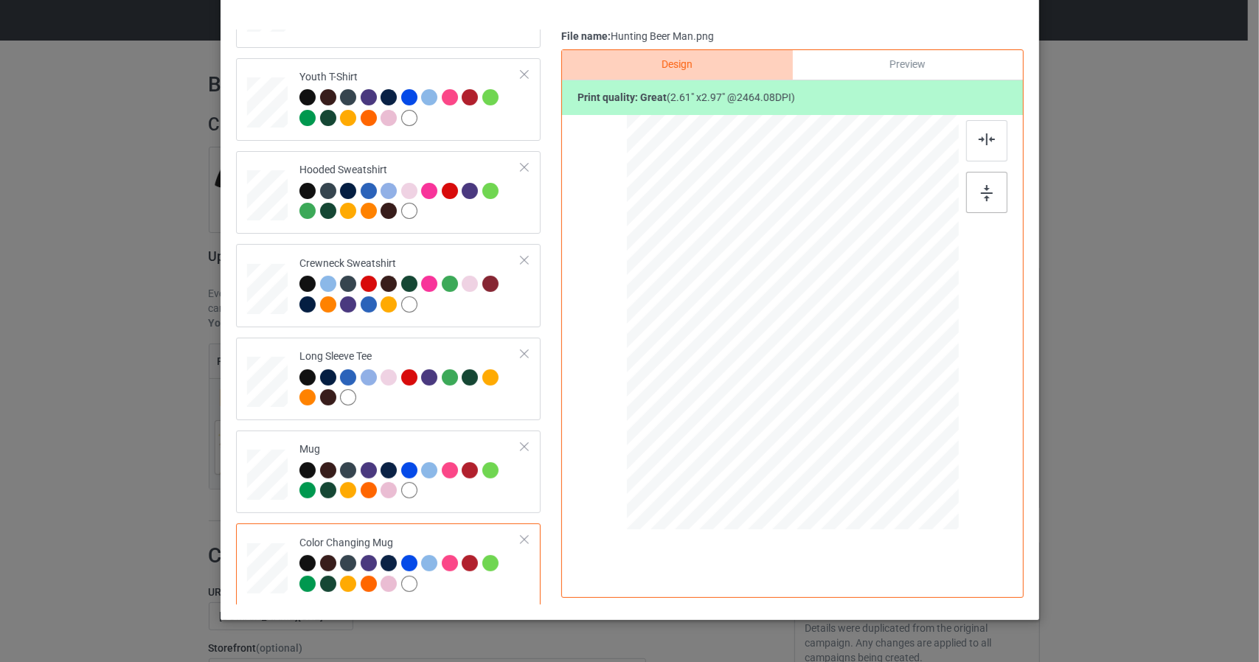
click at [981, 190] on img at bounding box center [987, 193] width 12 height 16
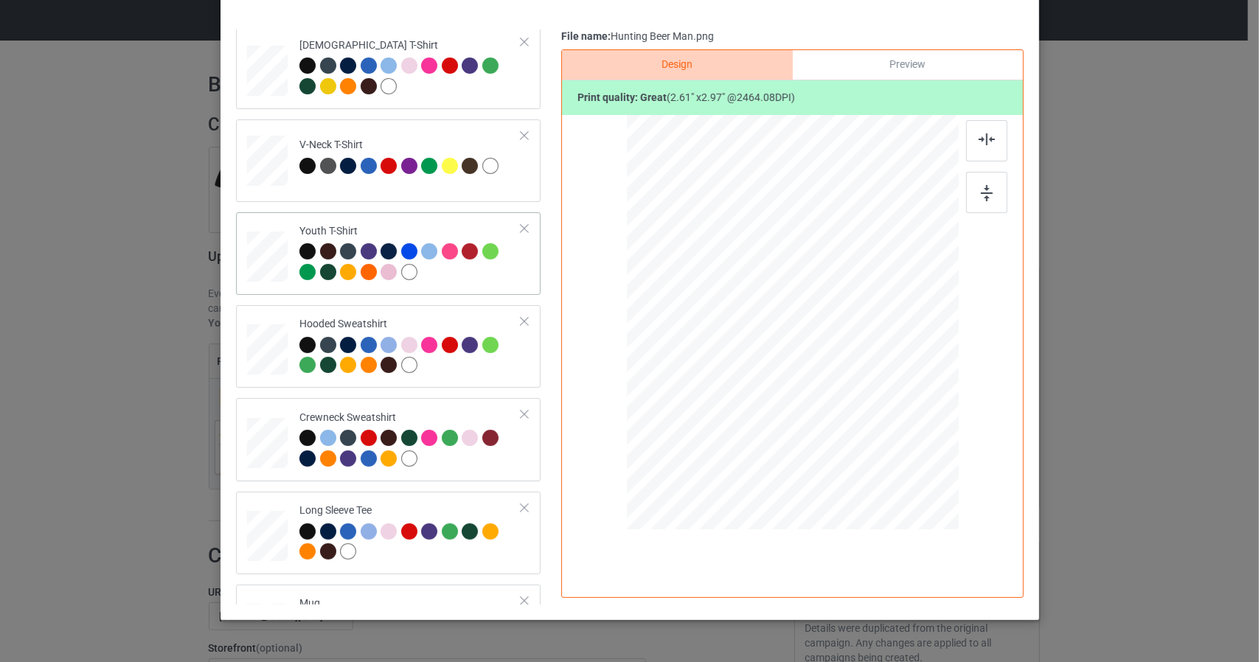
scroll to position [0, 0]
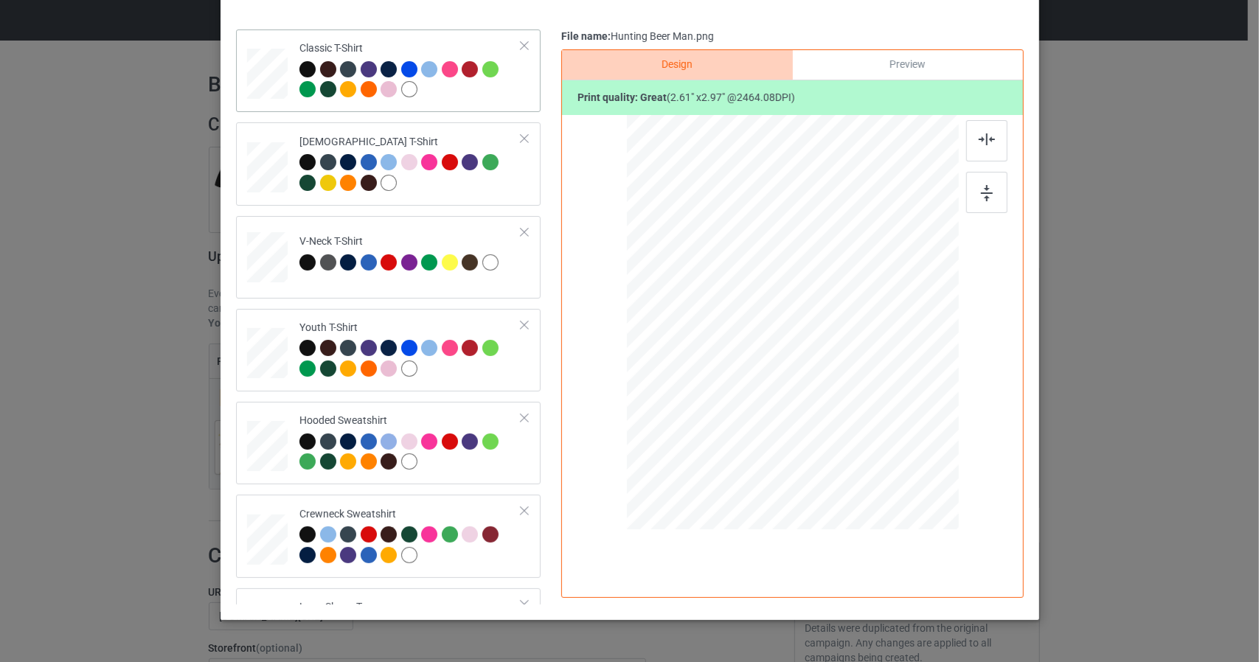
click at [264, 70] on div at bounding box center [267, 69] width 17 height 20
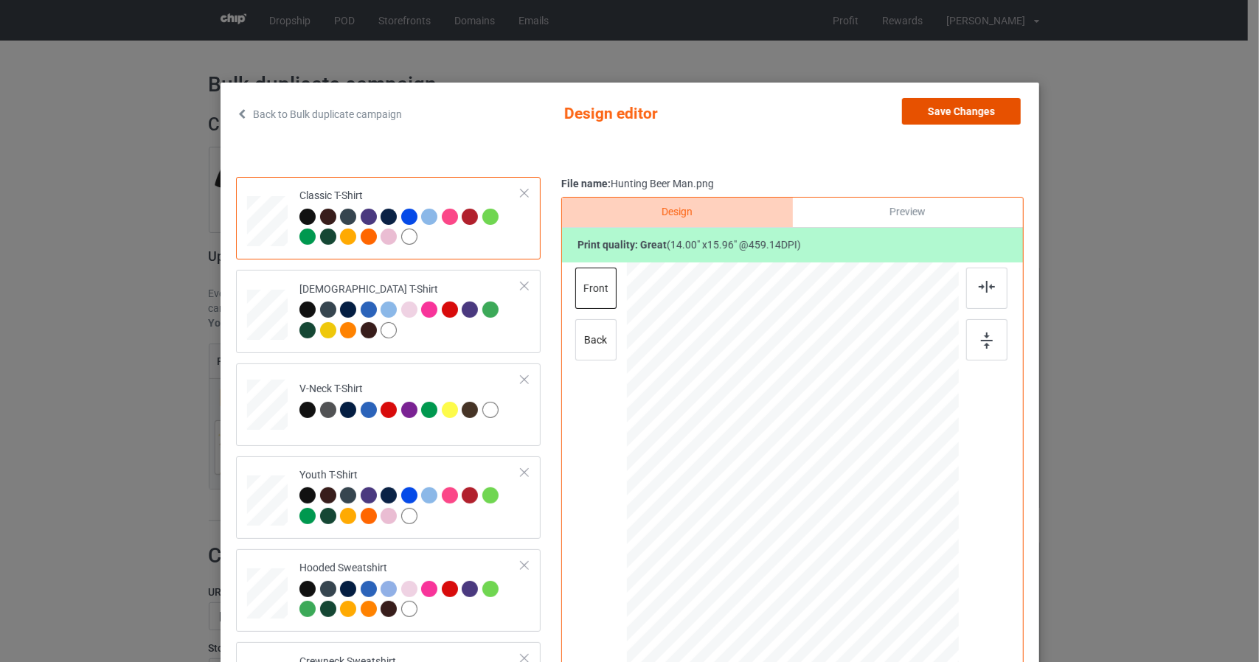
click at [979, 105] on button "Save Changes" at bounding box center [961, 111] width 119 height 27
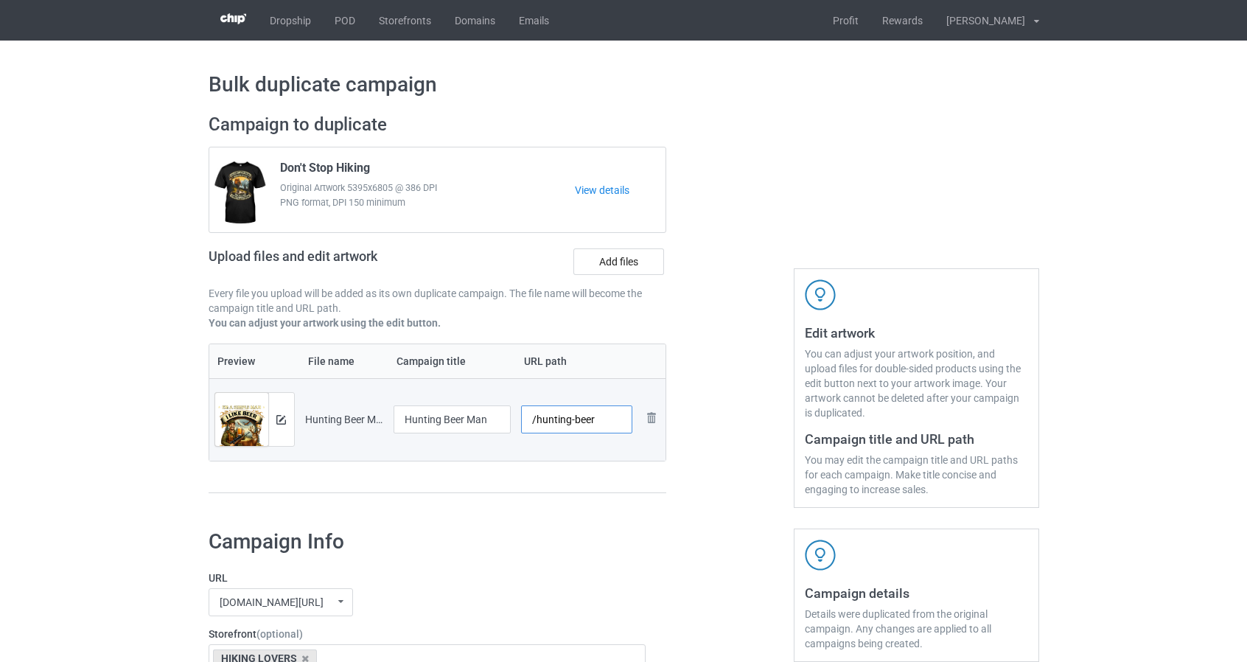
drag, startPoint x: 537, startPoint y: 418, endPoint x: 593, endPoint y: 417, distance: 56.0
click at [593, 417] on input "/hunting-beer" at bounding box center [576, 419] width 111 height 28
click at [599, 422] on input "/hunting-beer" at bounding box center [576, 419] width 111 height 28
type input "/hunting"
click at [696, 338] on div at bounding box center [730, 310] width 106 height 415
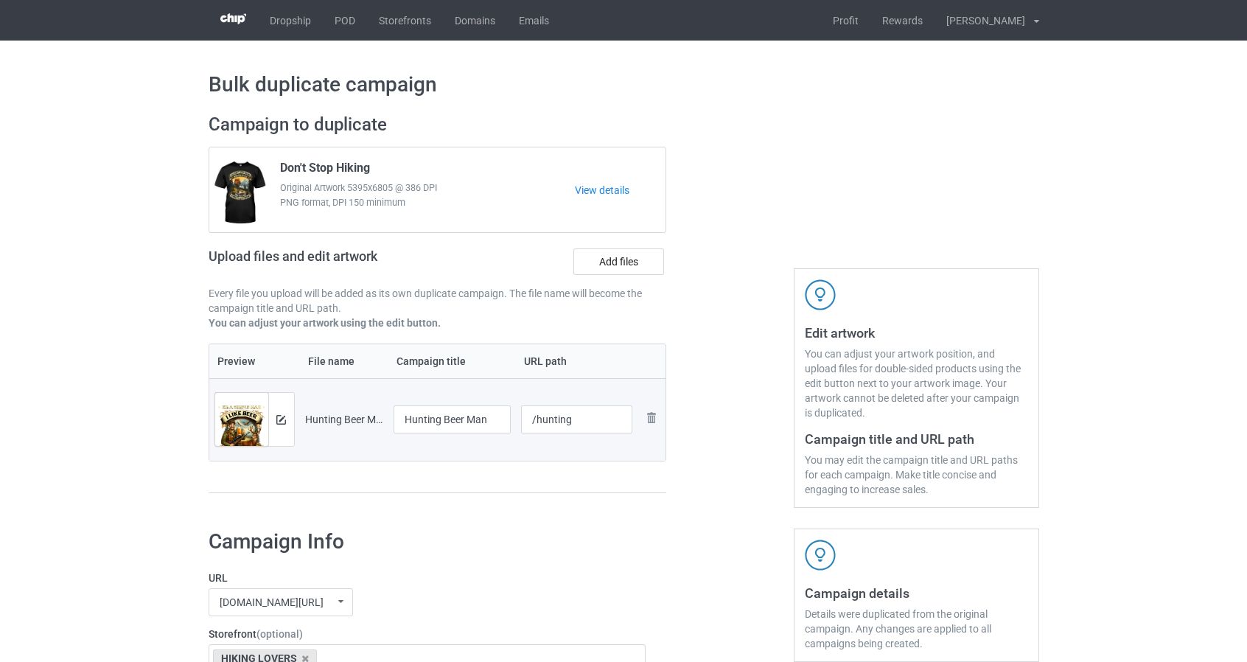
drag, startPoint x: 537, startPoint y: 418, endPoint x: 572, endPoint y: 419, distance: 34.7
click at [573, 419] on input "/hunting" at bounding box center [576, 419] width 111 height 28
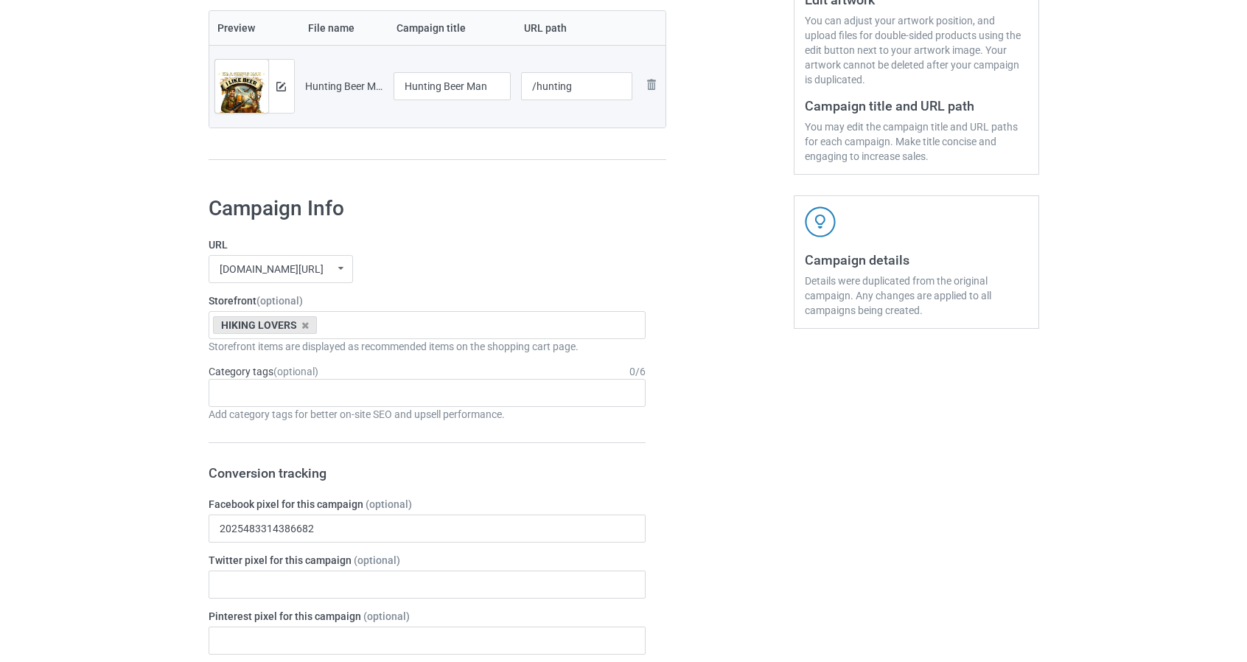
scroll to position [44, 0]
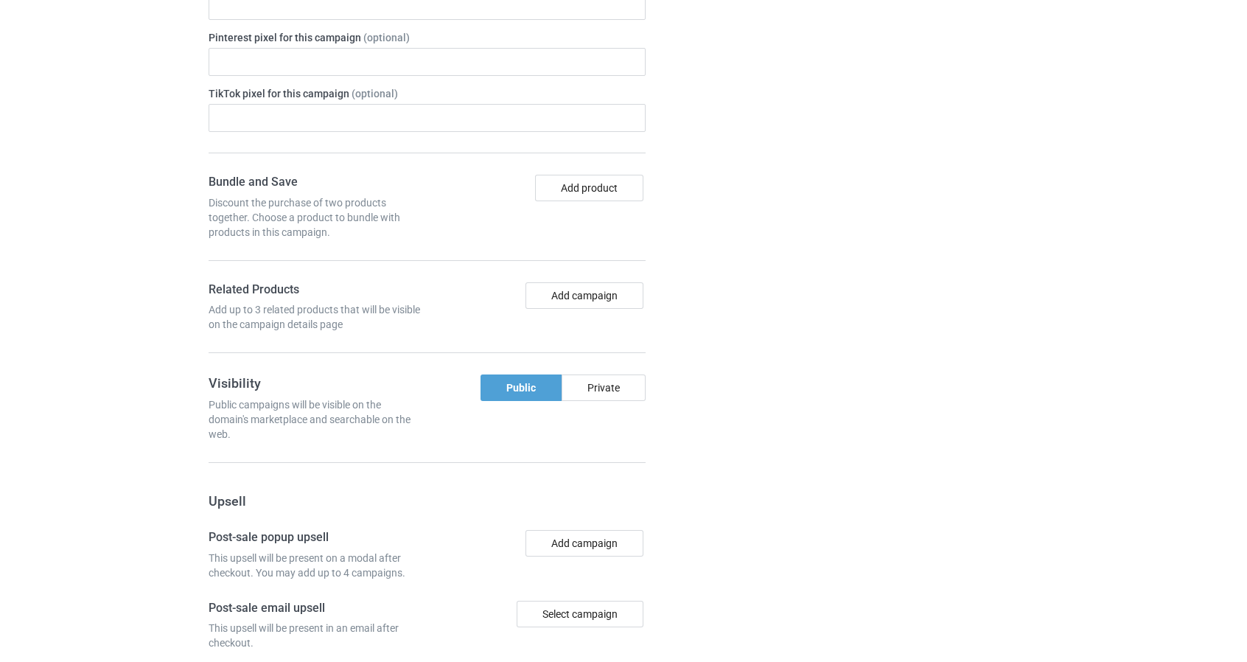
scroll to position [1224, 0]
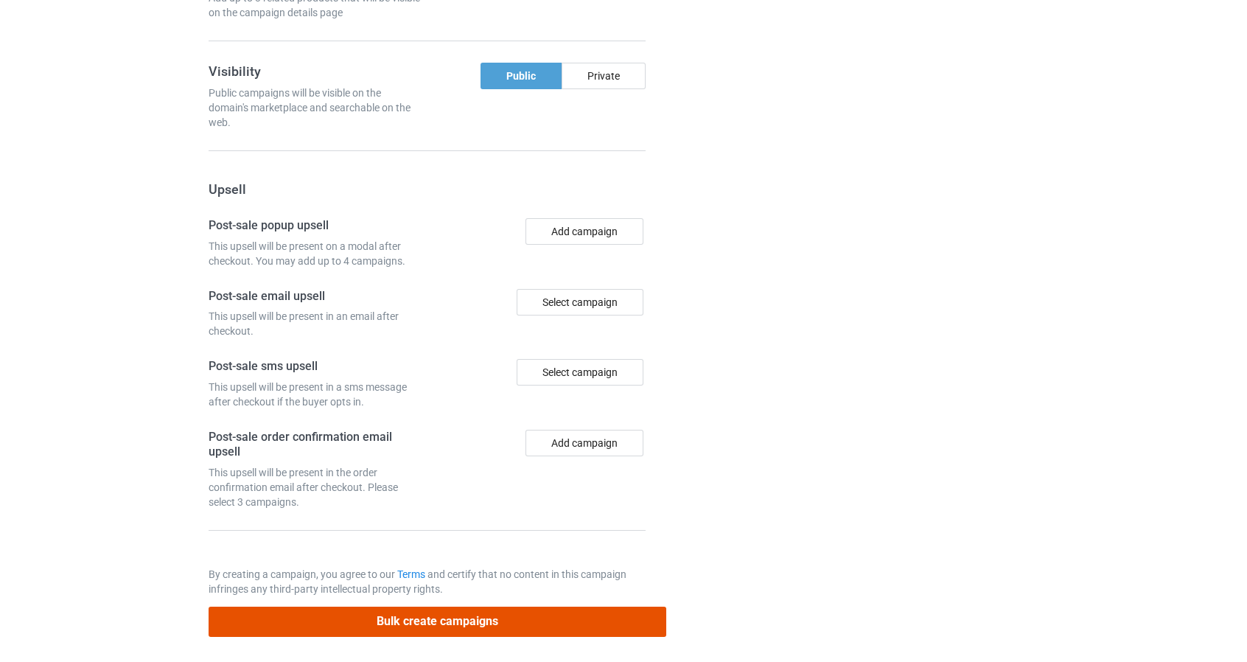
drag, startPoint x: 432, startPoint y: 611, endPoint x: 76, endPoint y: 279, distance: 486.7
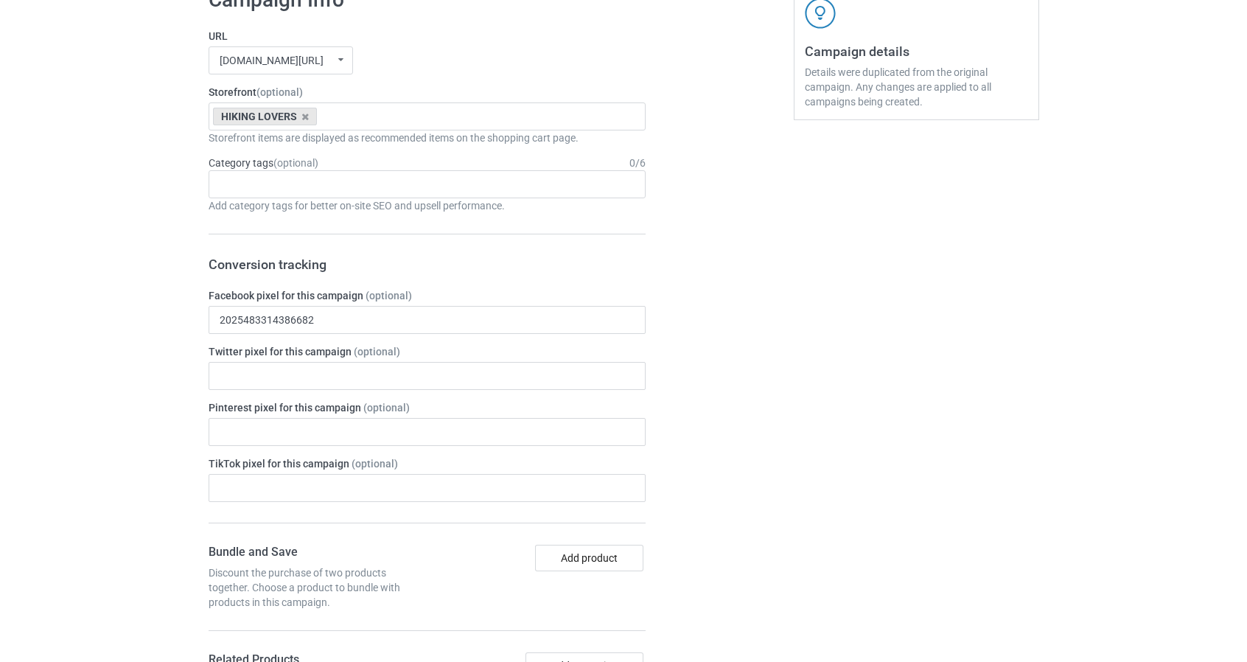
scroll to position [192, 0]
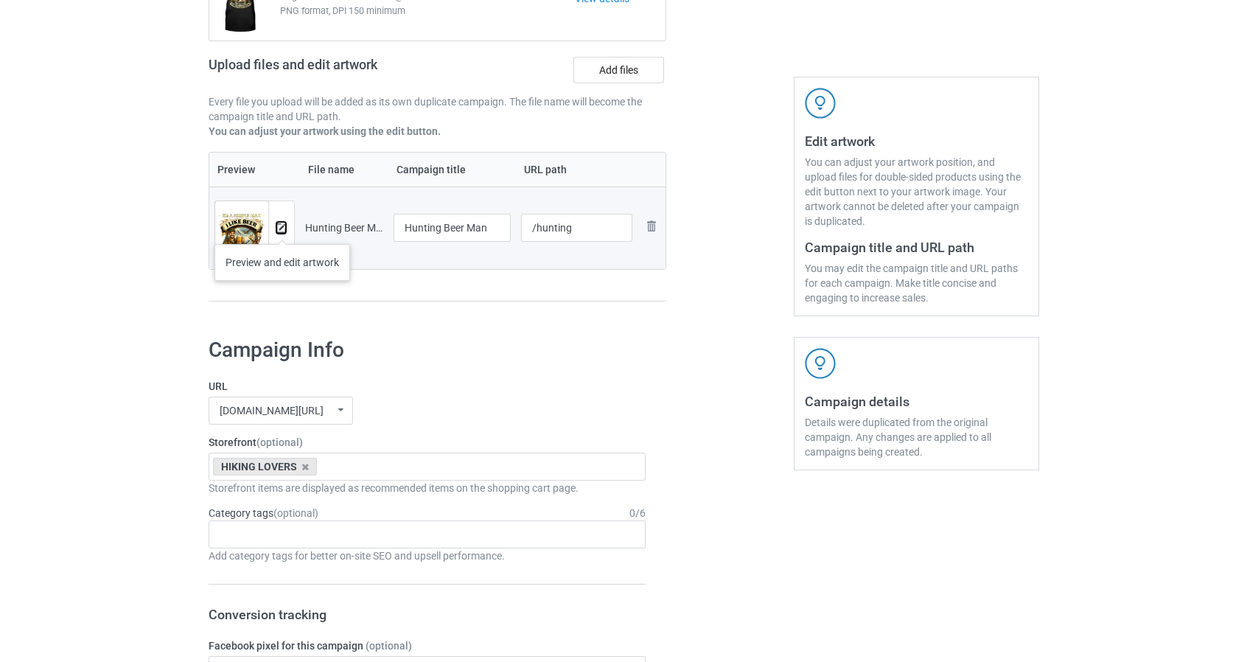
click at [282, 229] on img at bounding box center [281, 228] width 10 height 10
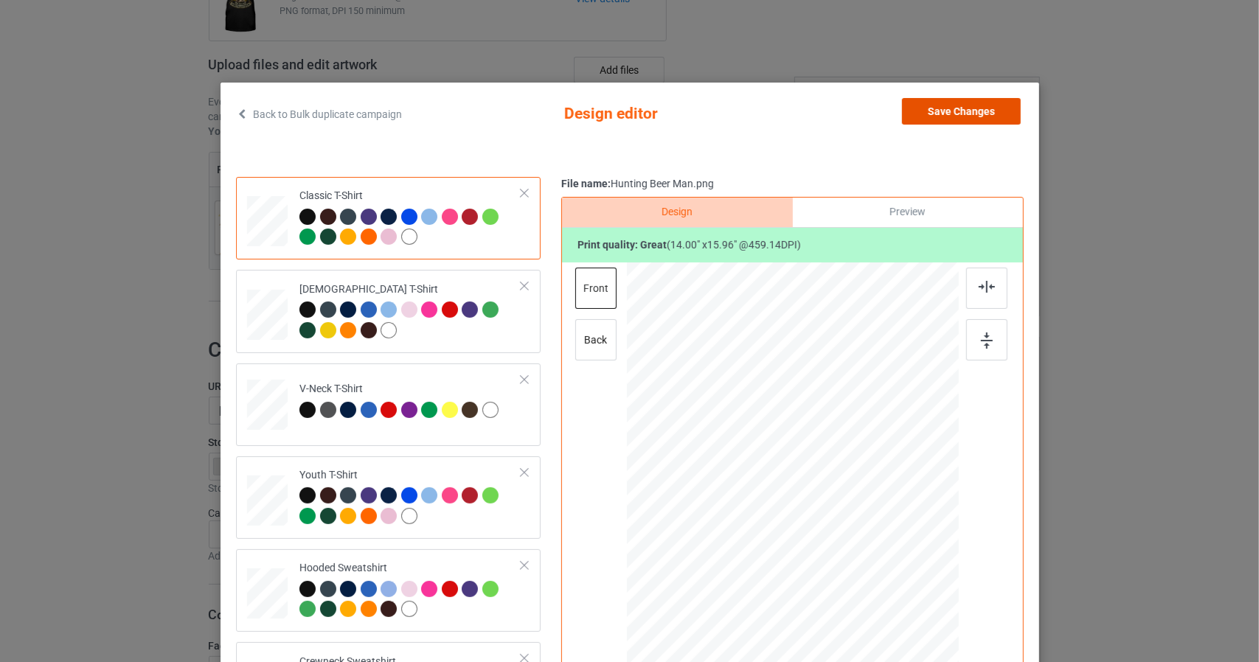
click at [963, 112] on button "Save Changes" at bounding box center [961, 111] width 119 height 27
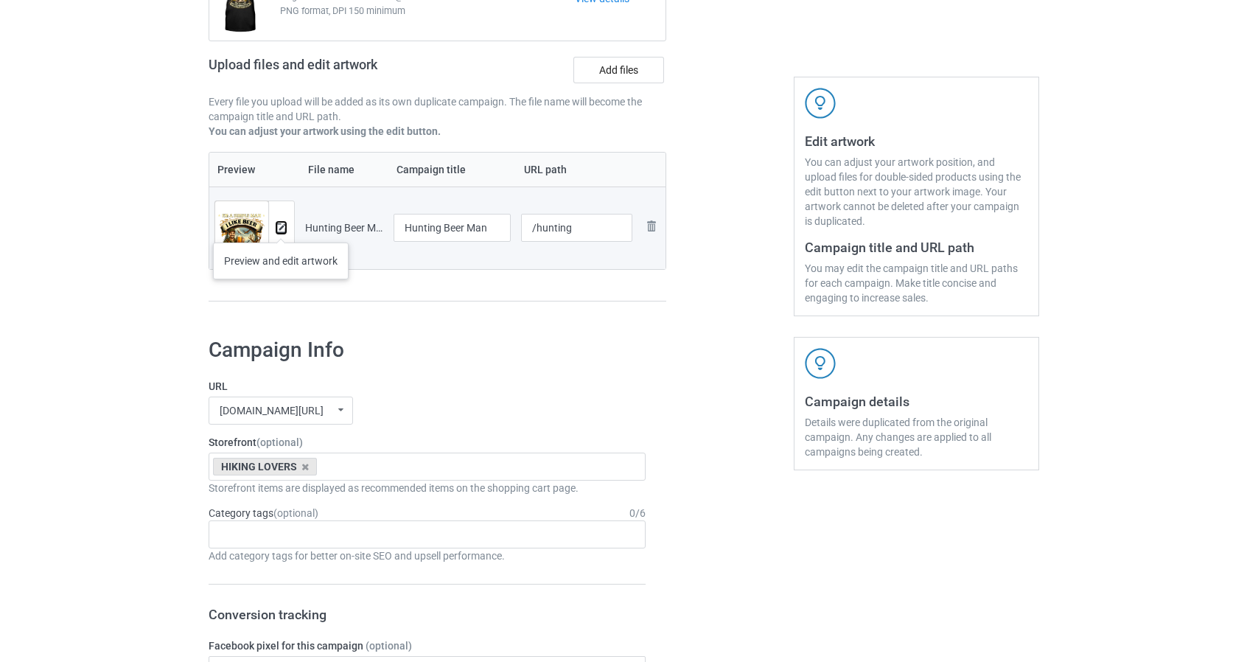
click at [281, 228] on img at bounding box center [281, 228] width 10 height 10
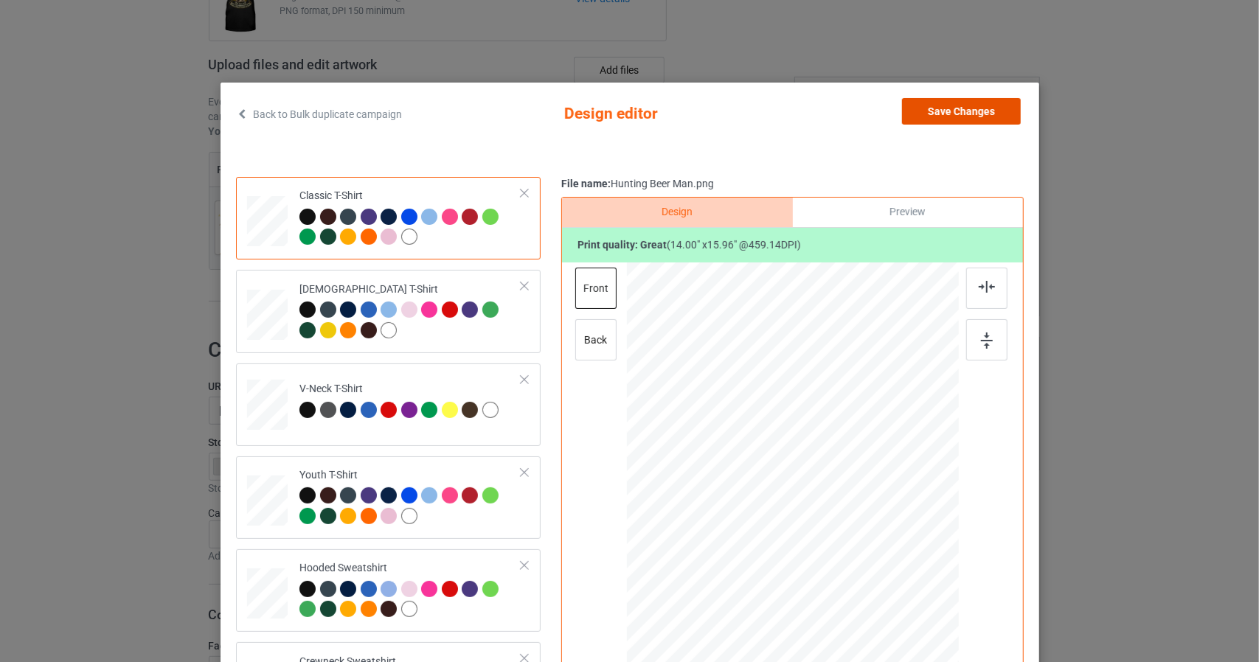
drag, startPoint x: 933, startPoint y: 111, endPoint x: 816, endPoint y: 153, distance: 124.8
click at [933, 111] on button "Save Changes" at bounding box center [961, 111] width 119 height 27
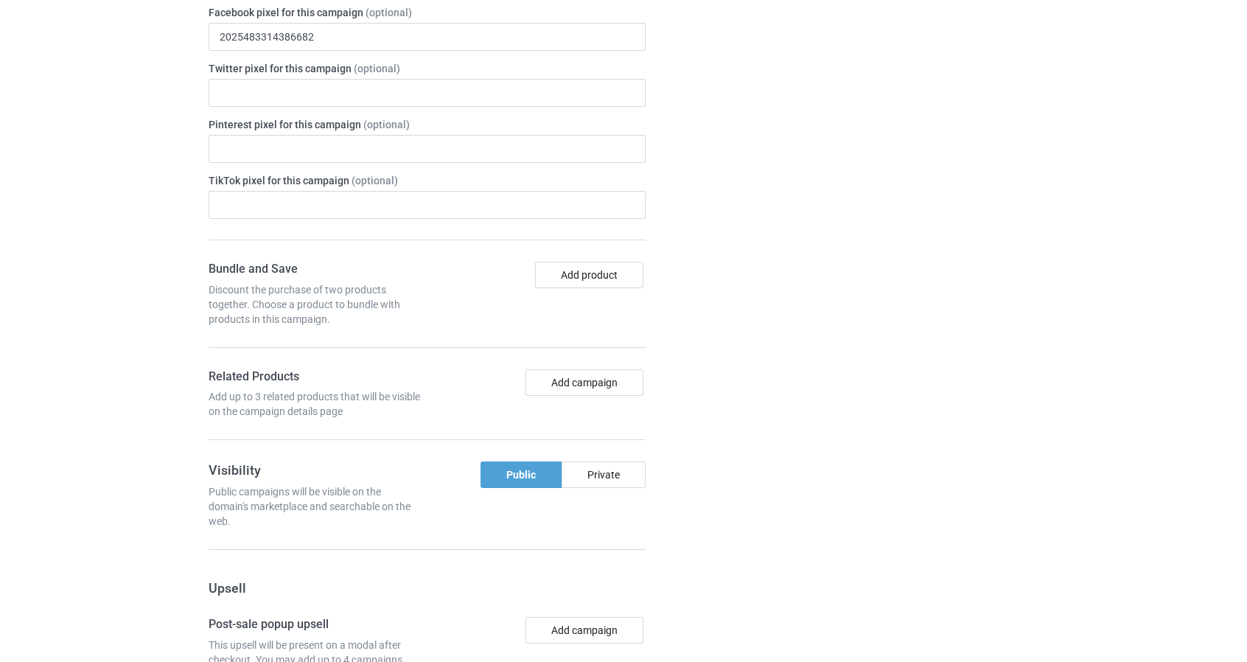
scroll to position [1224, 0]
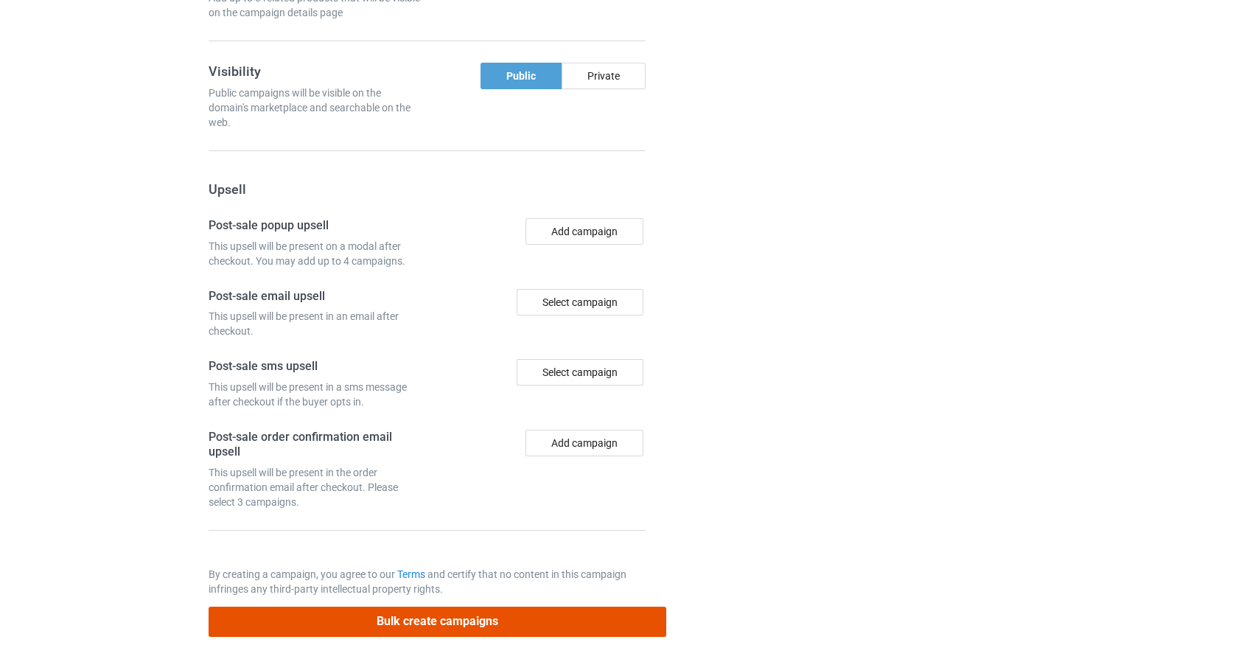
click at [411, 627] on button "Bulk create campaigns" at bounding box center [438, 622] width 459 height 30
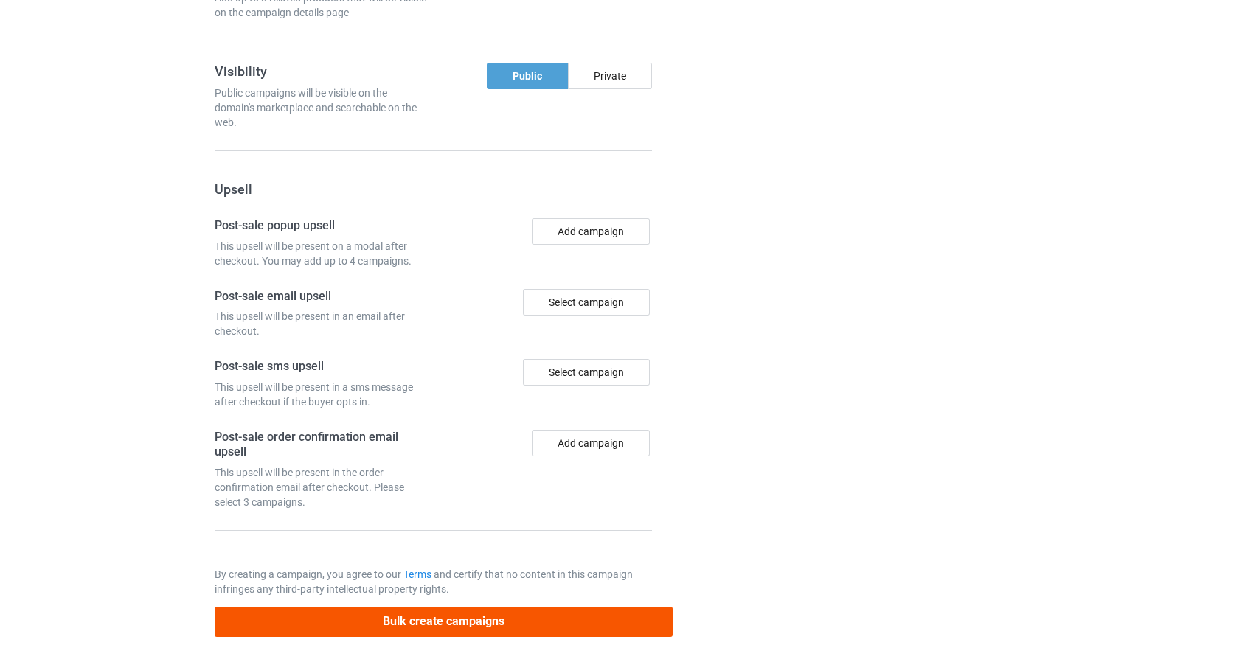
scroll to position [0, 0]
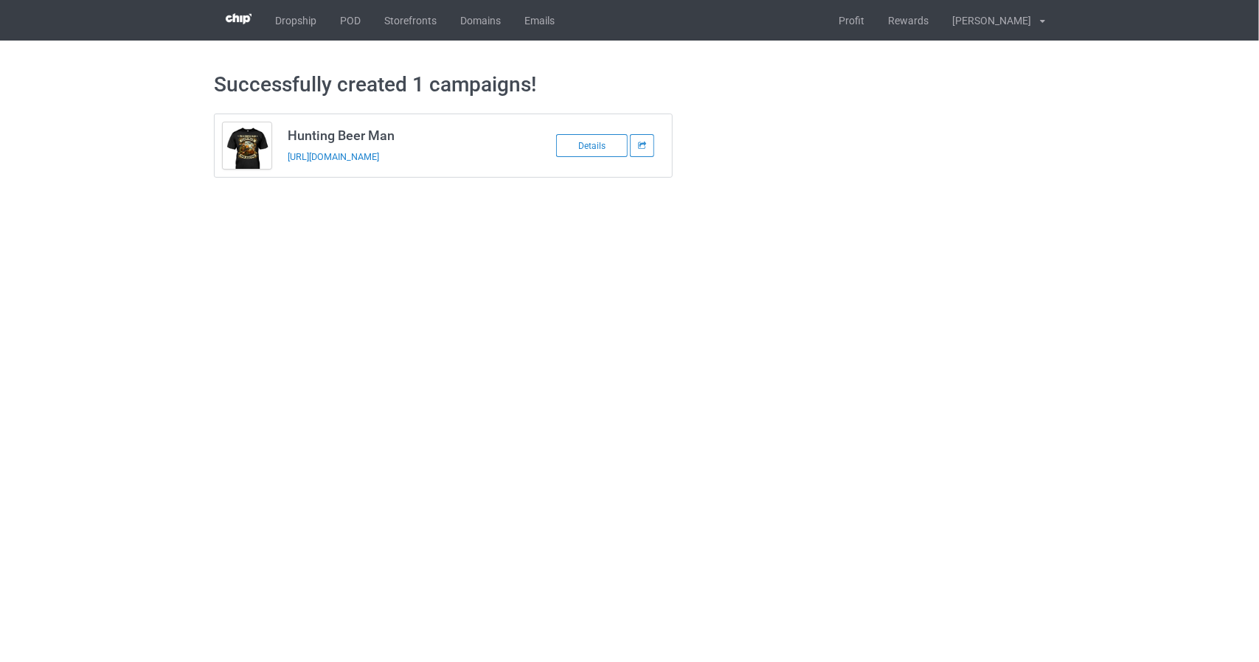
drag, startPoint x: 286, startPoint y: 153, endPoint x: 434, endPoint y: 150, distance: 148.2
click at [434, 148] on td "Hunting Beer Man [URL][DOMAIN_NAME]" at bounding box center [403, 145] width 249 height 63
copy link "[URL][DOMAIN_NAME]"
